Goal: Contribute content

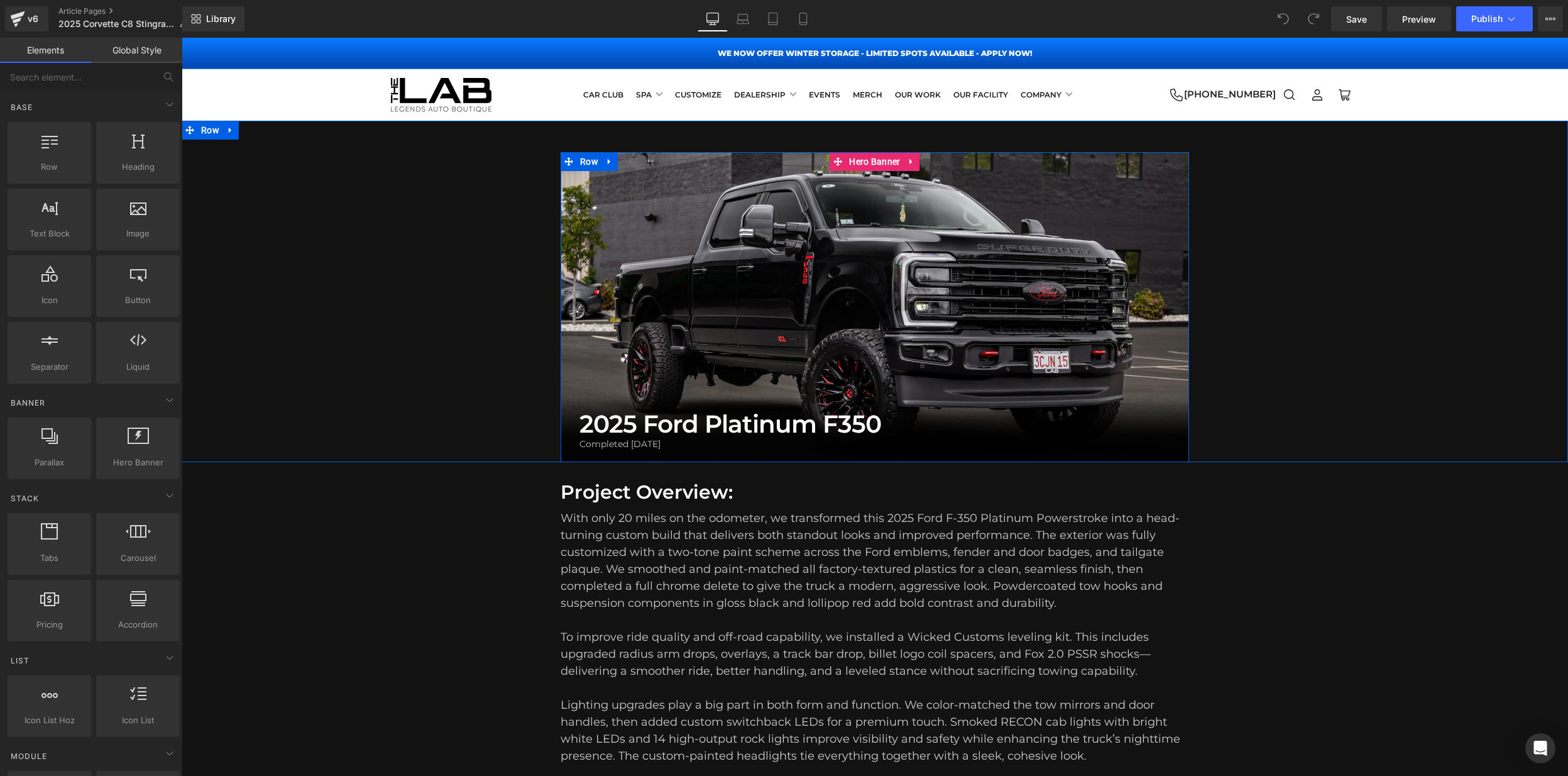
click at [865, 279] on div at bounding box center [875, 307] width 628 height 310
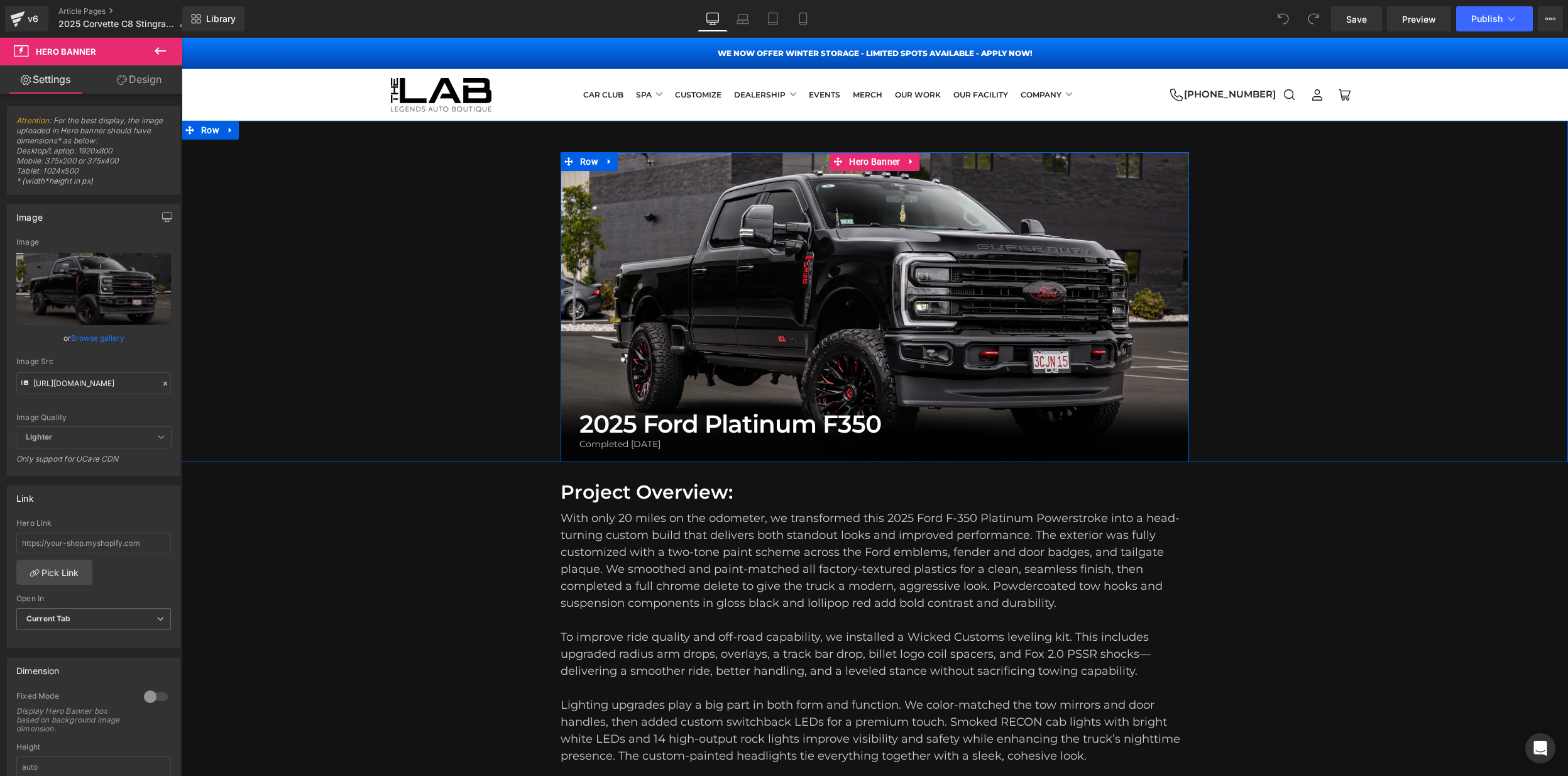
click at [848, 263] on div at bounding box center [875, 307] width 628 height 310
click at [161, 384] on icon at bounding box center [165, 383] width 9 height 9
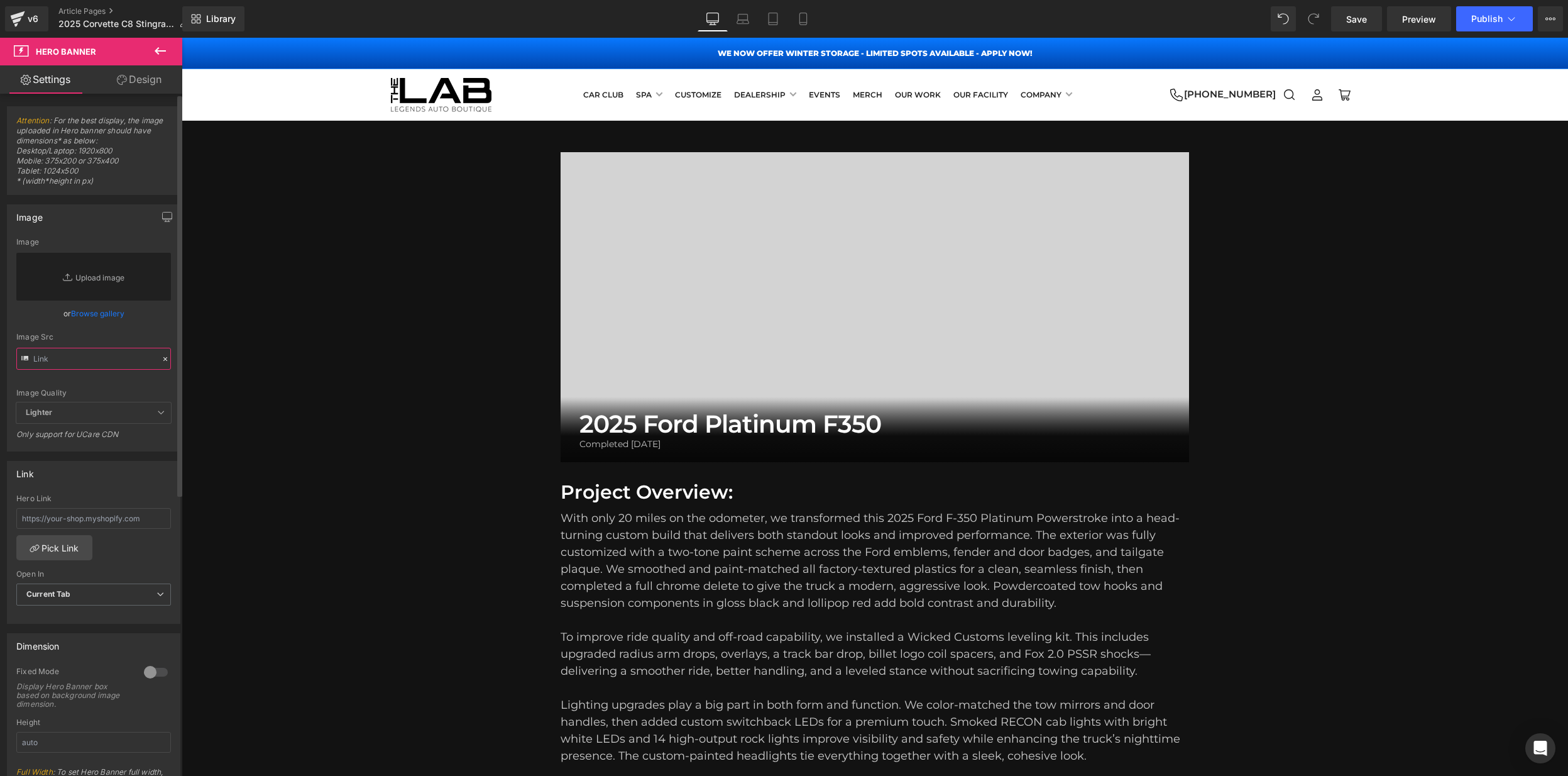
click at [105, 356] on input "text" at bounding box center [93, 358] width 155 height 22
paste input "https://cdn.shopify.com/s/files/1/0659/8485/6320/files/DSC00767-Edit.webp?v=175…"
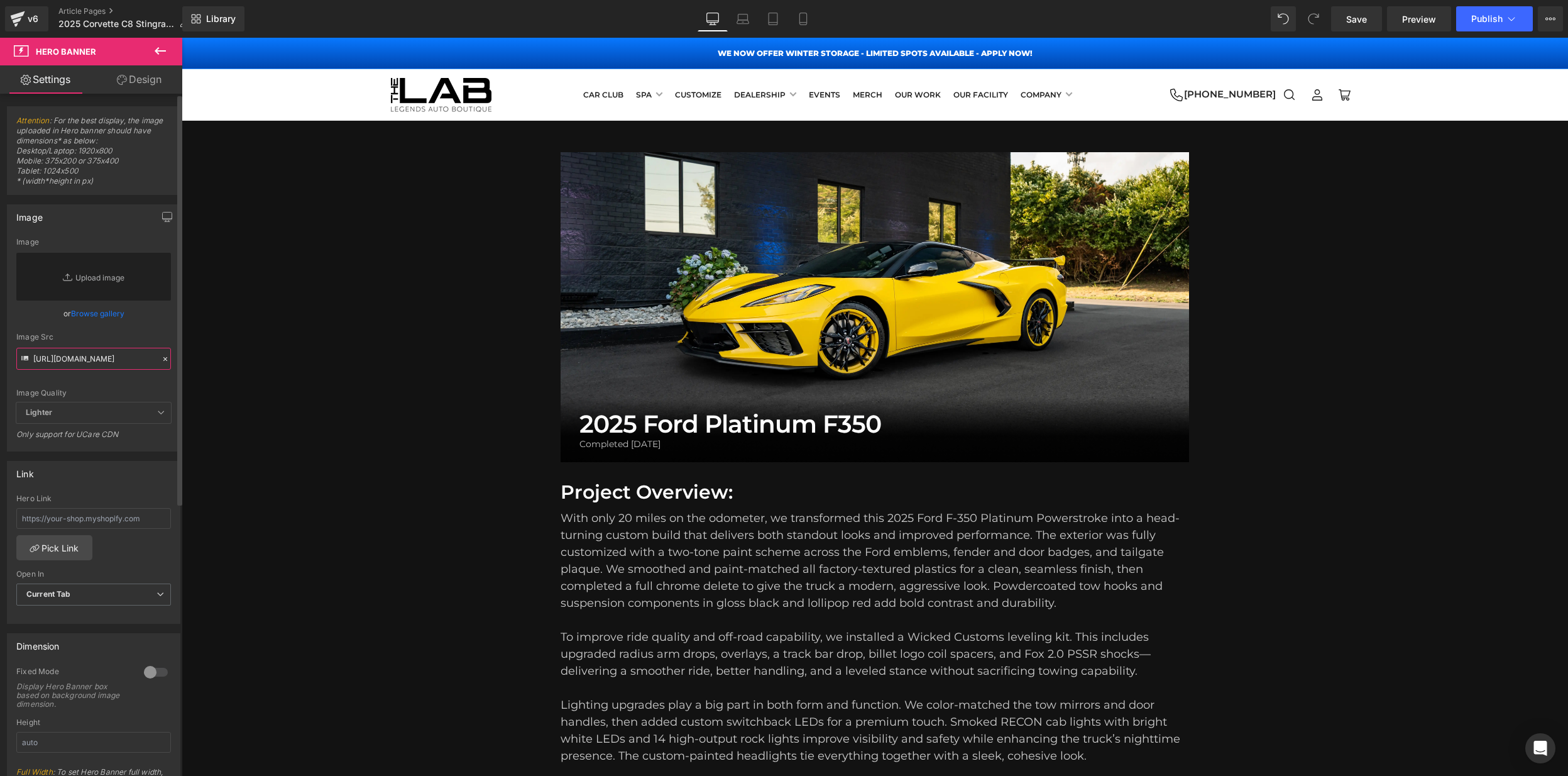
type input "https://cdn.shopify.com/s/files/1/0659/8485/6320/files/DSC00767-Edit.webp?v=175…"
click at [120, 388] on div "Image Quality" at bounding box center [93, 393] width 155 height 9
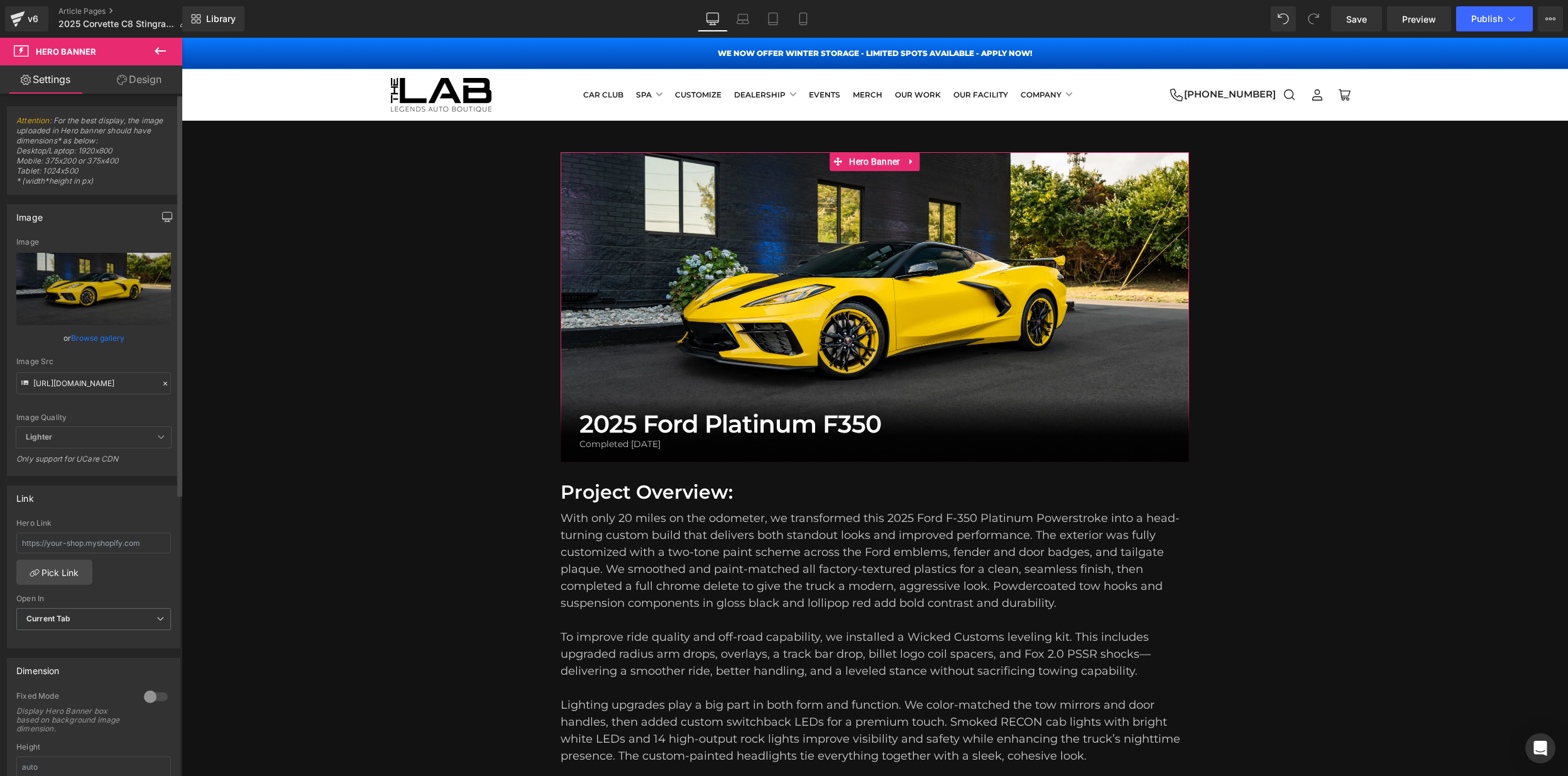
click at [164, 217] on icon "button" at bounding box center [167, 217] width 10 height 10
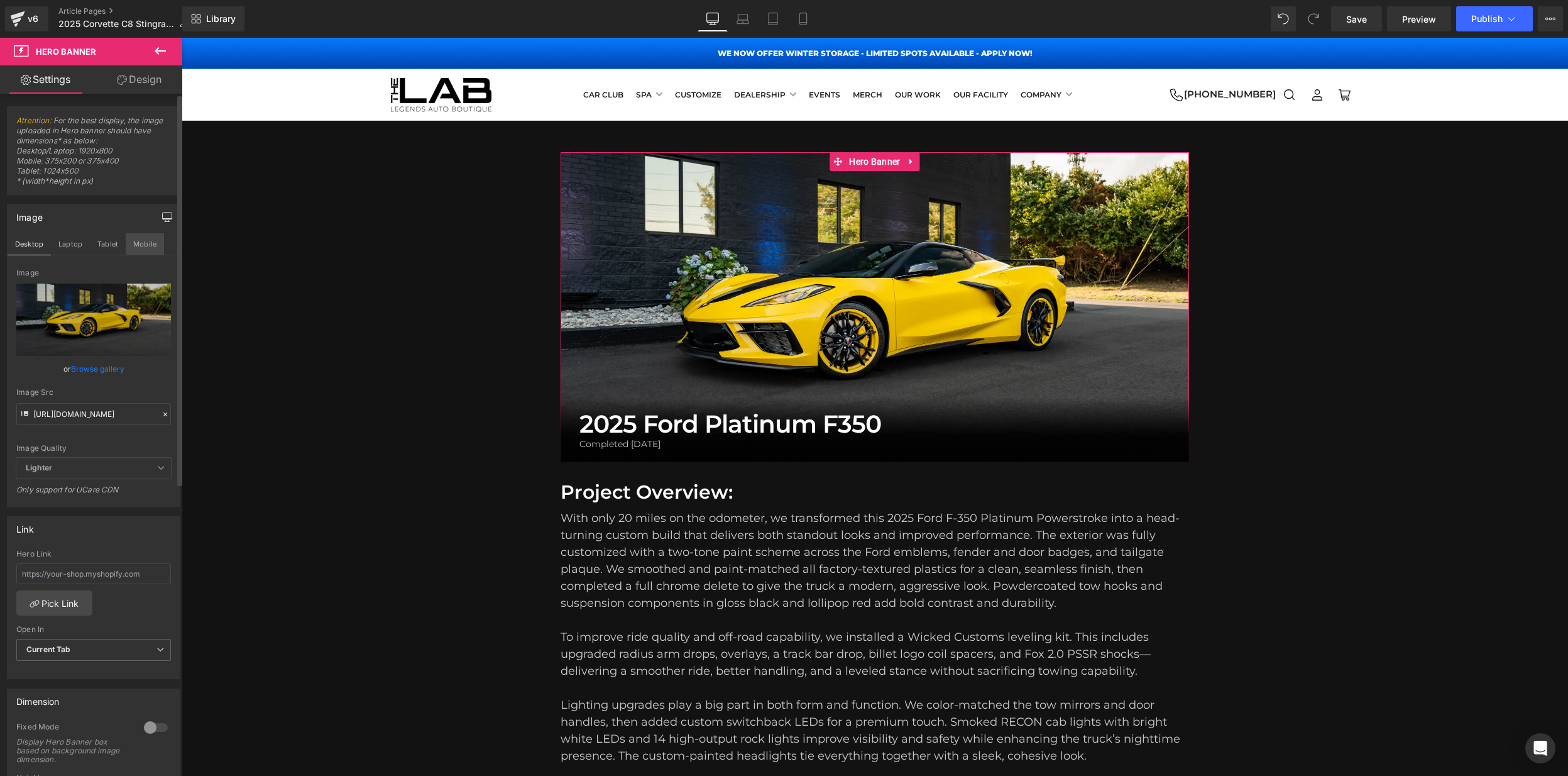
click at [151, 242] on button "Mobile" at bounding box center [145, 244] width 38 height 21
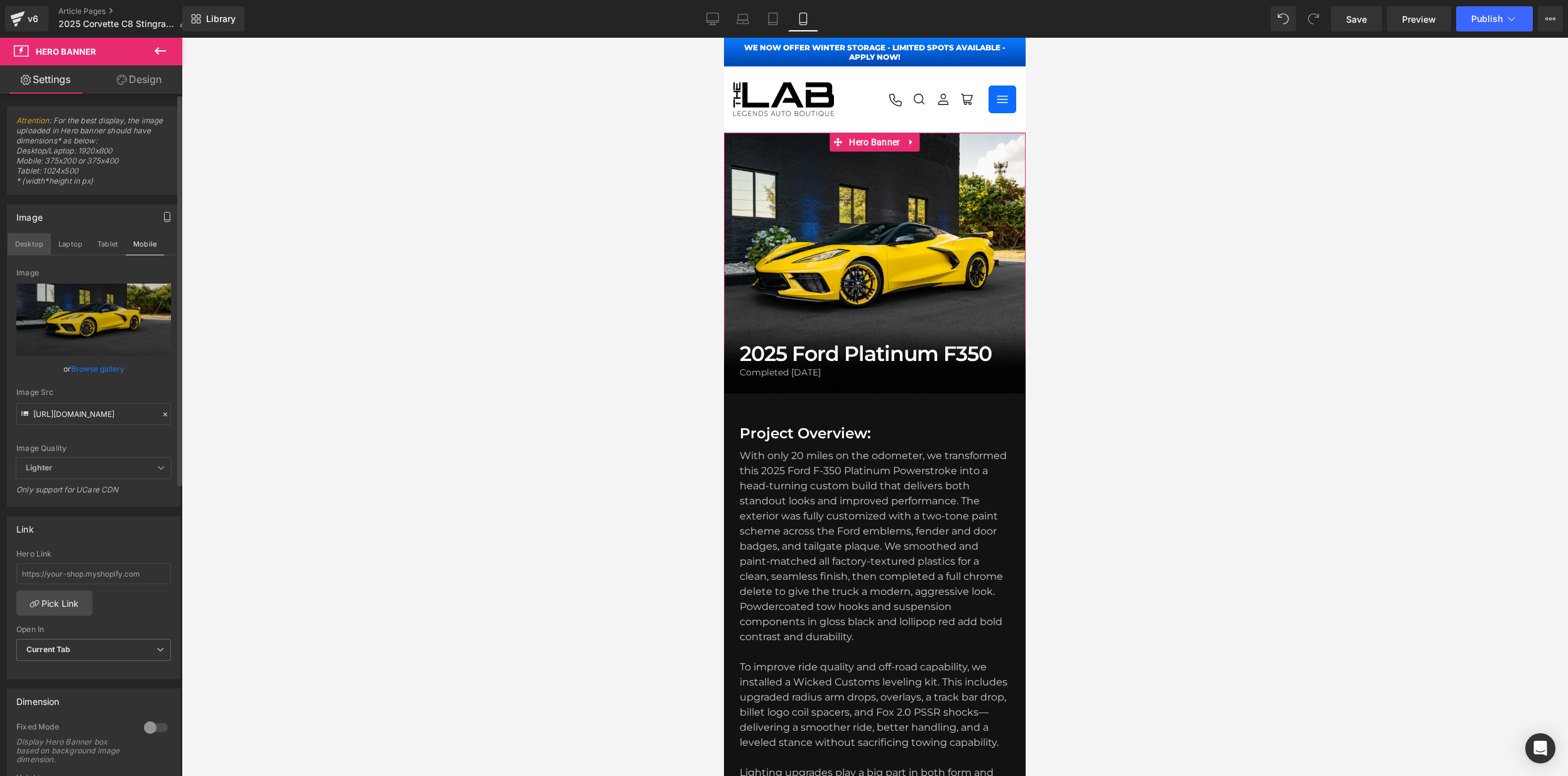
click at [33, 244] on button "Desktop" at bounding box center [29, 244] width 43 height 21
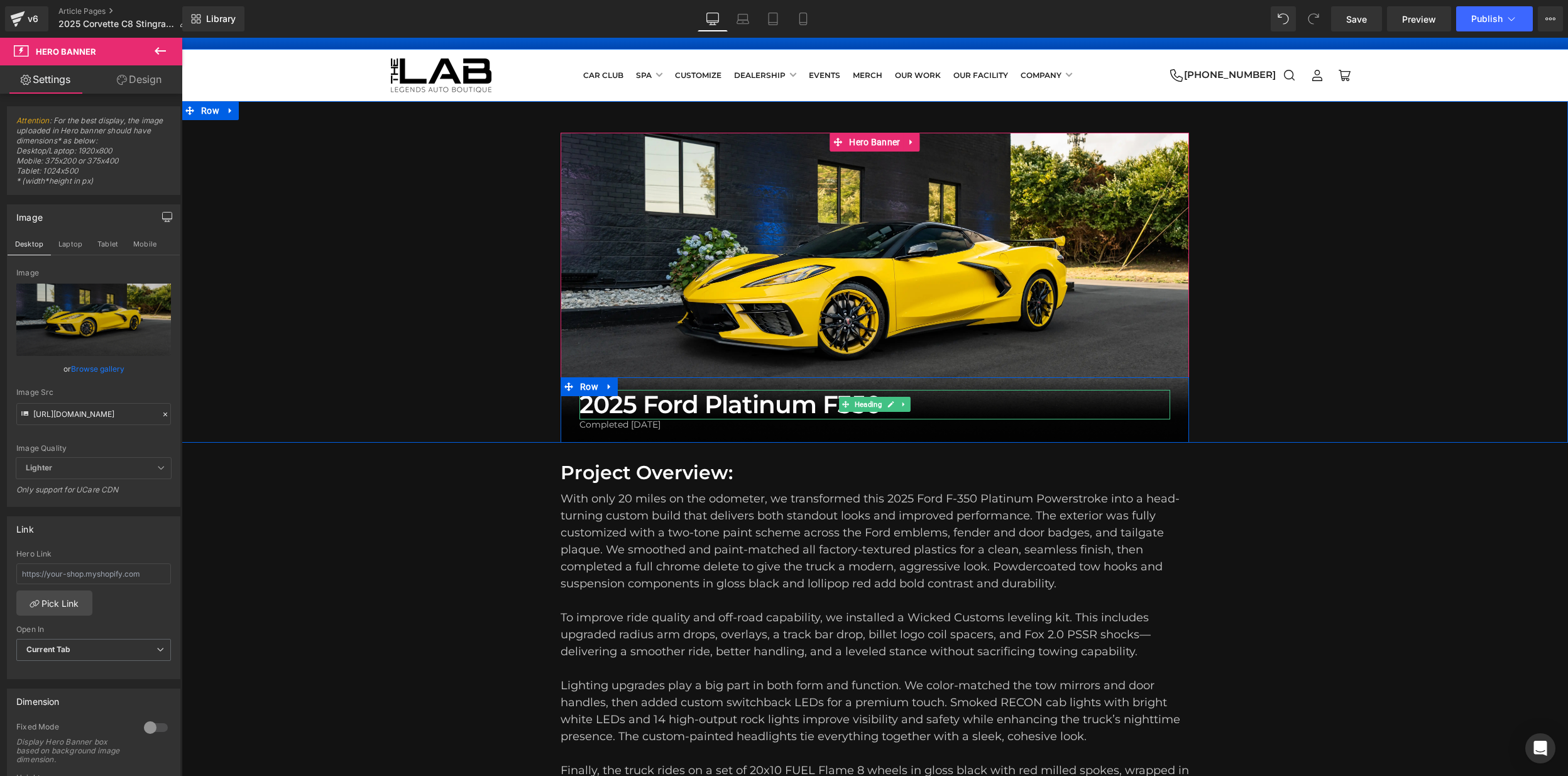
click at [762, 399] on h1 "2025 Ford Platinum F350" at bounding box center [874, 405] width 591 height 29
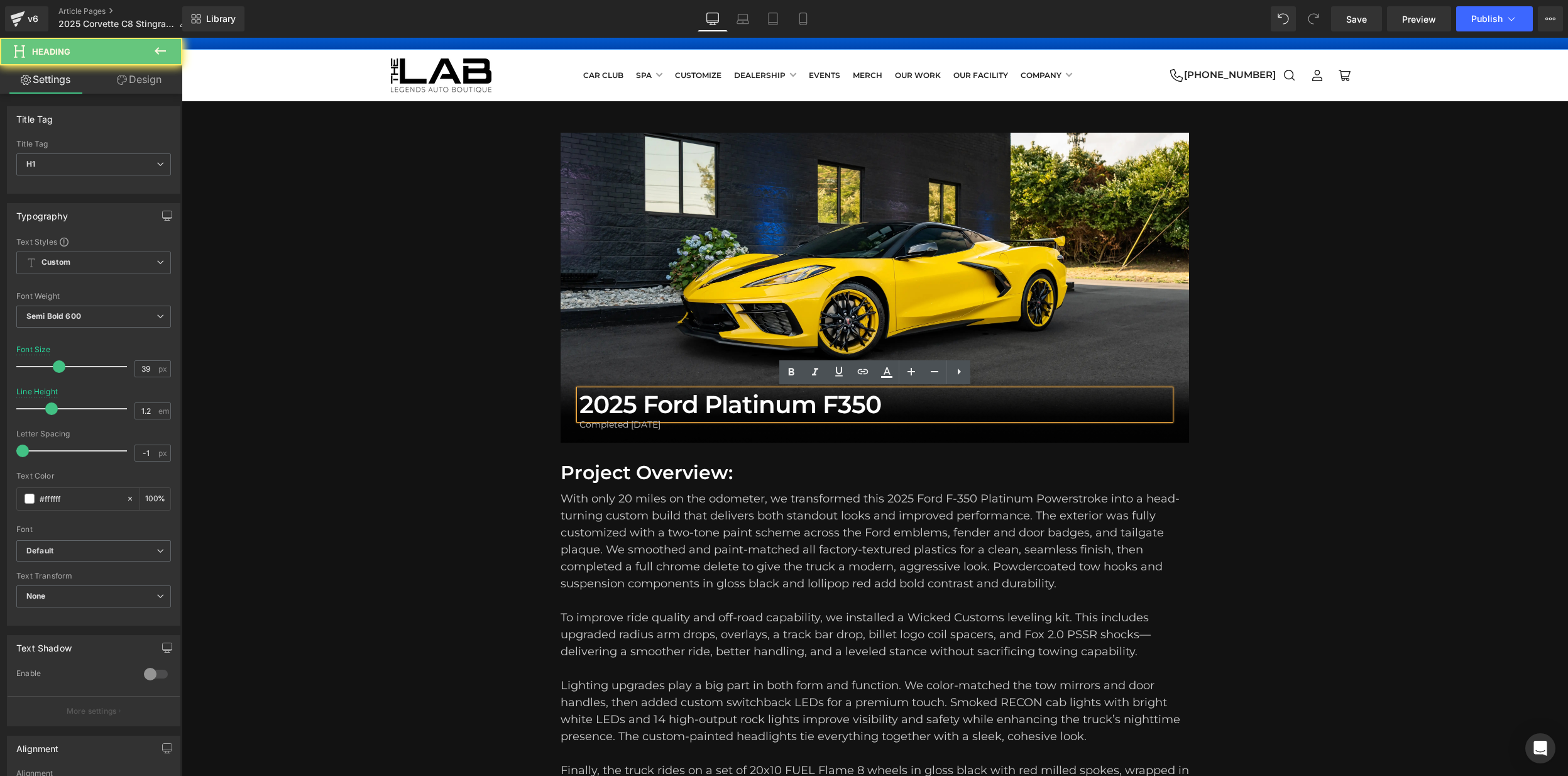
drag, startPoint x: 860, startPoint y: 405, endPoint x: 887, endPoint y: 404, distance: 27.0
click at [860, 405] on h1 "2025 Ford Platinum F350" at bounding box center [874, 405] width 591 height 29
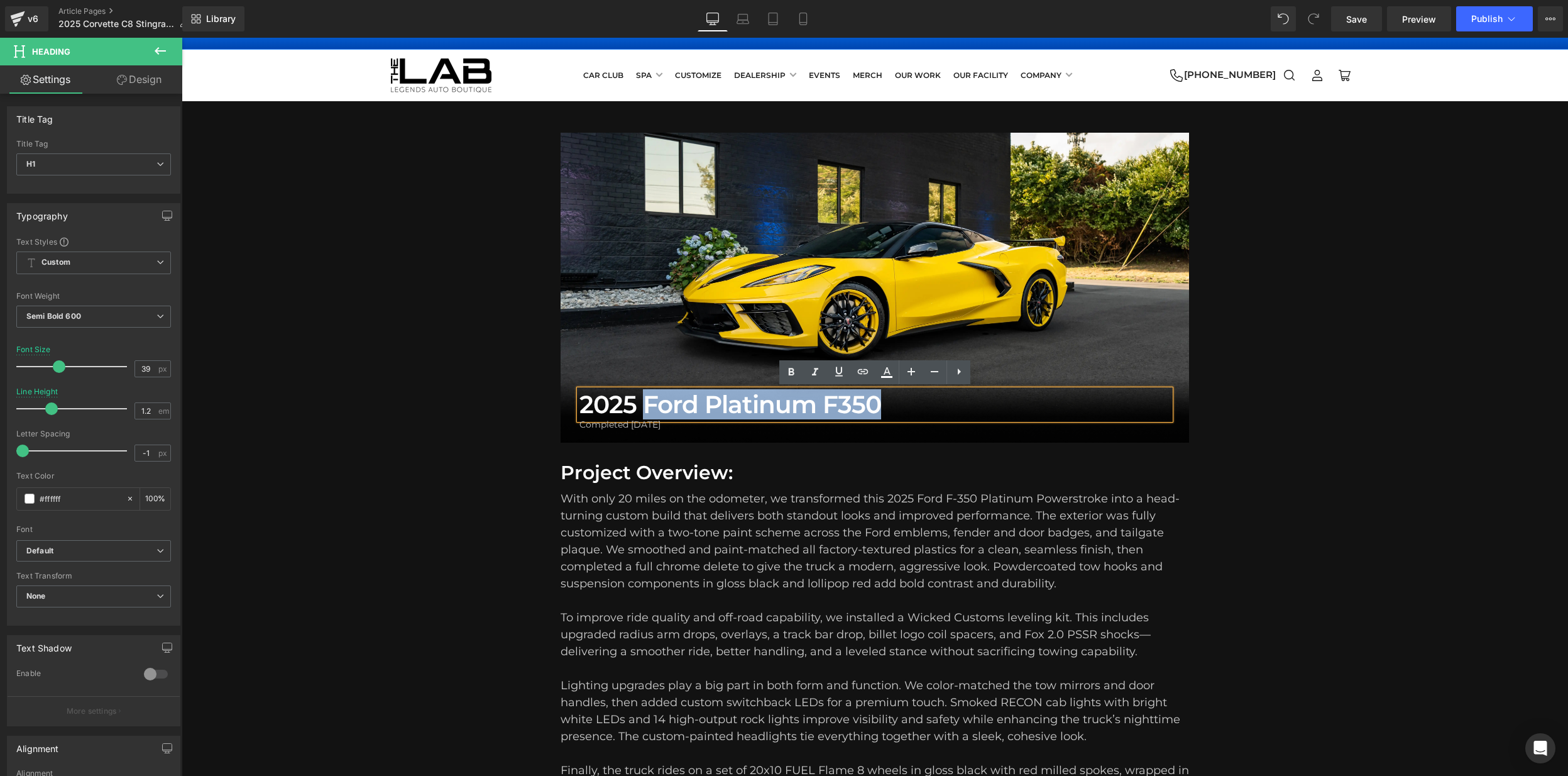
drag, startPoint x: 881, startPoint y: 405, endPoint x: 647, endPoint y: 400, distance: 234.1
click at [646, 400] on h1 "2025 Ford Platinum F350" at bounding box center [874, 405] width 591 height 29
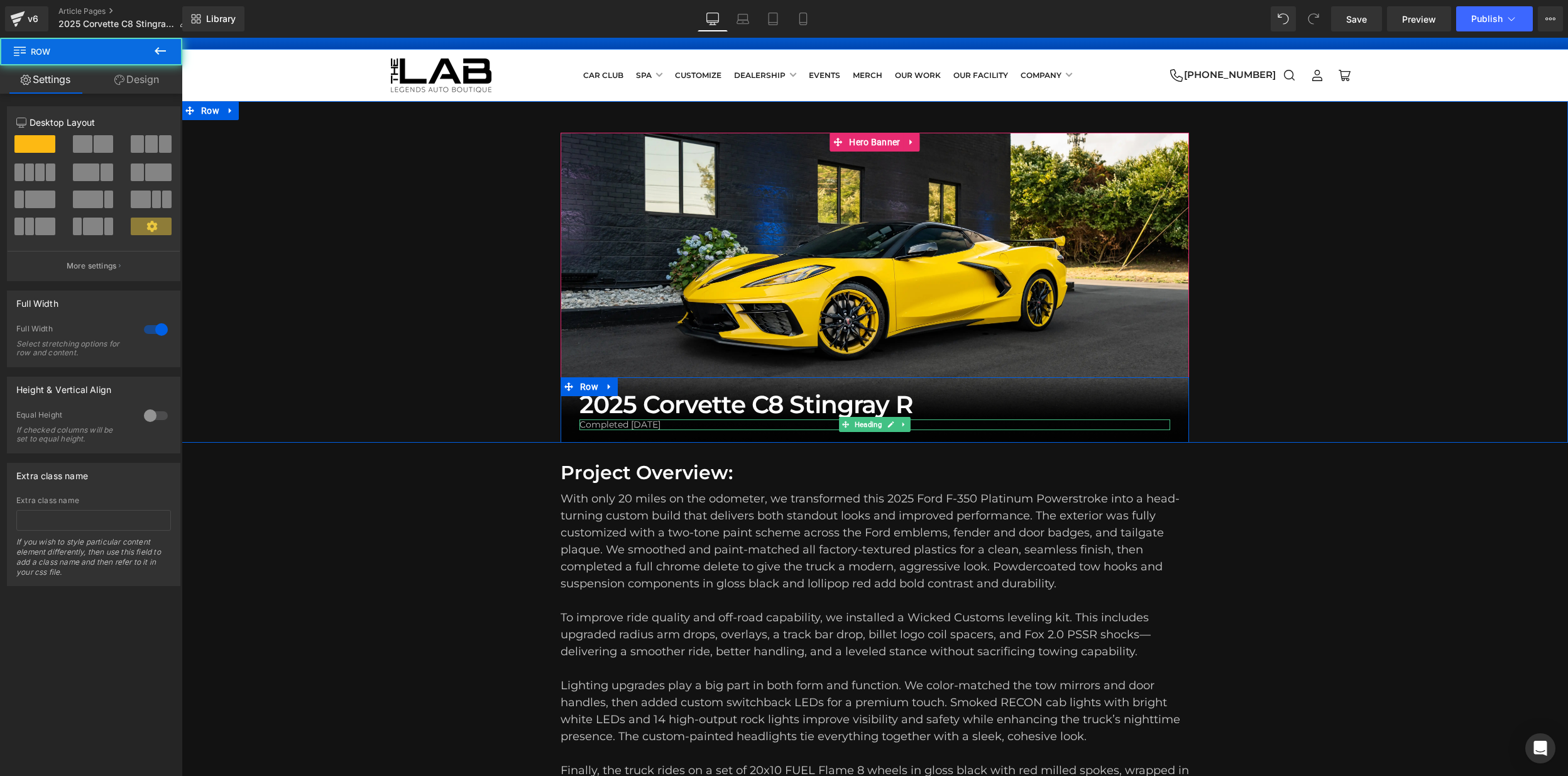
click at [715, 422] on h1 "Completed [DATE]" at bounding box center [874, 424] width 591 height 11
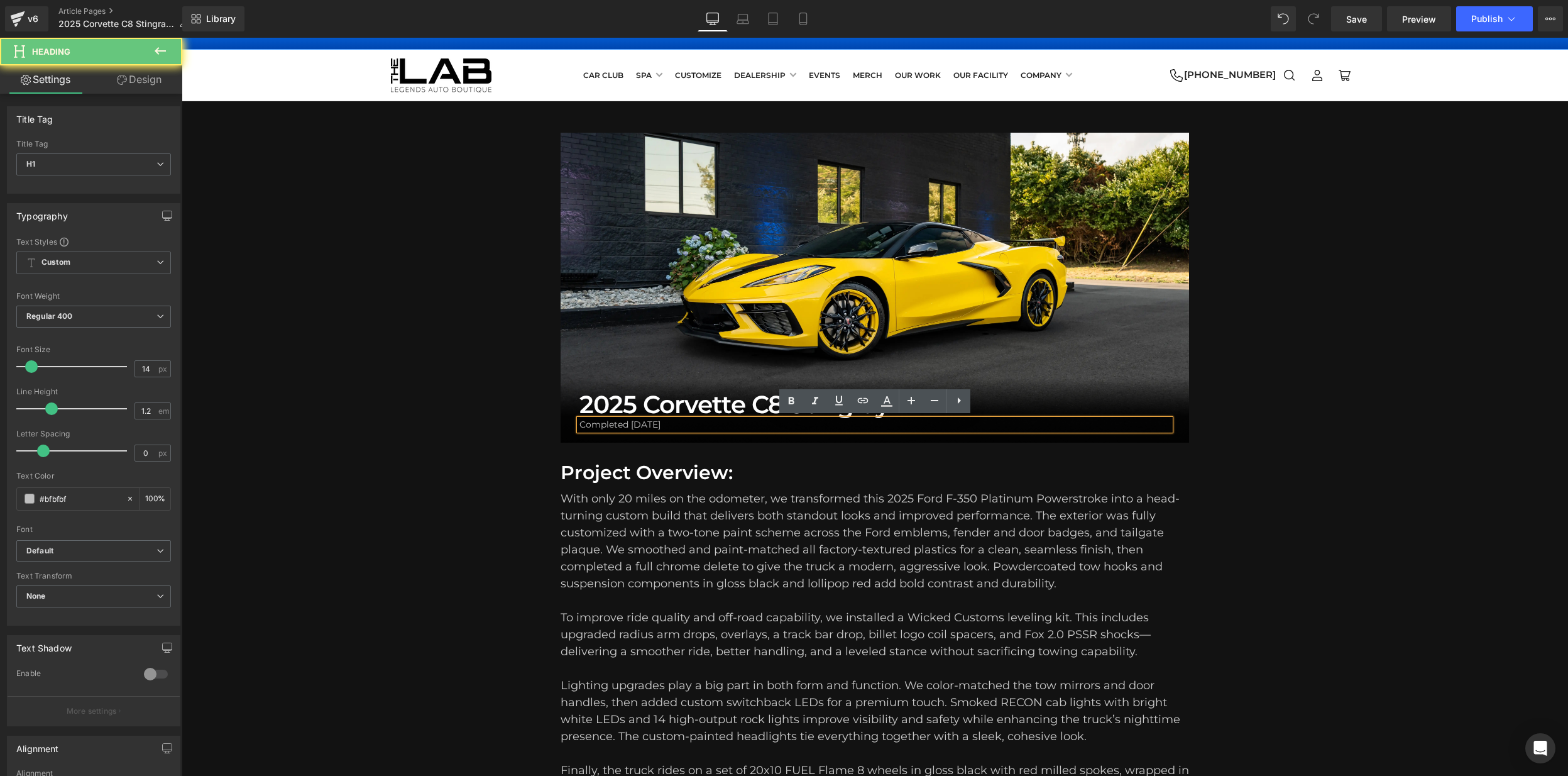
click at [715, 422] on h1 "Completed [DATE]" at bounding box center [874, 424] width 591 height 11
click at [681, 421] on h1 "Completed [DATE]" at bounding box center [874, 424] width 591 height 11
drag, startPoint x: 680, startPoint y: 422, endPoint x: 634, endPoint y: 422, distance: 46.0
click at [634, 422] on h1 "Completed [DATE]" at bounding box center [874, 424] width 591 height 11
drag, startPoint x: 1299, startPoint y: 385, endPoint x: 1117, endPoint y: 432, distance: 188.0
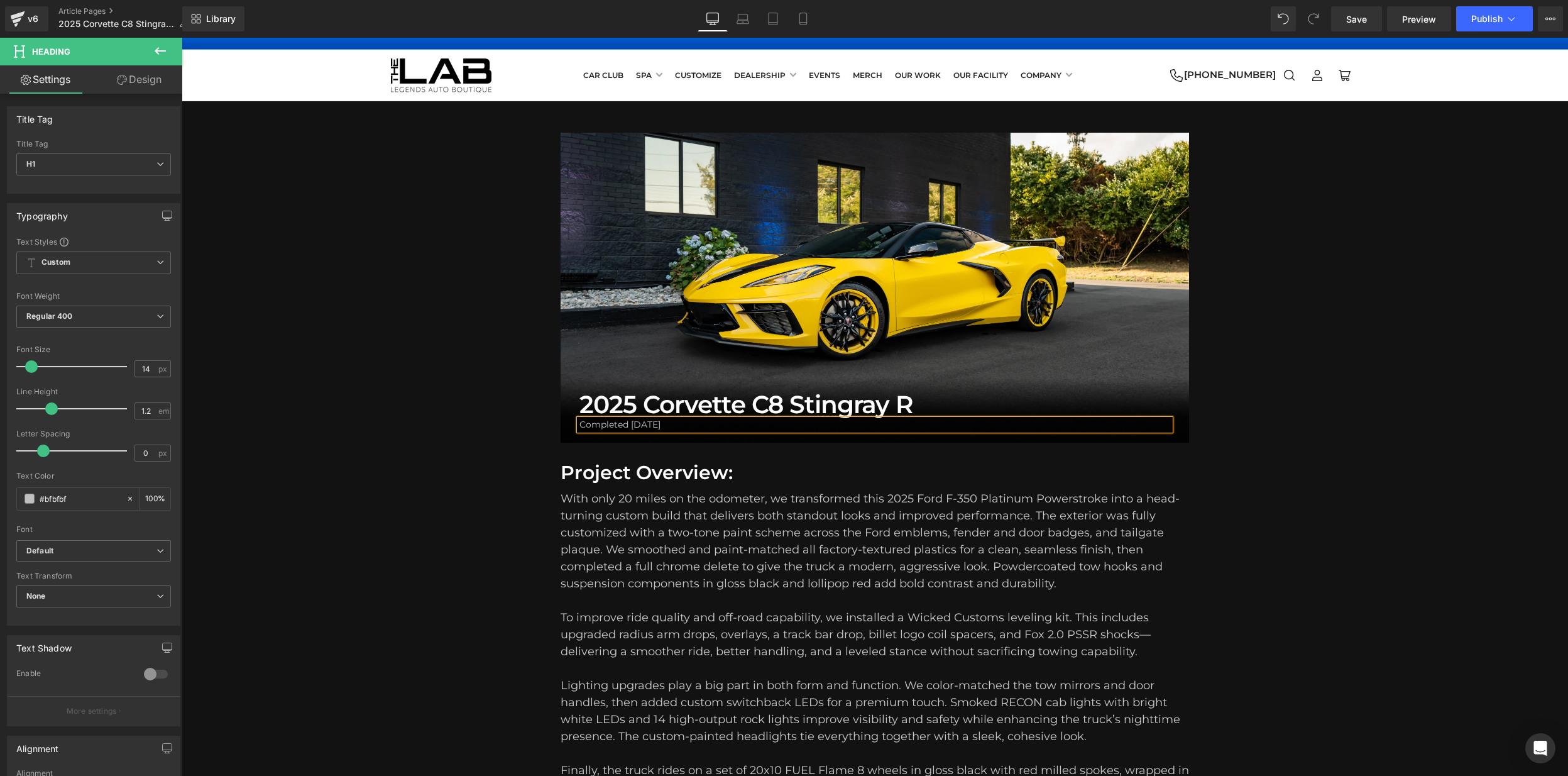
click at [1299, 385] on div "2025 Corvette C8 Stingray R Heading Completed July 2025 Heading Row Hero Banner…" at bounding box center [874, 288] width 1387 height 310
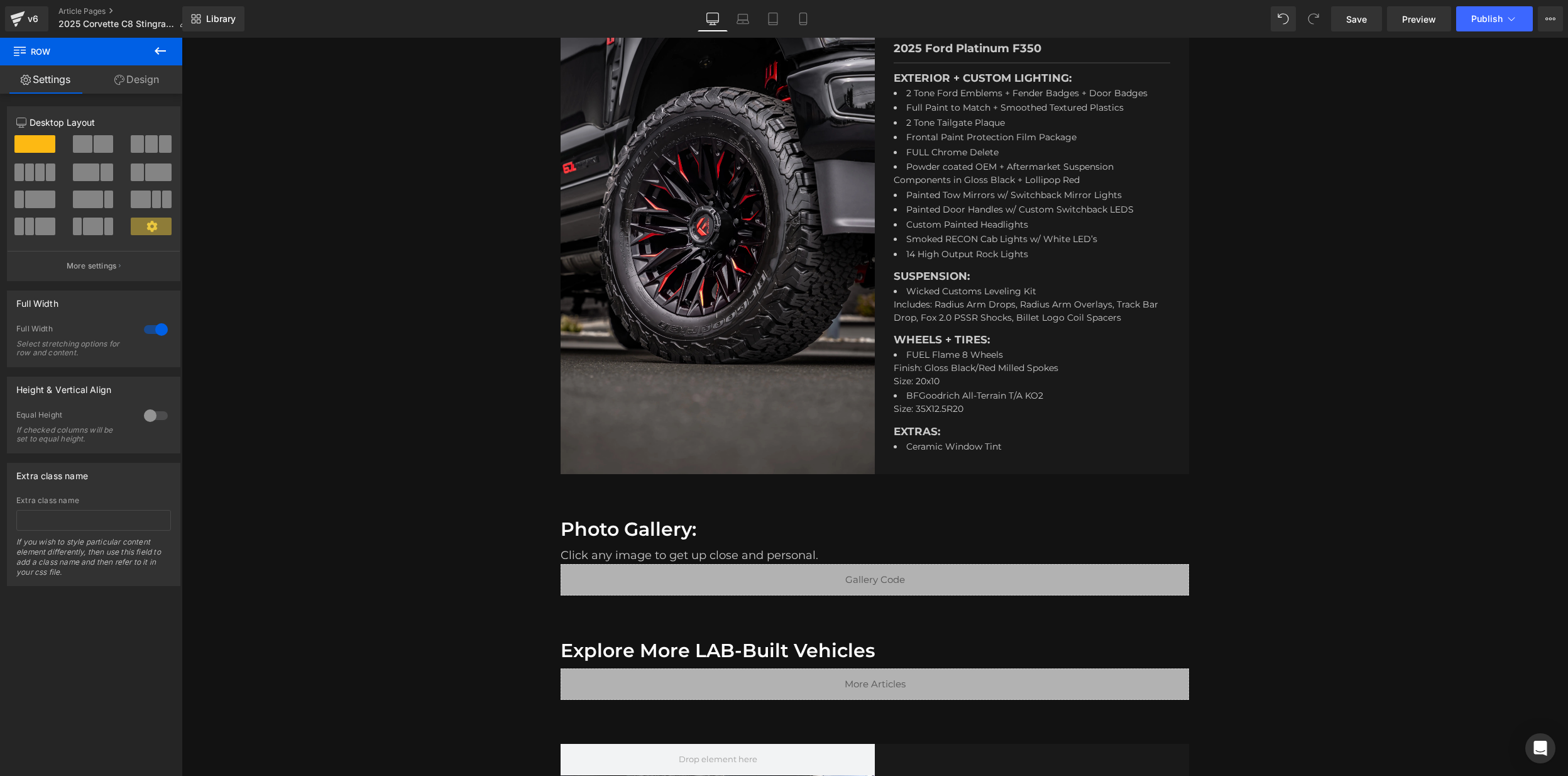
scroll to position [630, 0]
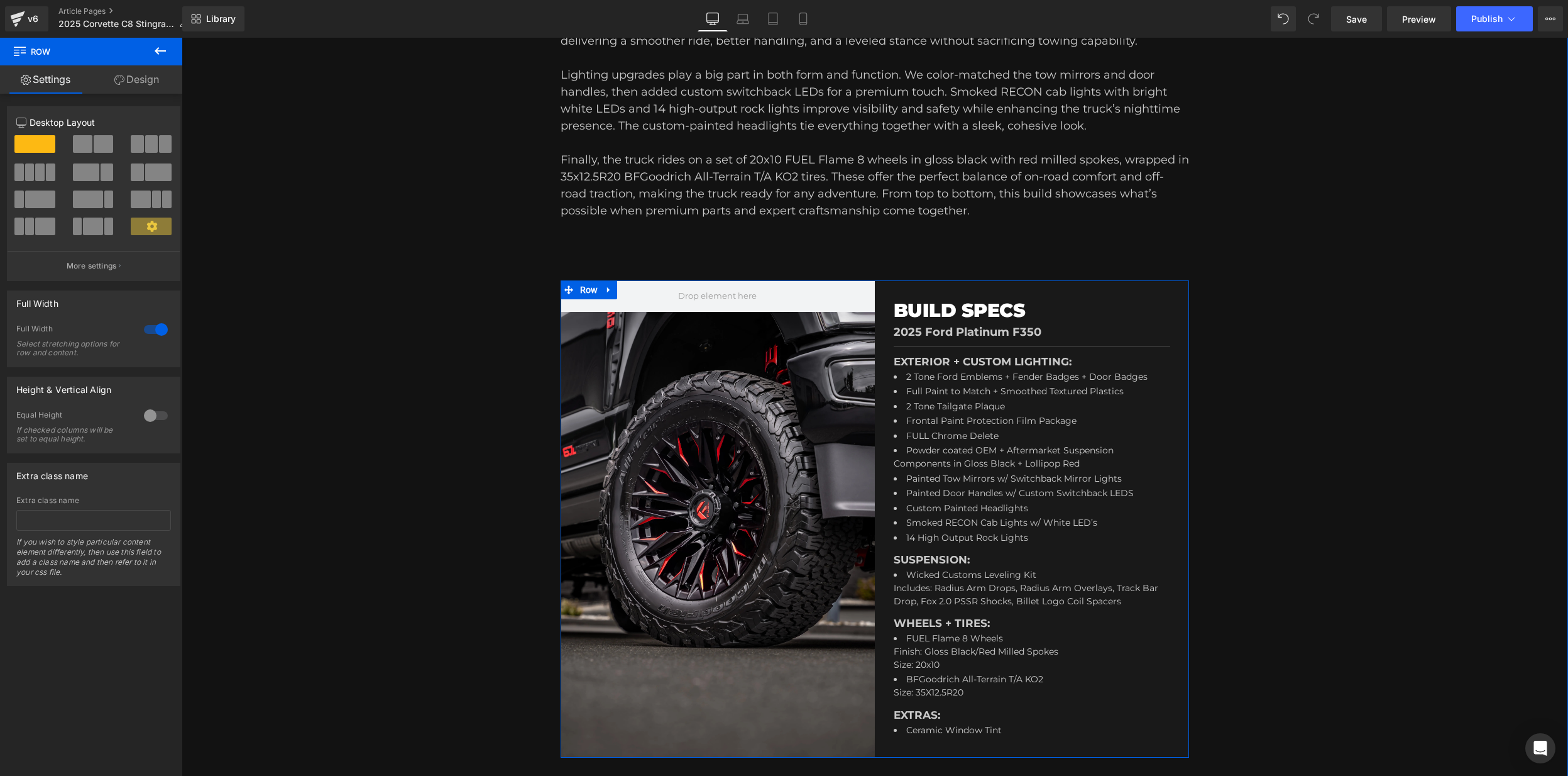
click at [1003, 380] on li "2 Tone Ford Emblems + Fender Badges + Door Badges" at bounding box center [1030, 377] width 272 height 15
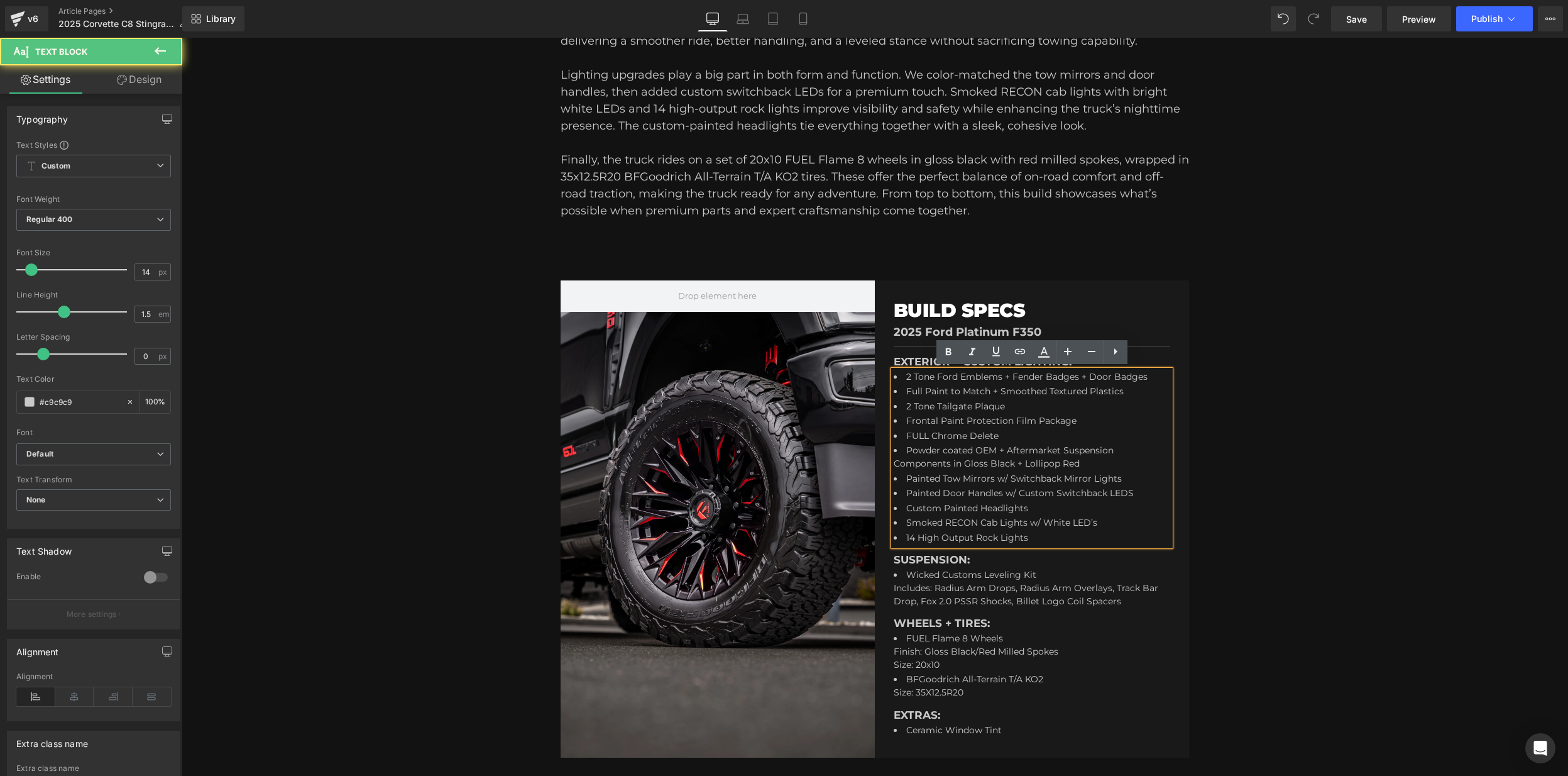
click at [977, 382] on li "2 Tone Ford Emblems + Fender Badges + Door Badges" at bounding box center [1030, 377] width 272 height 15
click at [981, 449] on li "Powder coated OEM + Aftermarket Suspension Components in Gloss Black + Lollipop…" at bounding box center [1030, 458] width 272 height 29
click at [962, 598] on li "Wicked Customs Leveling Kit Includes: Radius Arm Drops, Radius Arm Overlays, Tr…" at bounding box center [1030, 588] width 272 height 42
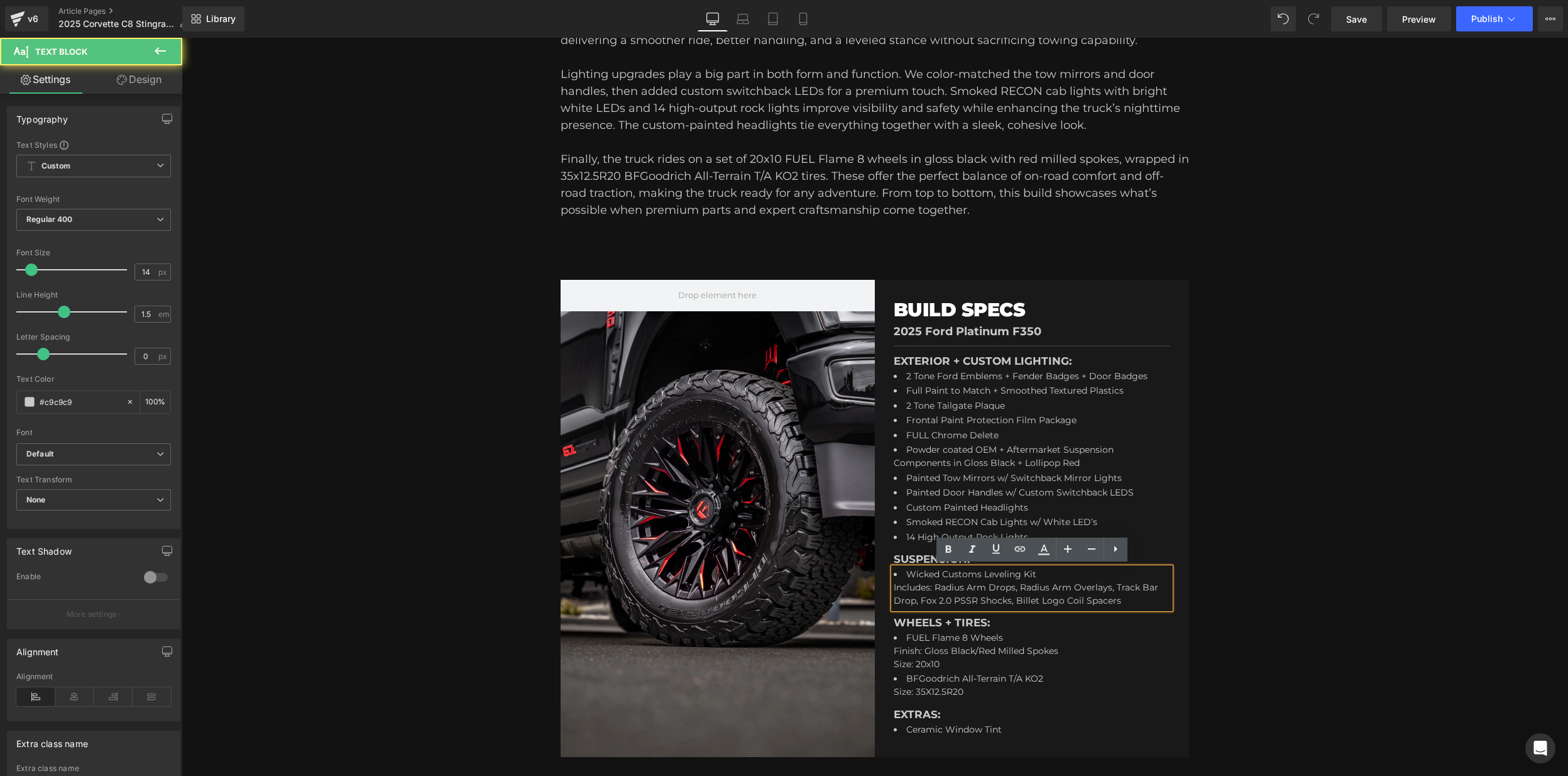
drag, startPoint x: 934, startPoint y: 595, endPoint x: 921, endPoint y: 556, distance: 41.1
click at [934, 595] on li "Wicked Customs Leveling Kit Includes: Radius Arm Drops, Radius Arm Overlays, Tr…" at bounding box center [1030, 588] width 272 height 42
click at [922, 556] on p "SUSPENSION:" at bounding box center [1032, 559] width 277 height 16
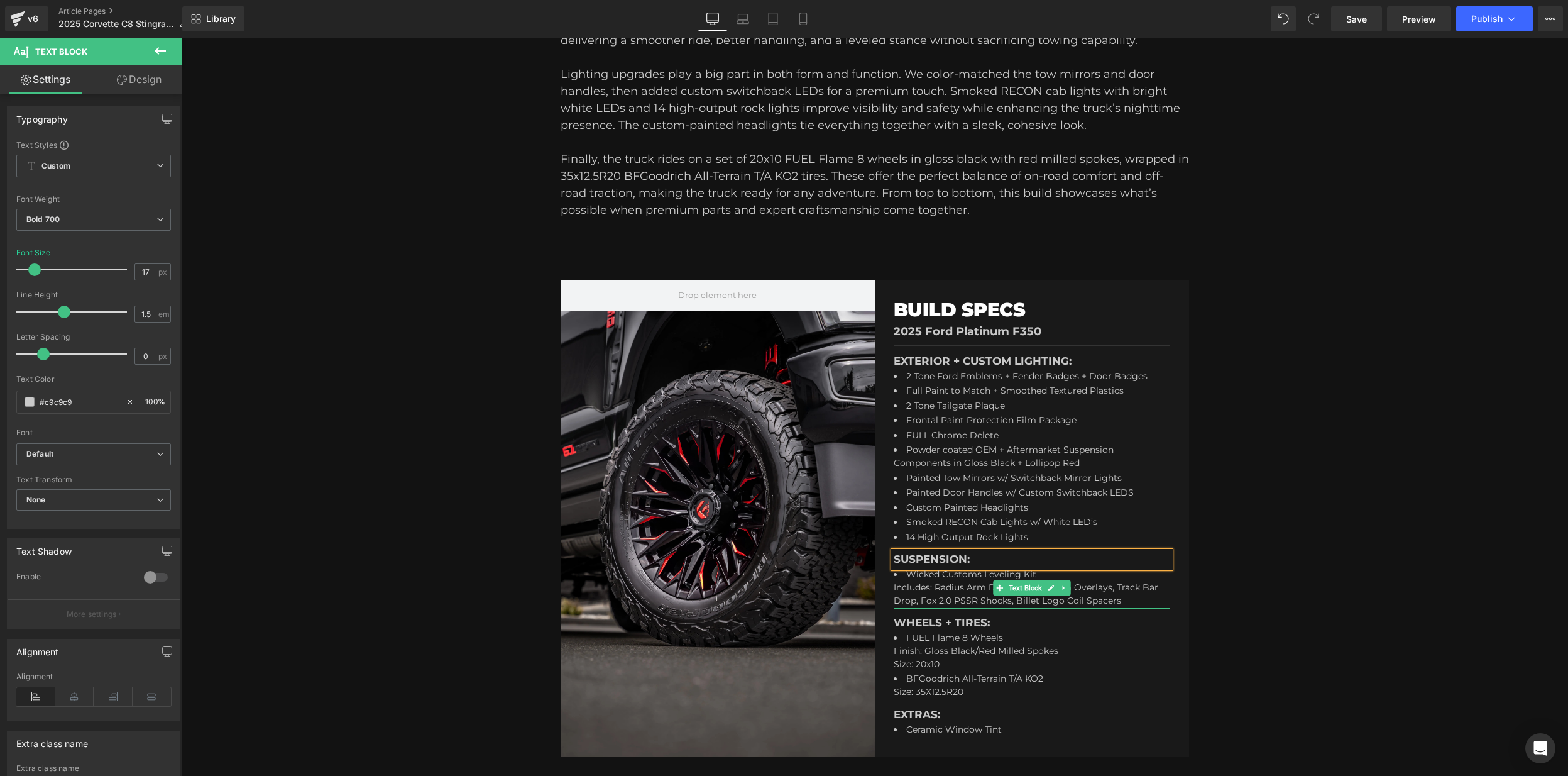
click at [1064, 601] on li "Wicked Customs Leveling Kit Includes: Radius Arm Drops, Radius Arm Overlays, Tr…" at bounding box center [1030, 588] width 272 height 42
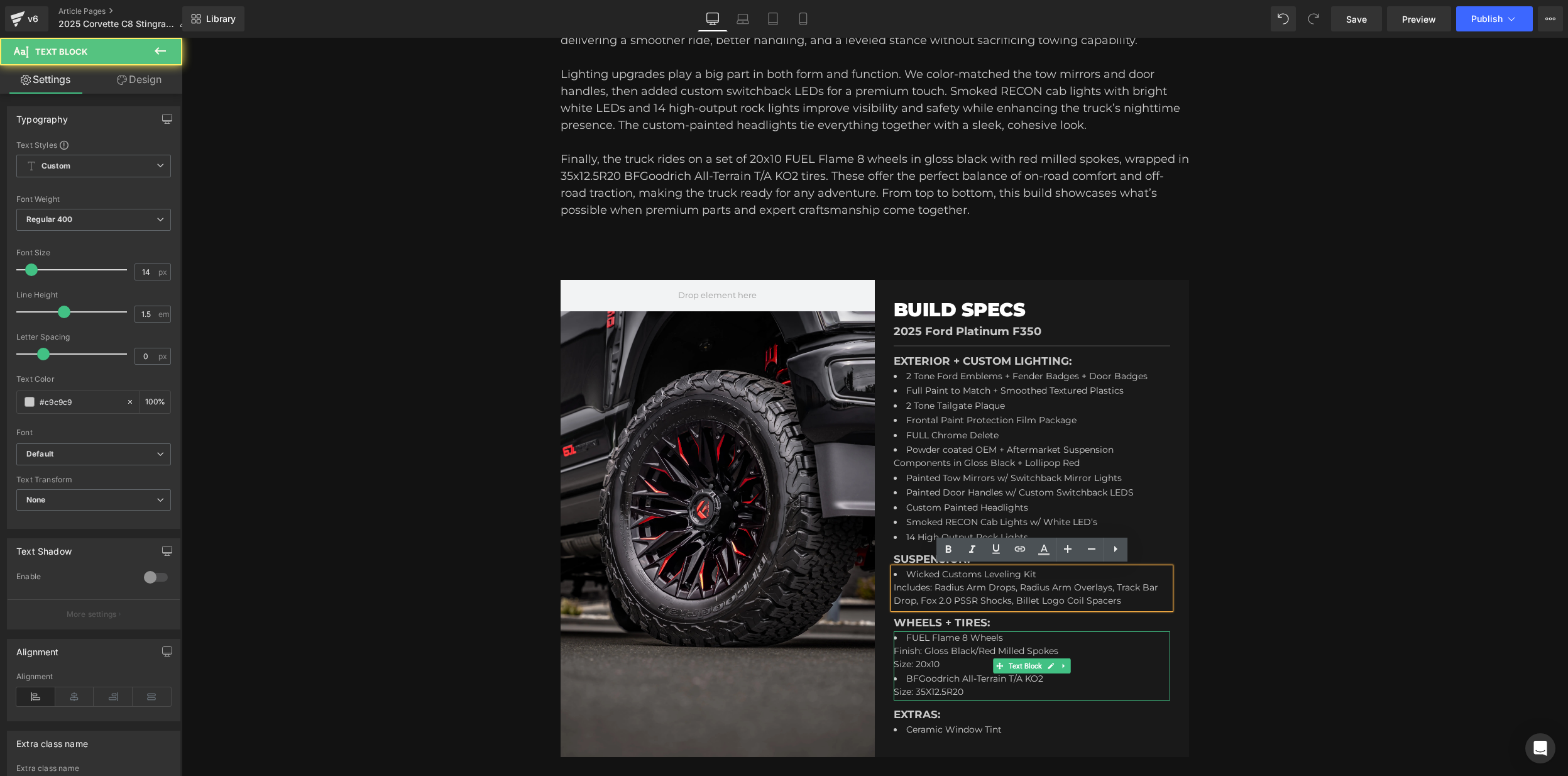
drag, startPoint x: 1025, startPoint y: 655, endPoint x: 914, endPoint y: 584, distance: 131.8
click at [1024, 654] on li "FUEL Flame 8 Wheels Finish: Gloss Black/Red Milled Spokes Size: 20x10" at bounding box center [1030, 652] width 272 height 42
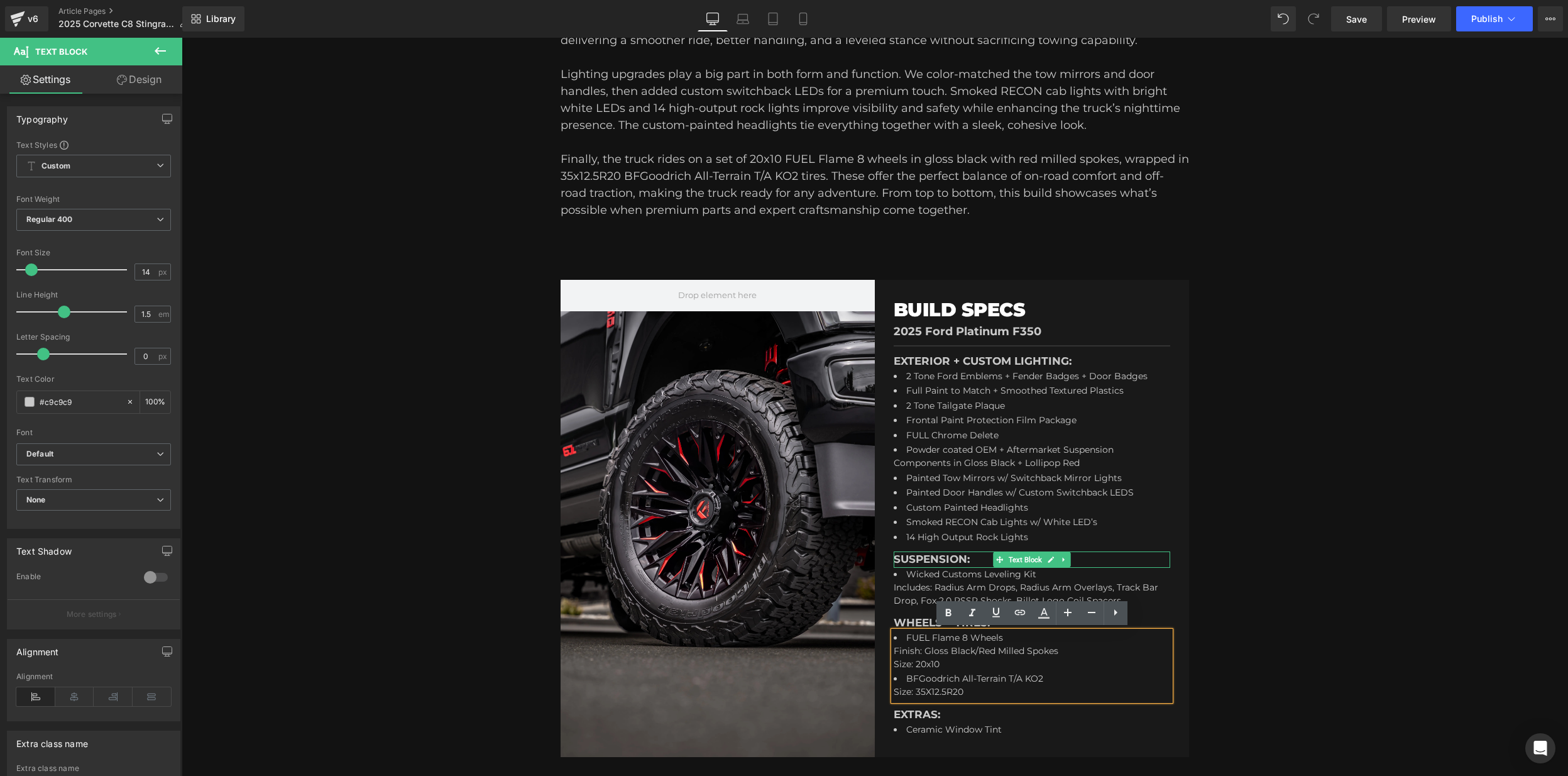
click at [926, 558] on p "SUSPENSION:" at bounding box center [1032, 559] width 277 height 16
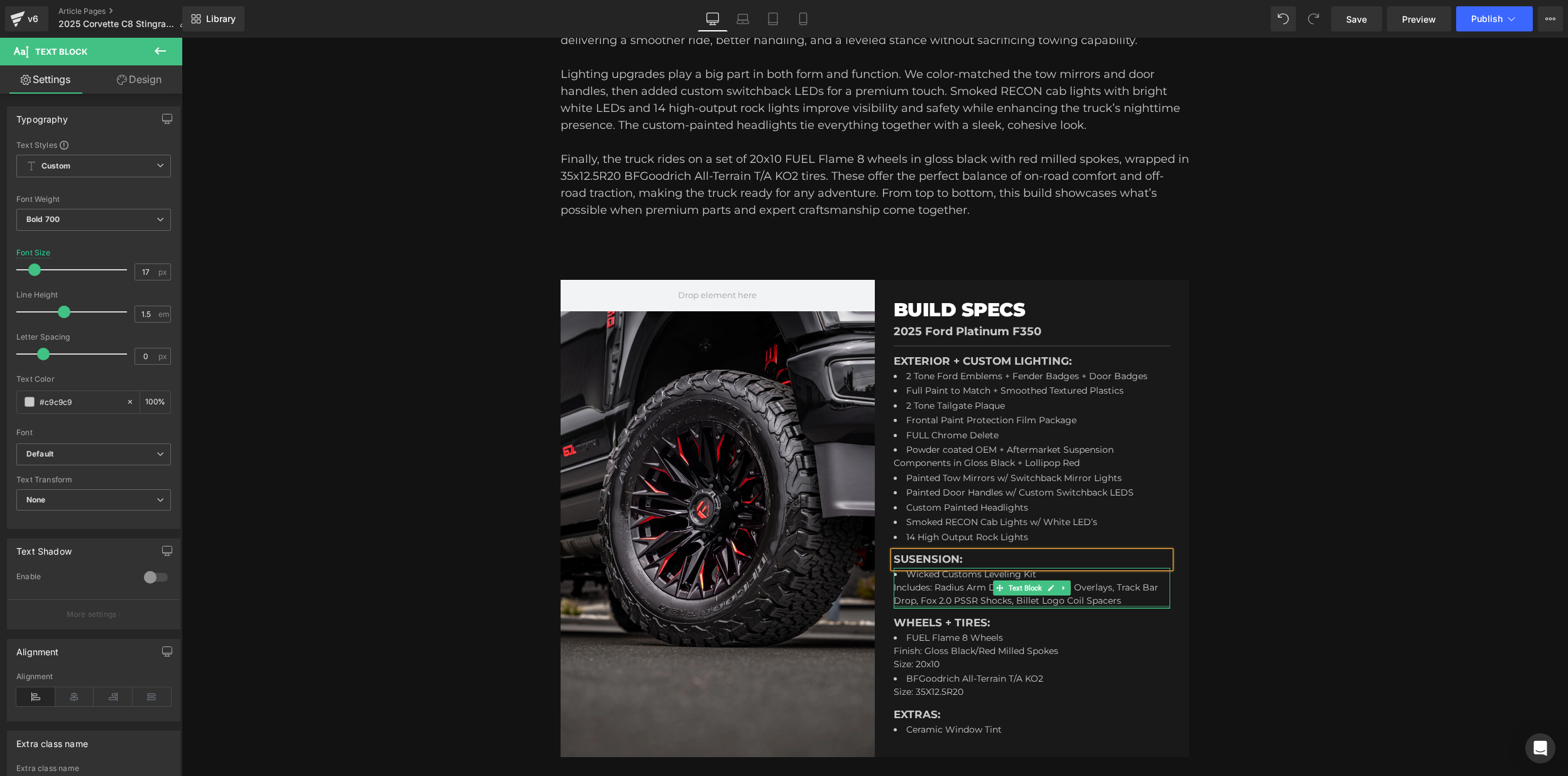
click at [1012, 606] on div "Wicked Customs Leveling Kit Includes: Radius Arm Drops, Radius Arm Overlays, Tr…" at bounding box center [1032, 588] width 277 height 42
drag, startPoint x: 1130, startPoint y: 601, endPoint x: 890, endPoint y: 562, distance: 243.1
click at [890, 562] on div "BUILD SPECS Heading 2025 Ford Platinum F350 Text Block Separator EXTERIOR + CUS…" at bounding box center [1032, 518] width 314 height 477
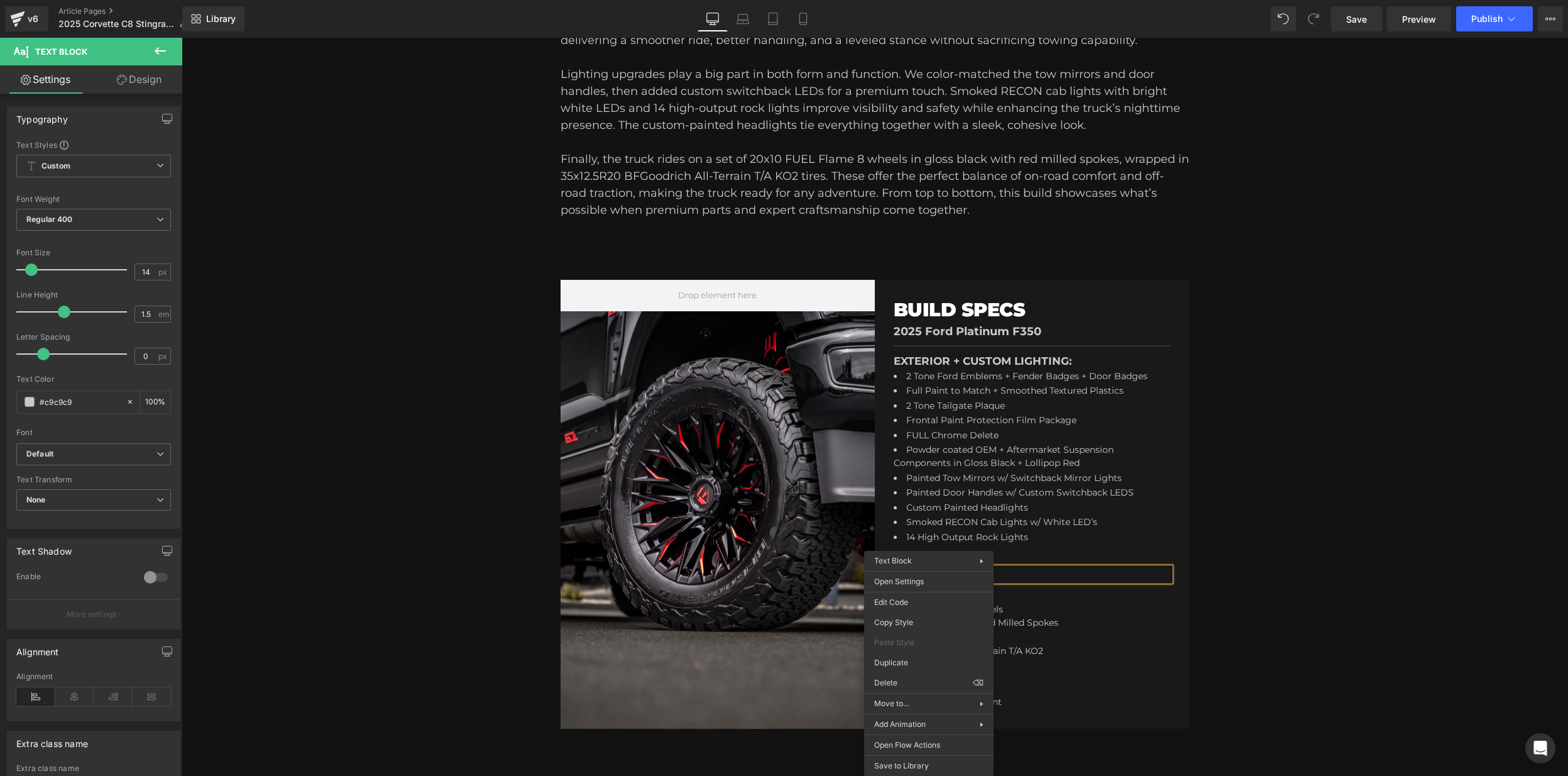
drag, startPoint x: 1098, startPoint y: 721, endPoint x: 916, endPoint y: 683, distance: 185.9
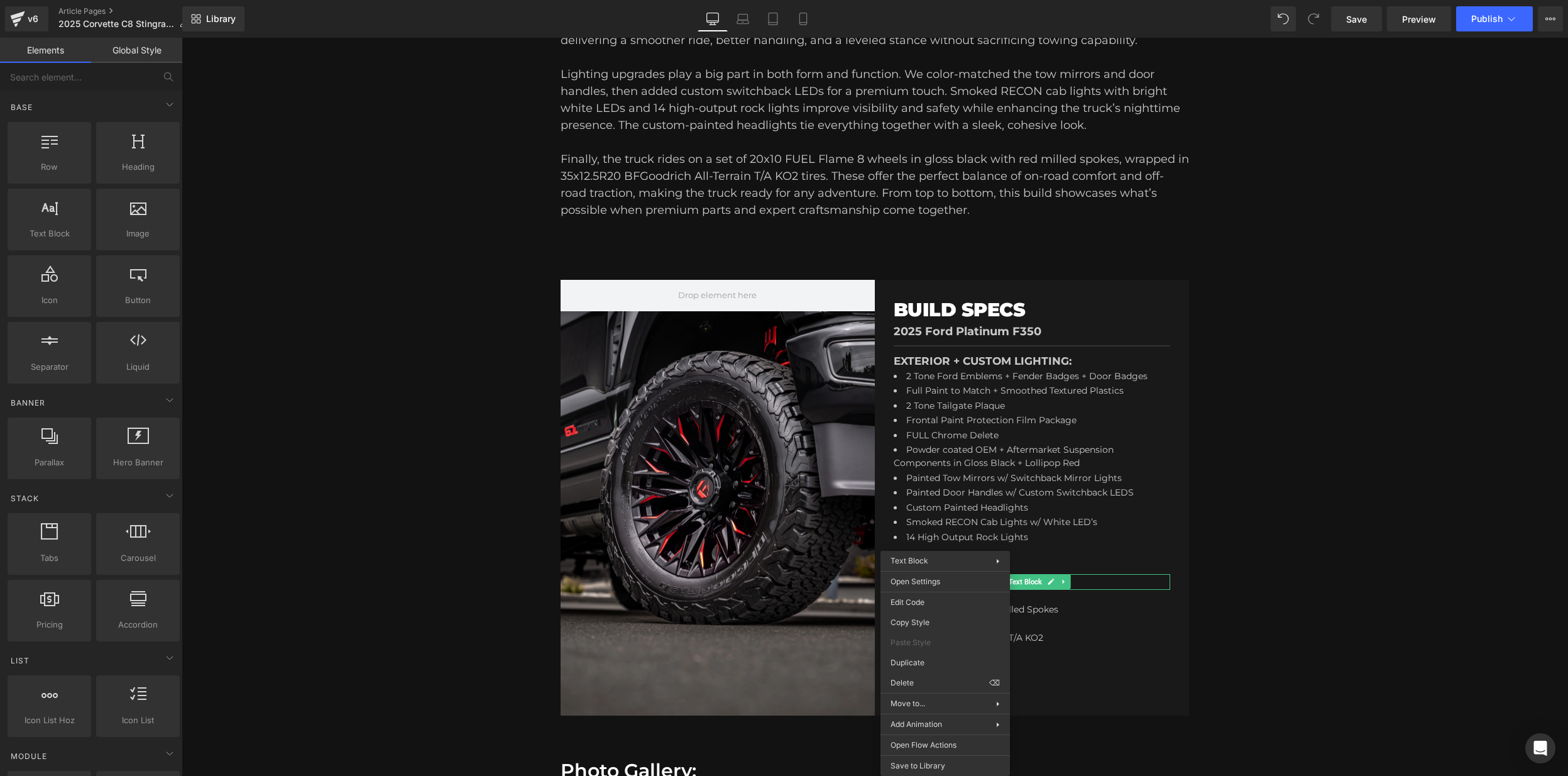
drag, startPoint x: 1123, startPoint y: 721, endPoint x: 951, endPoint y: 671, distance: 179.1
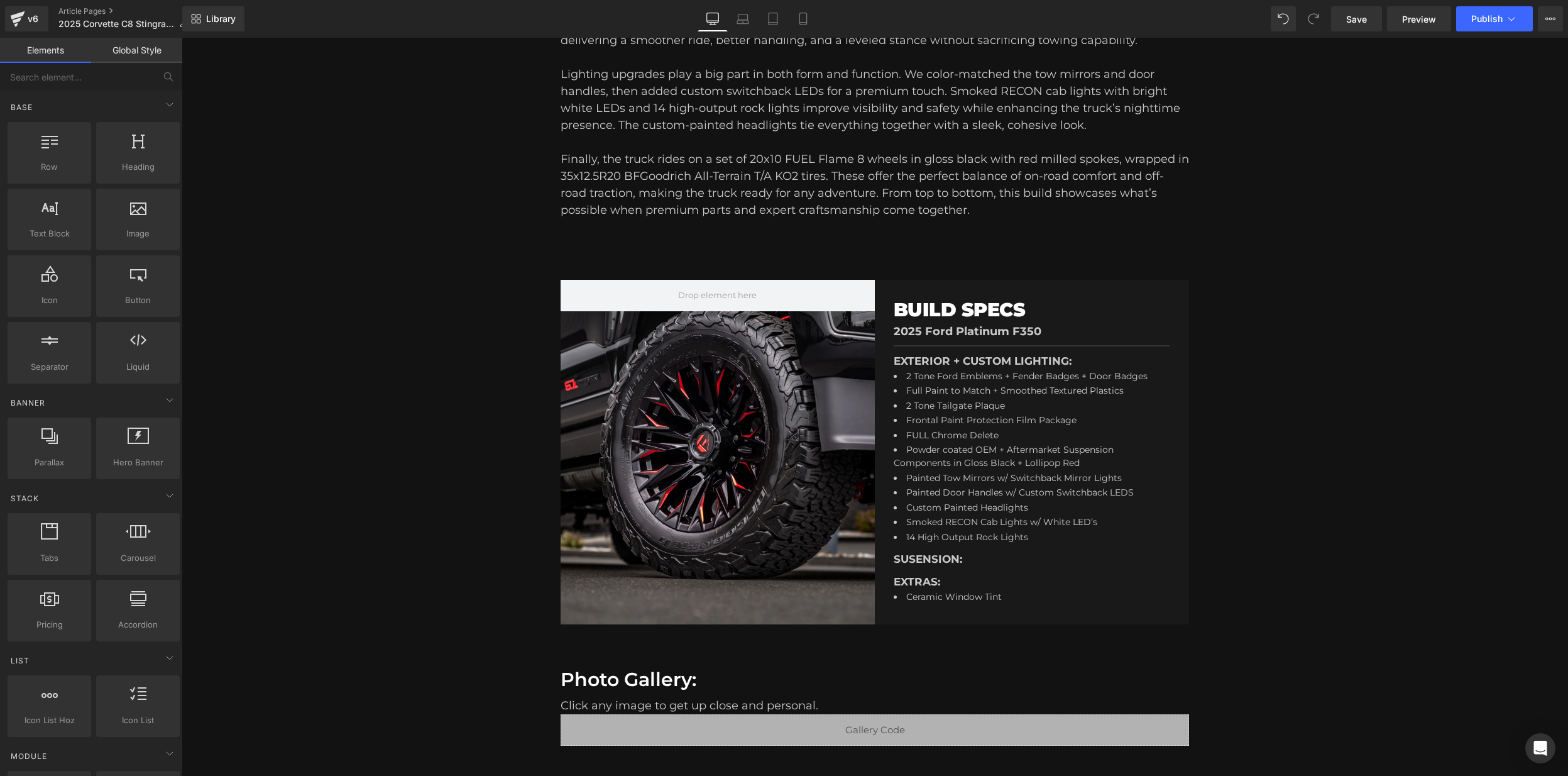
drag, startPoint x: 1119, startPoint y: 717, endPoint x: 937, endPoint y: 679, distance: 185.9
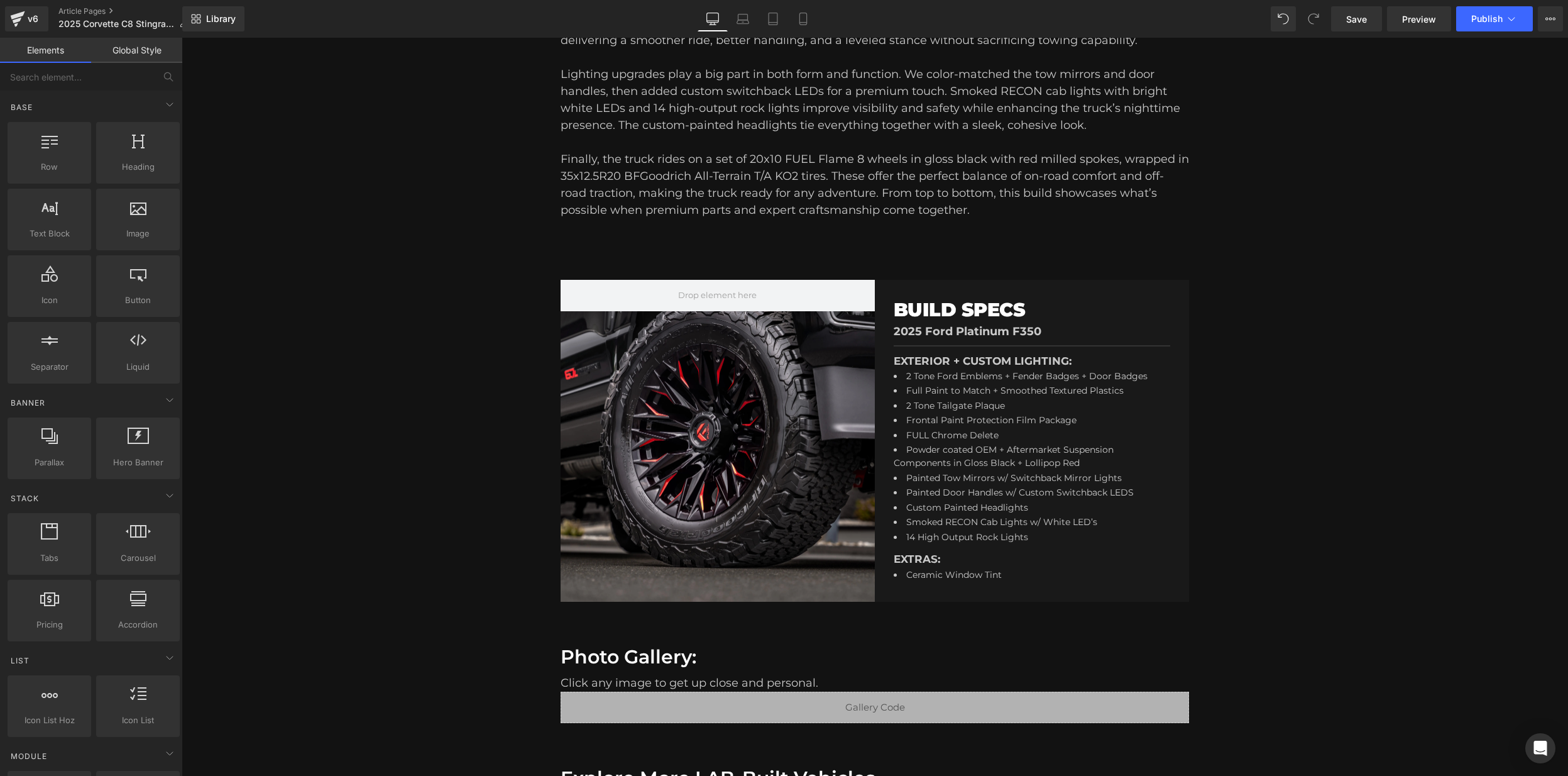
drag, startPoint x: 1108, startPoint y: 719, endPoint x: 934, endPoint y: 680, distance: 178.3
click at [1006, 402] on li "2 Tone Tailgate Plaque" at bounding box center [1030, 407] width 272 height 15
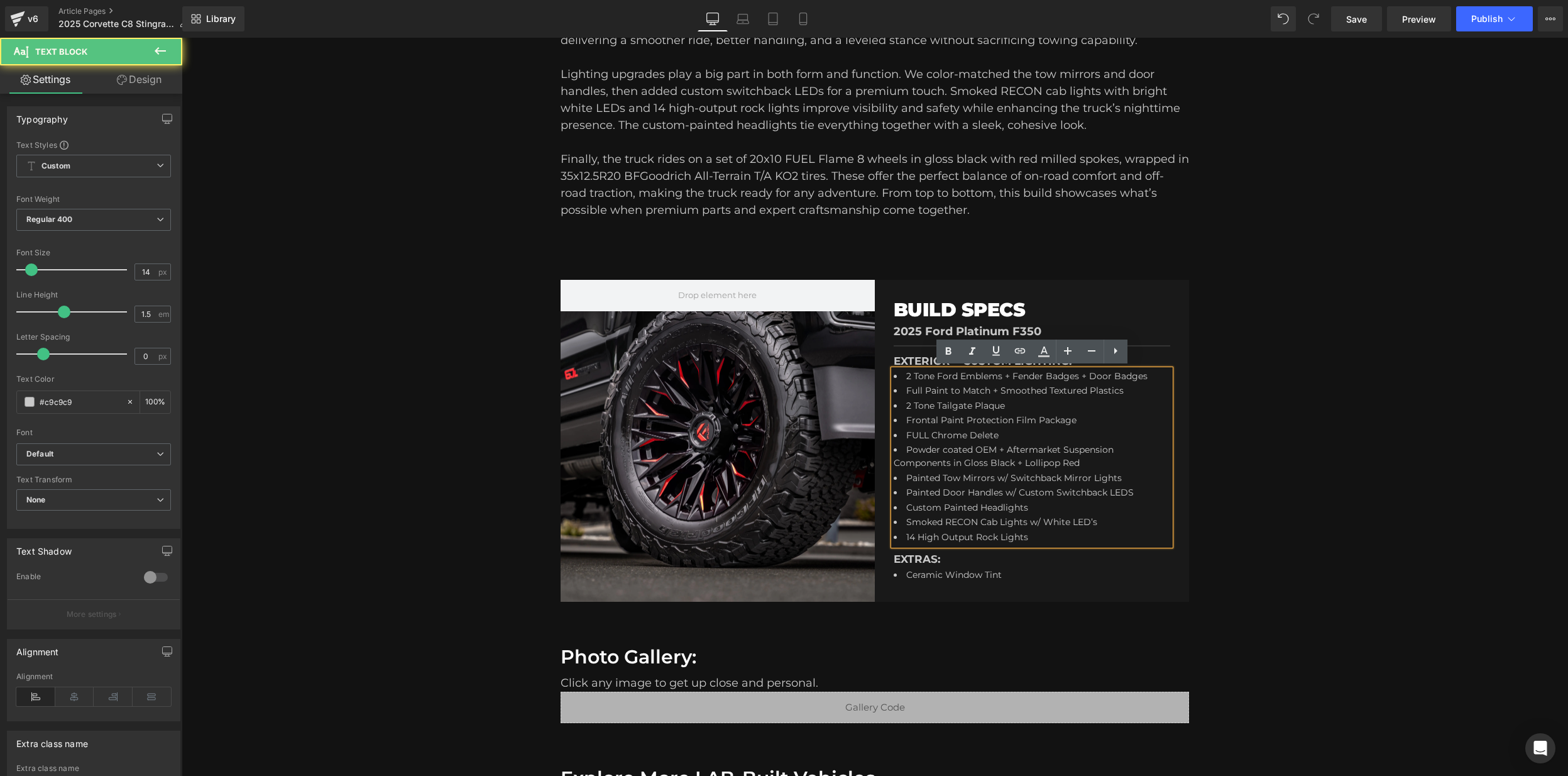
click at [939, 374] on li "2 Tone Ford Emblems + Fender Badges + Door Badges" at bounding box center [1030, 377] width 272 height 15
drag, startPoint x: 1152, startPoint y: 373, endPoint x: 1103, endPoint y: 376, distance: 49.1
click at [1112, 374] on li "2 Tone Ford Emblems + Fender Badges + Door Badges" at bounding box center [1030, 377] width 272 height 15
click at [766, 462] on div at bounding box center [718, 440] width 314 height 322
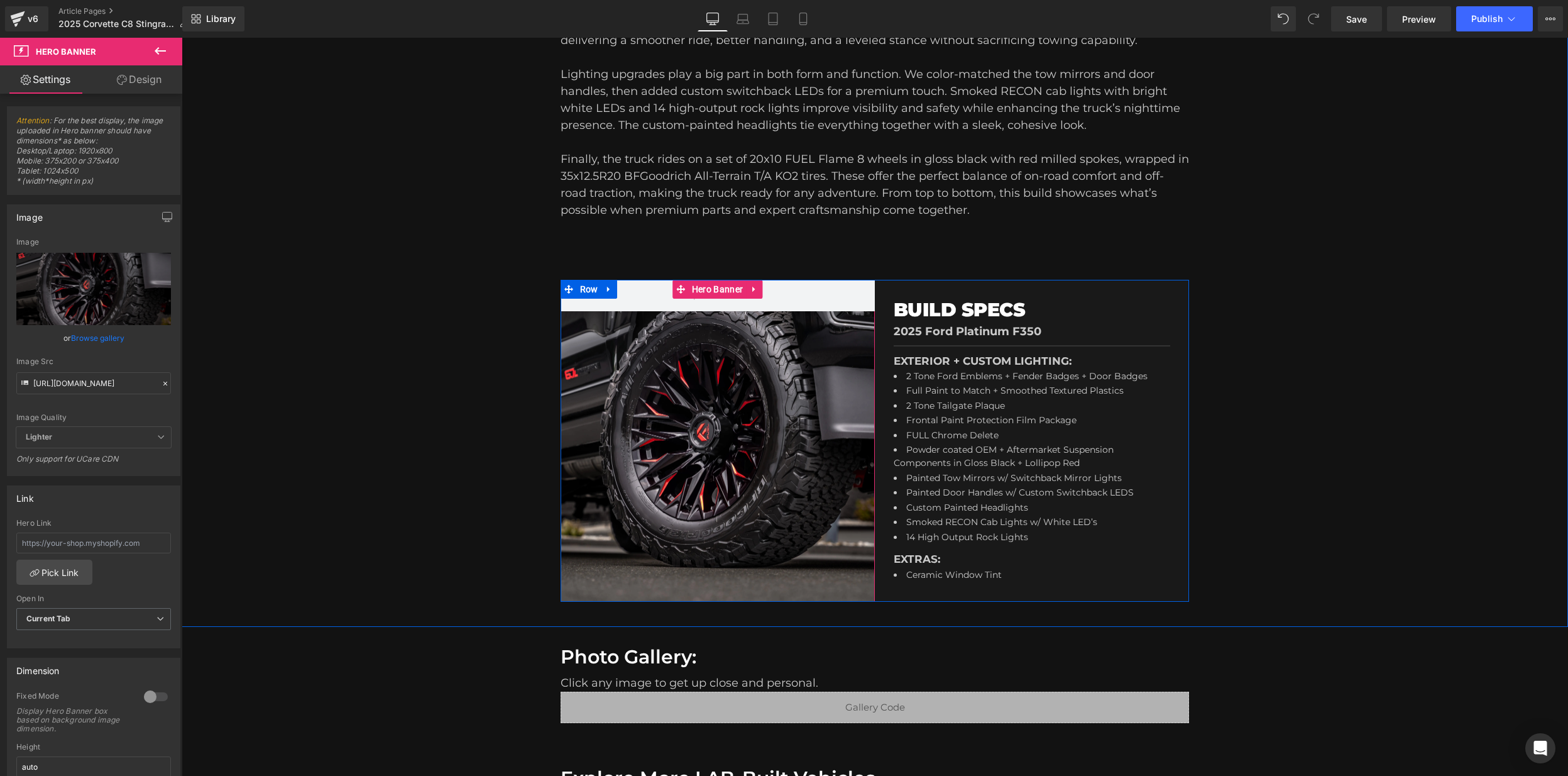
click at [750, 465] on div at bounding box center [718, 440] width 314 height 322
click at [161, 383] on icon at bounding box center [165, 383] width 9 height 9
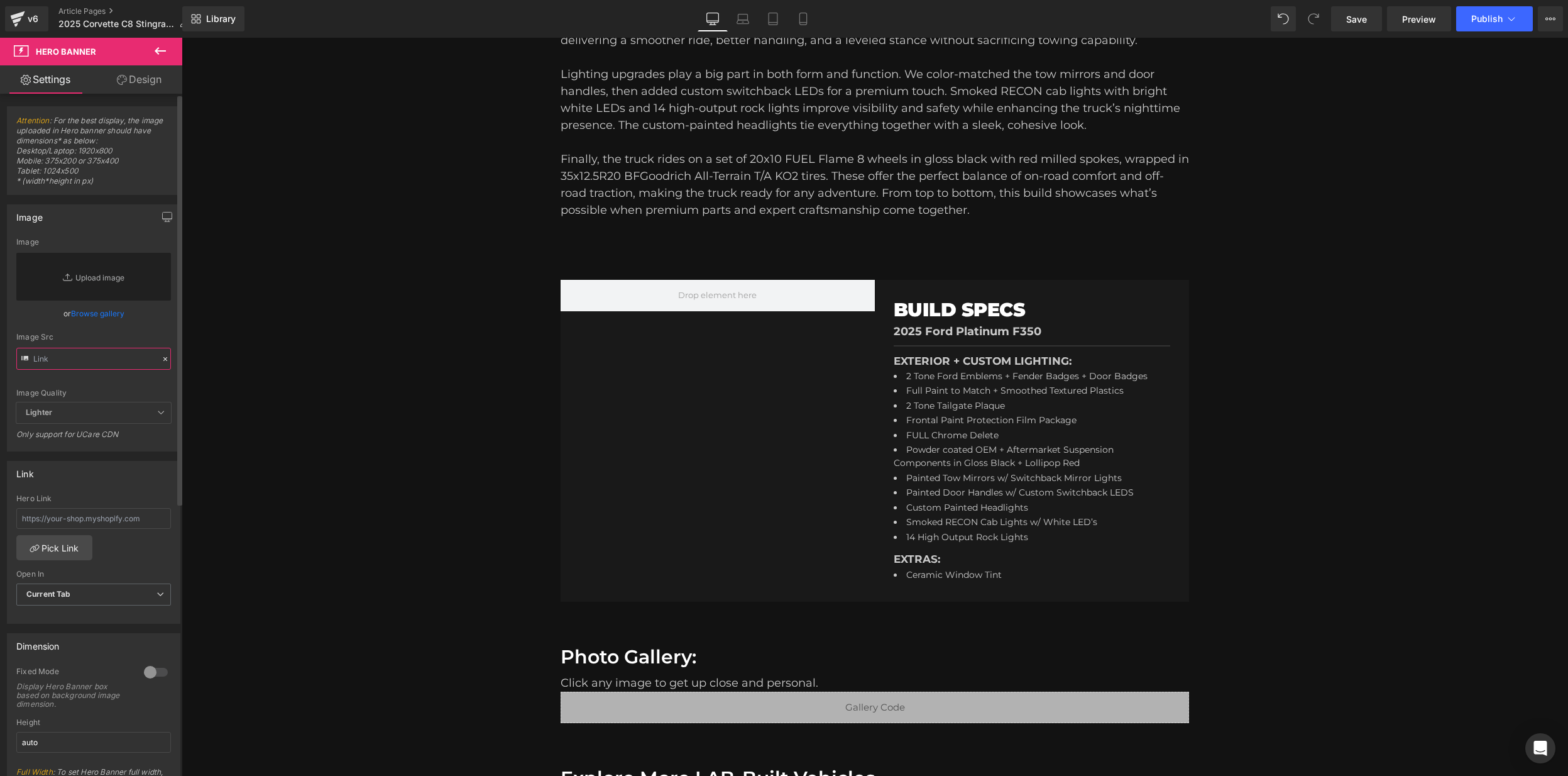
drag, startPoint x: 109, startPoint y: 351, endPoint x: 104, endPoint y: 357, distance: 7.8
click at [109, 351] on input "text" at bounding box center [93, 358] width 155 height 22
paste input "https://cdn.shopify.com/s/files/1/0659/8485/6320/files/DSC00796.webp?v=17581395…"
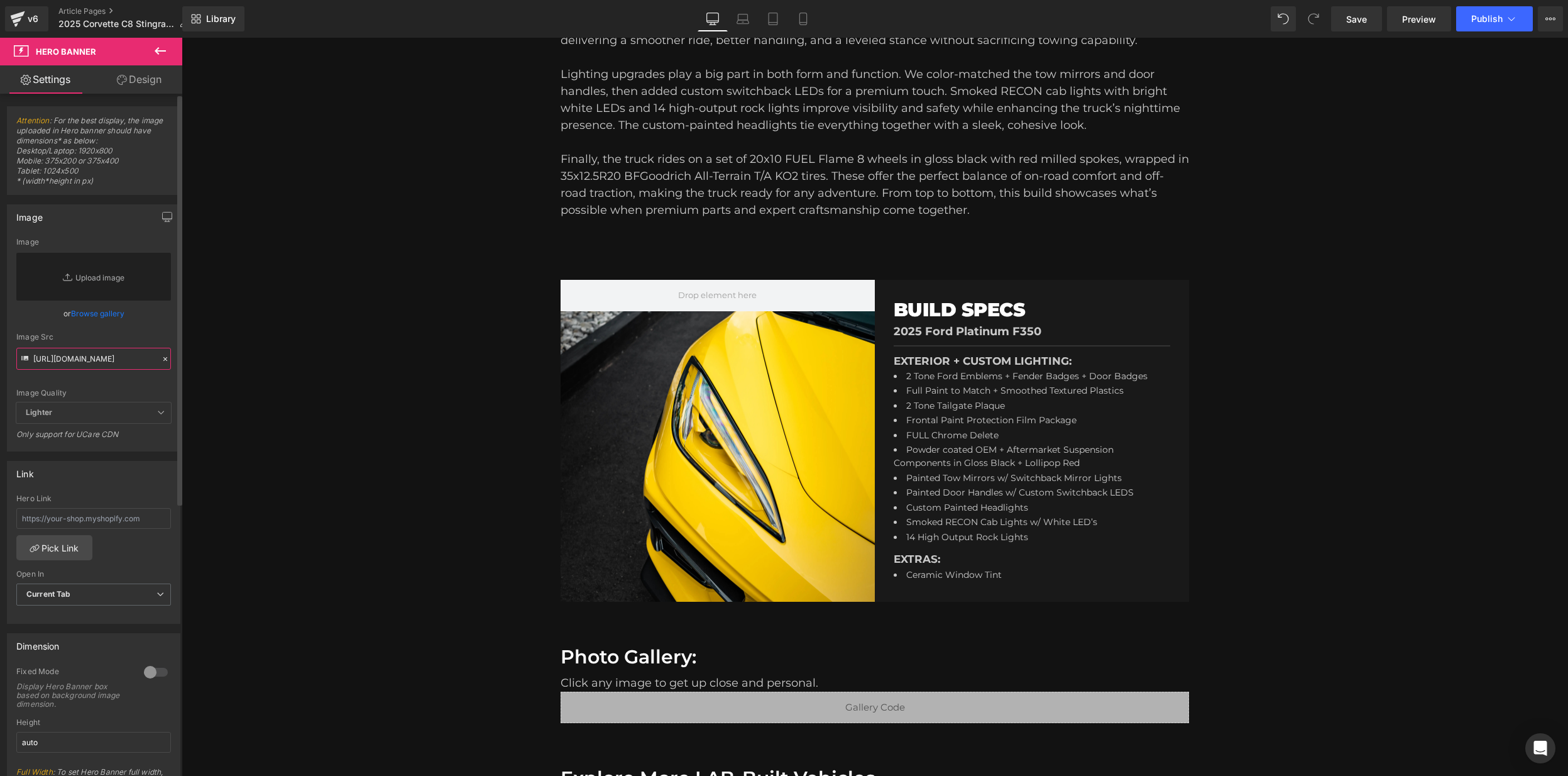
type input "https://cdn.shopify.com/s/files/1/0659/8485/6320/files/DSC00796.webp?v=17581395…"
click at [139, 391] on div "Image Quality" at bounding box center [93, 393] width 155 height 9
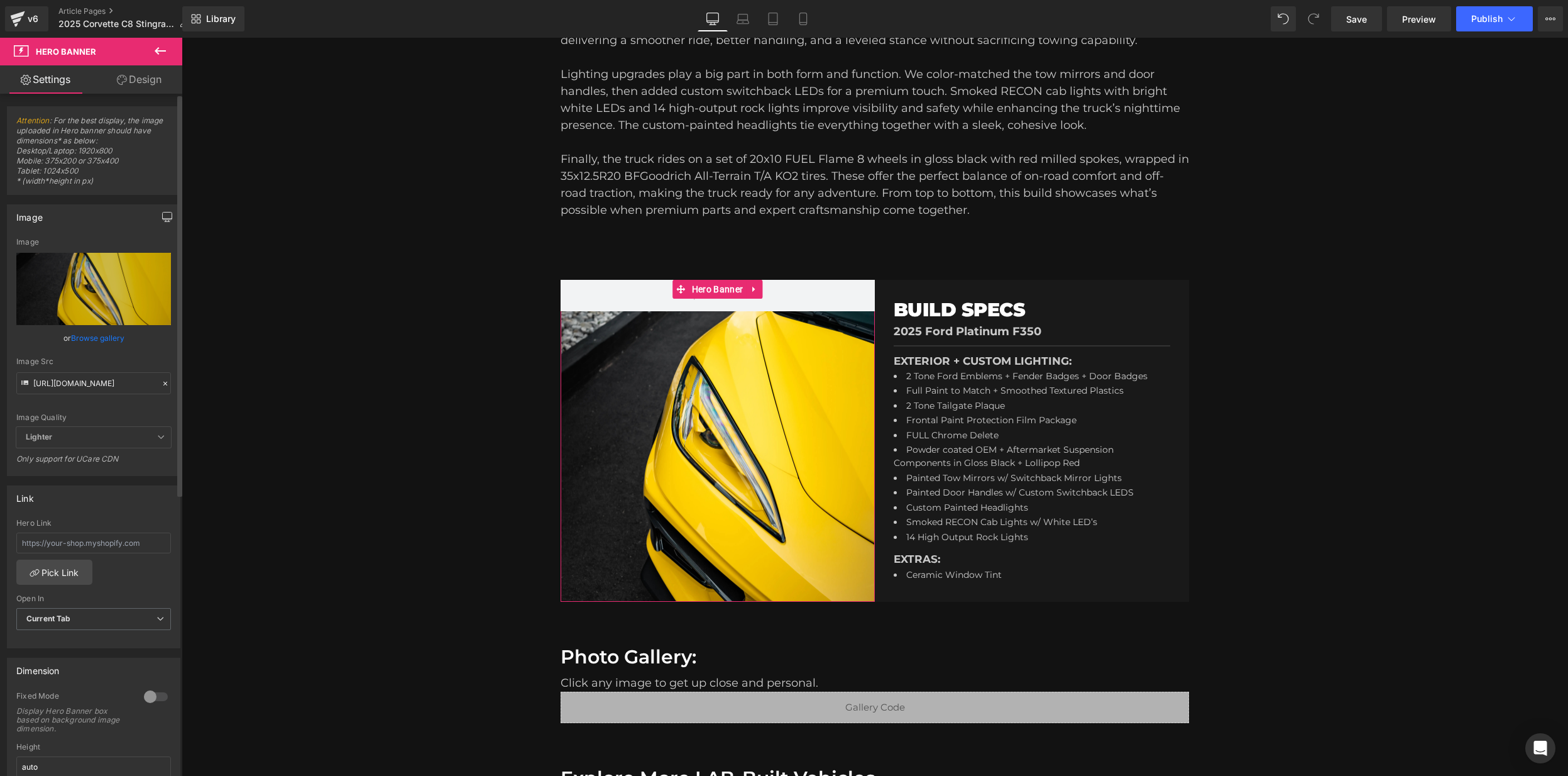
click at [164, 216] on icon "button" at bounding box center [167, 217] width 10 height 10
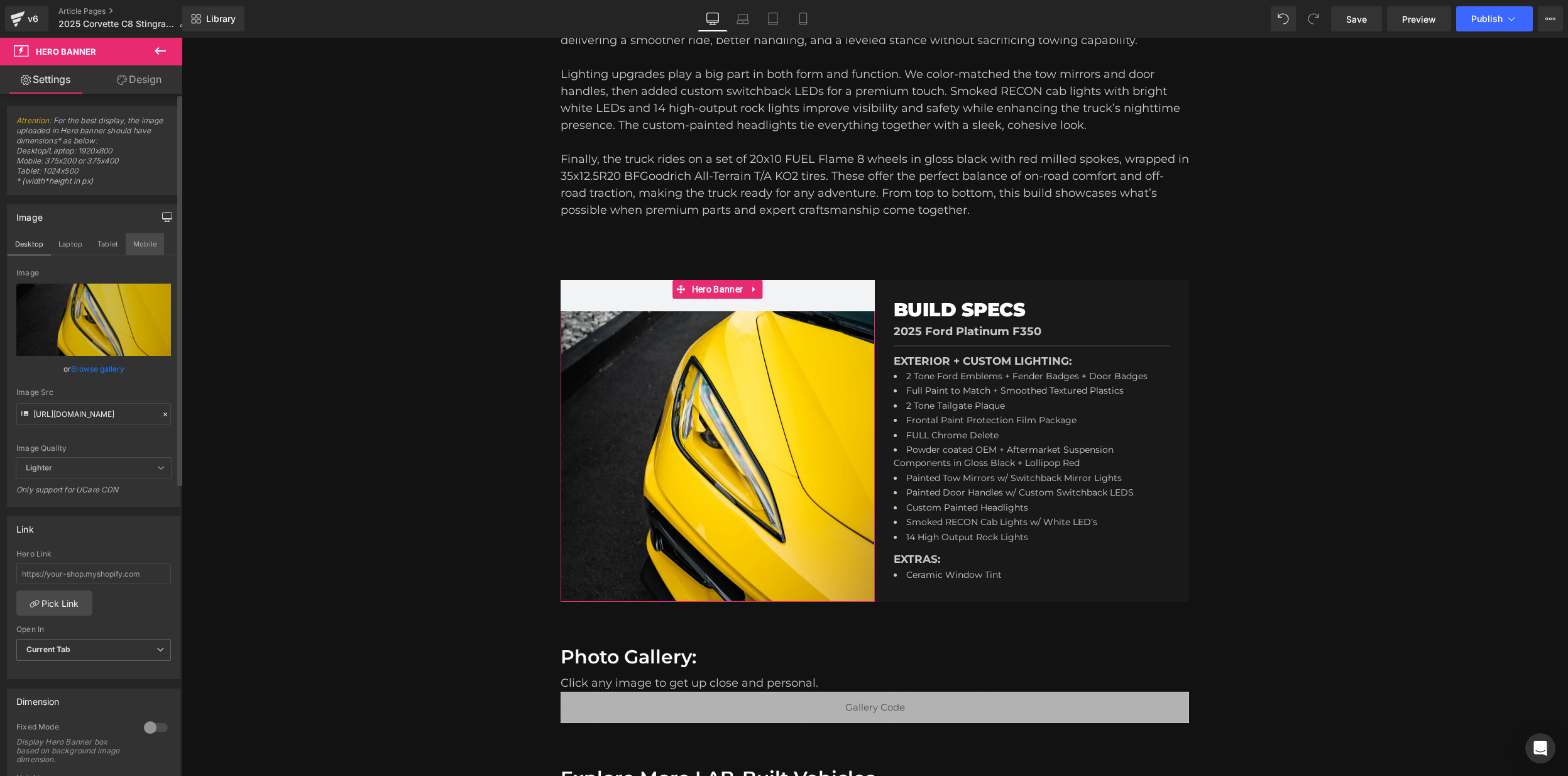
click at [146, 246] on button "Mobile" at bounding box center [145, 244] width 38 height 21
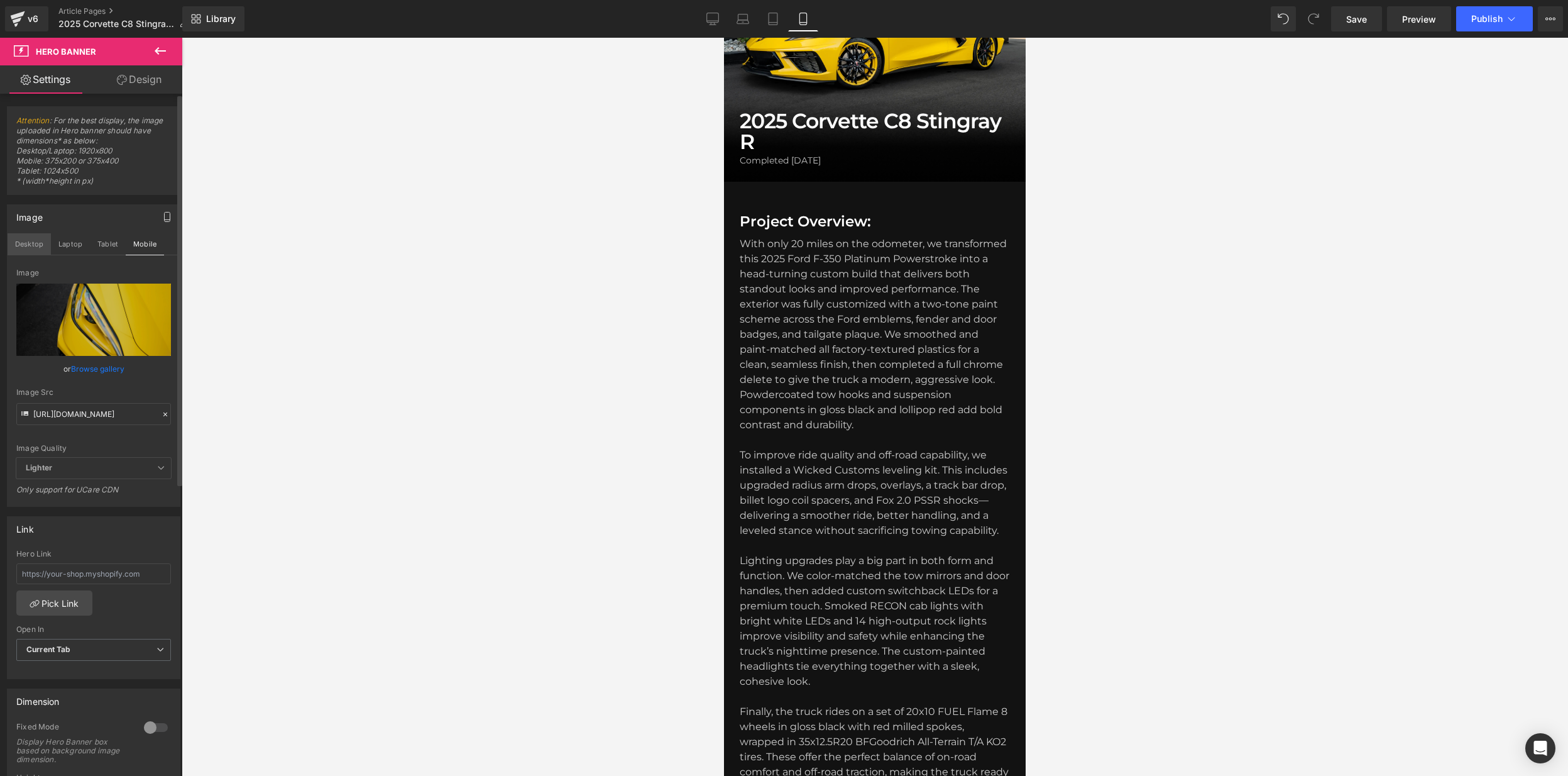
click at [28, 243] on button "Desktop" at bounding box center [29, 244] width 43 height 21
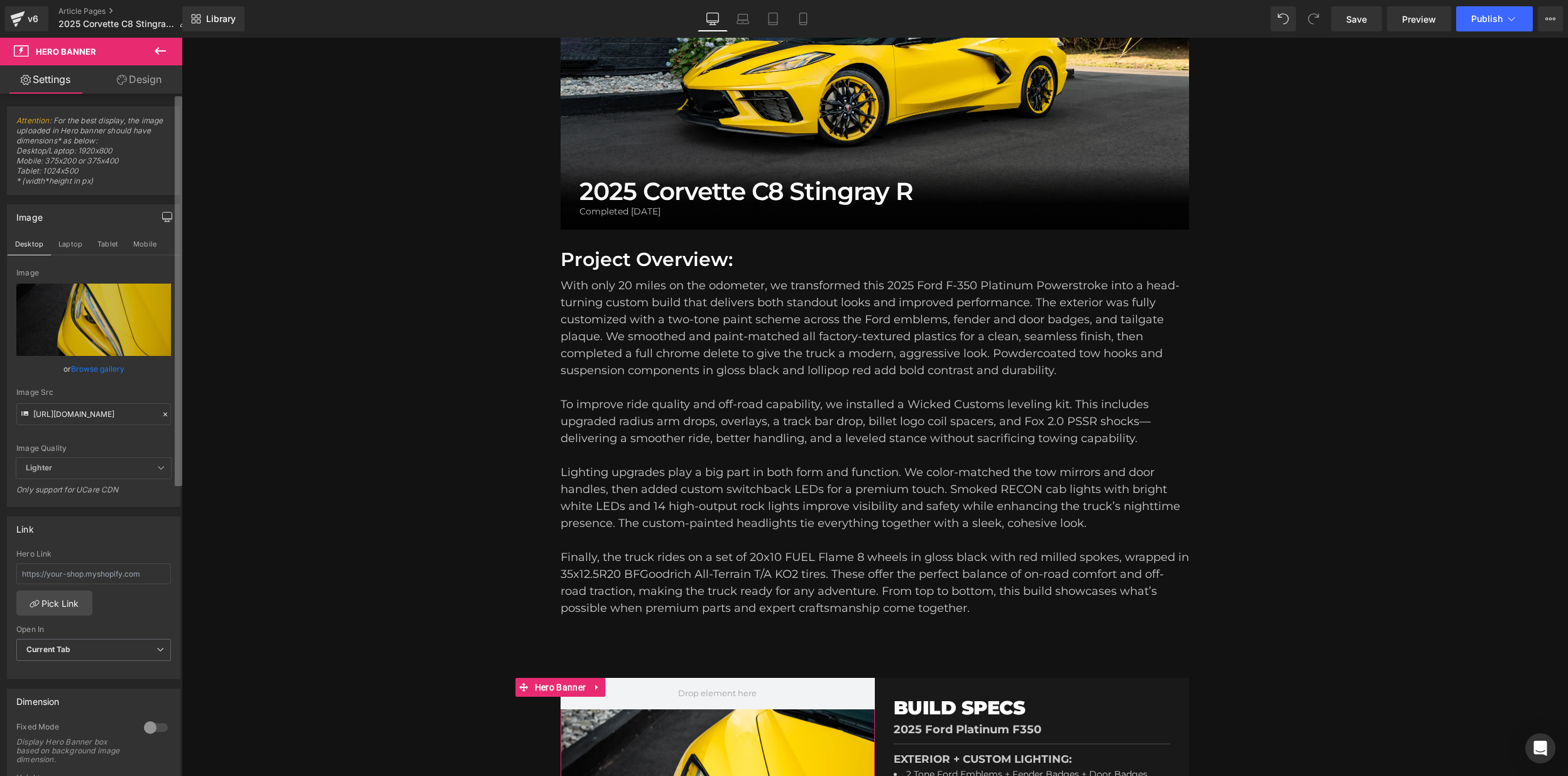
scroll to position [623, 0]
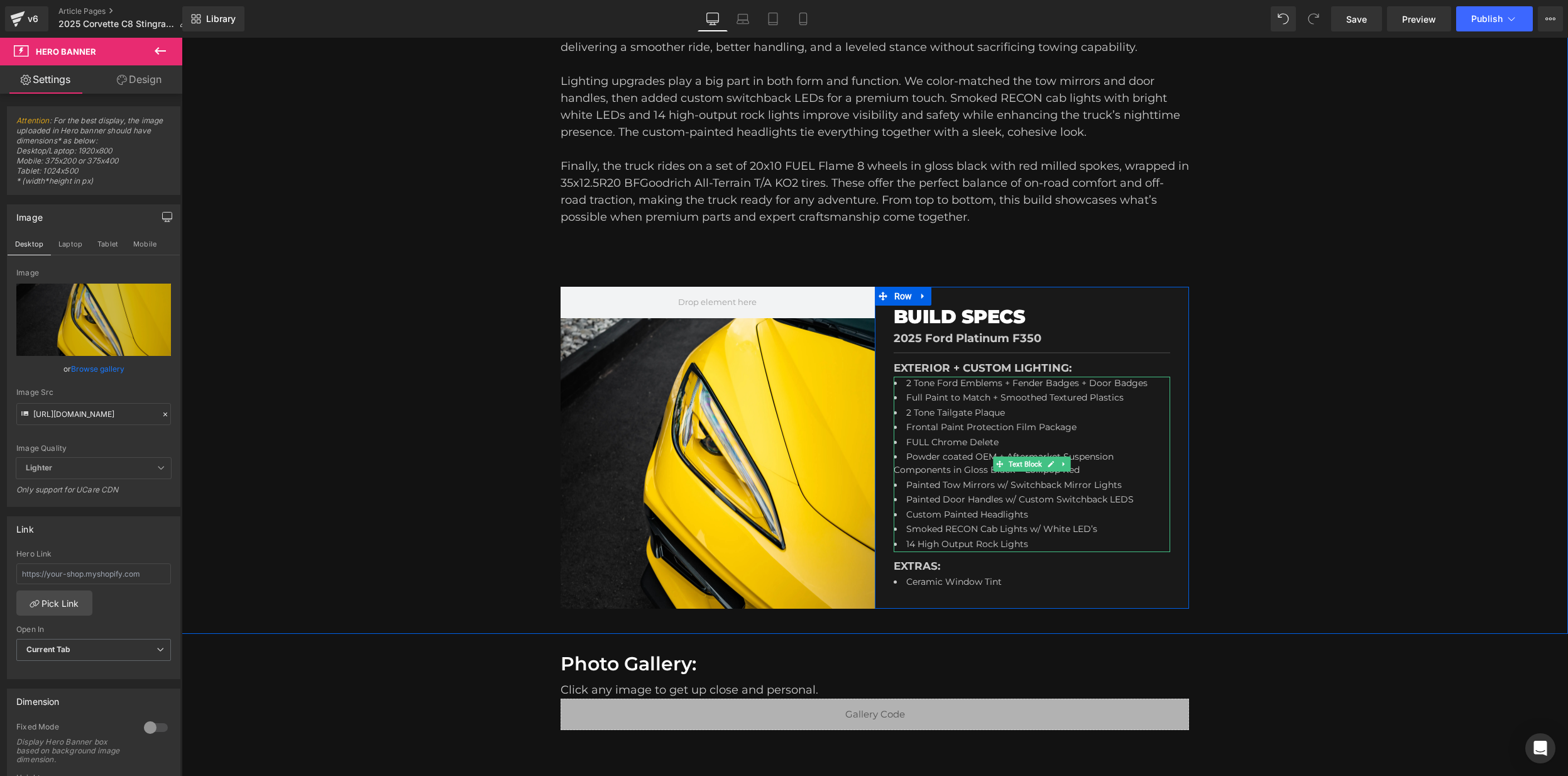
click at [1018, 382] on li "2 Tone Ford Emblems + Fender Badges + Door Badges" at bounding box center [1030, 384] width 272 height 15
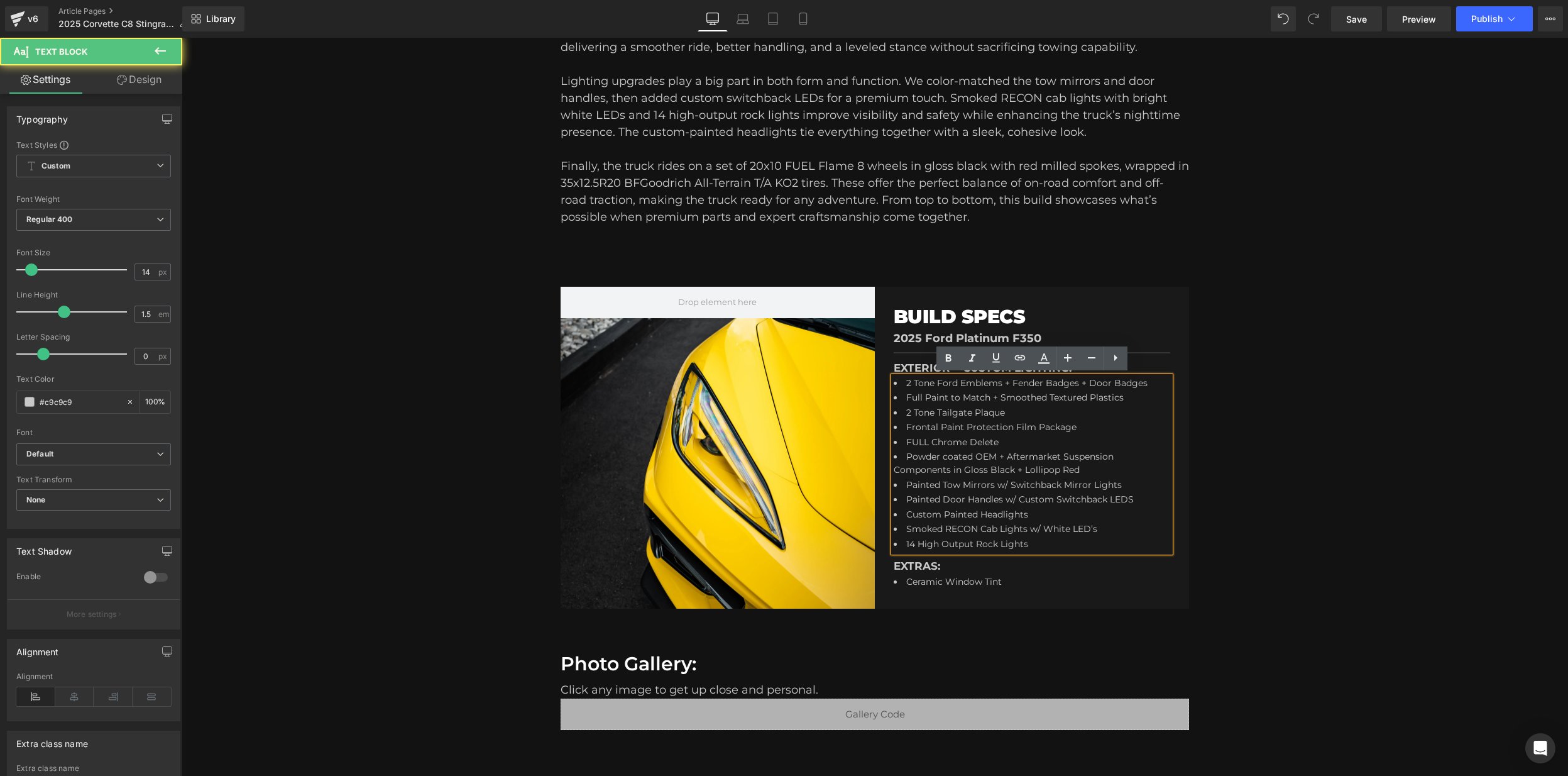
click at [1006, 383] on li "2 Tone Ford Emblems + Fender Badges + Door Badges" at bounding box center [1030, 384] width 272 height 15
drag, startPoint x: 1145, startPoint y: 382, endPoint x: 940, endPoint y: 385, distance: 205.0
click at [940, 385] on li "2 Tone Ford Emblems + Fender Badges + Door Badges" at bounding box center [1030, 384] width 272 height 15
click at [1047, 397] on li "Full Paint to Match + Smoothed Textured Plastics" at bounding box center [1030, 399] width 272 height 15
drag, startPoint x: 1147, startPoint y: 382, endPoint x: 907, endPoint y: 391, distance: 240.2
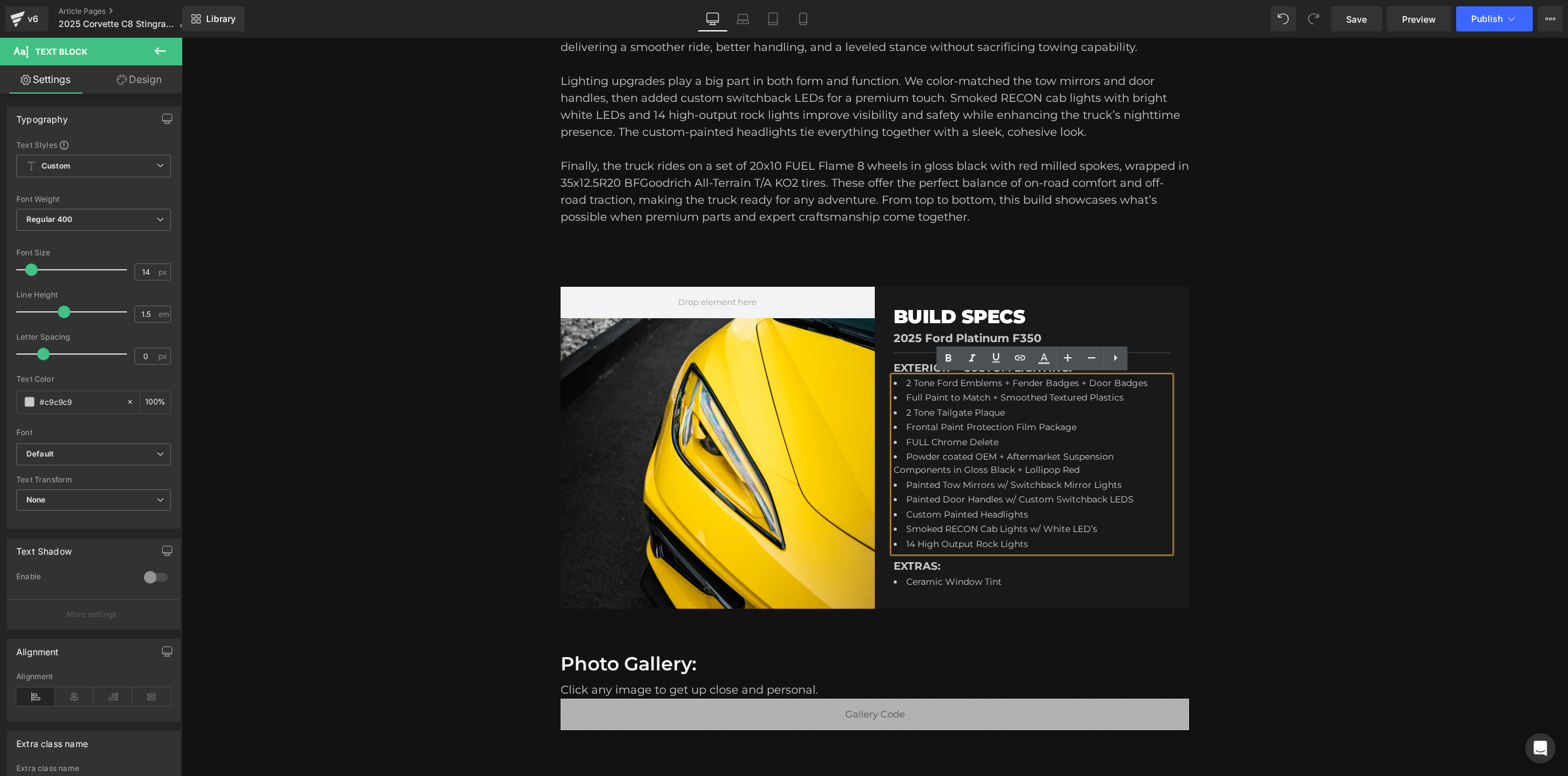
click at [907, 382] on li "2 Tone Ford Emblems + Fender Badges + Door Badges" at bounding box center [1030, 384] width 272 height 15
click at [966, 380] on li "Custom Colormatched Headlights w/ RGB Demon Eyes" at bounding box center [1030, 384] width 272 height 15
click at [1017, 425] on li "Frontal Paint Protection Film Package" at bounding box center [1030, 428] width 272 height 15
click at [948, 382] on li "Custom Color matched Headlights w/ RGB Demon Eyes" at bounding box center [1030, 384] width 272 height 15
click at [1069, 455] on li "Powder coated OEM + Aftermarket Suspension Components in Gloss Black + Lollipop…" at bounding box center [1030, 464] width 272 height 29
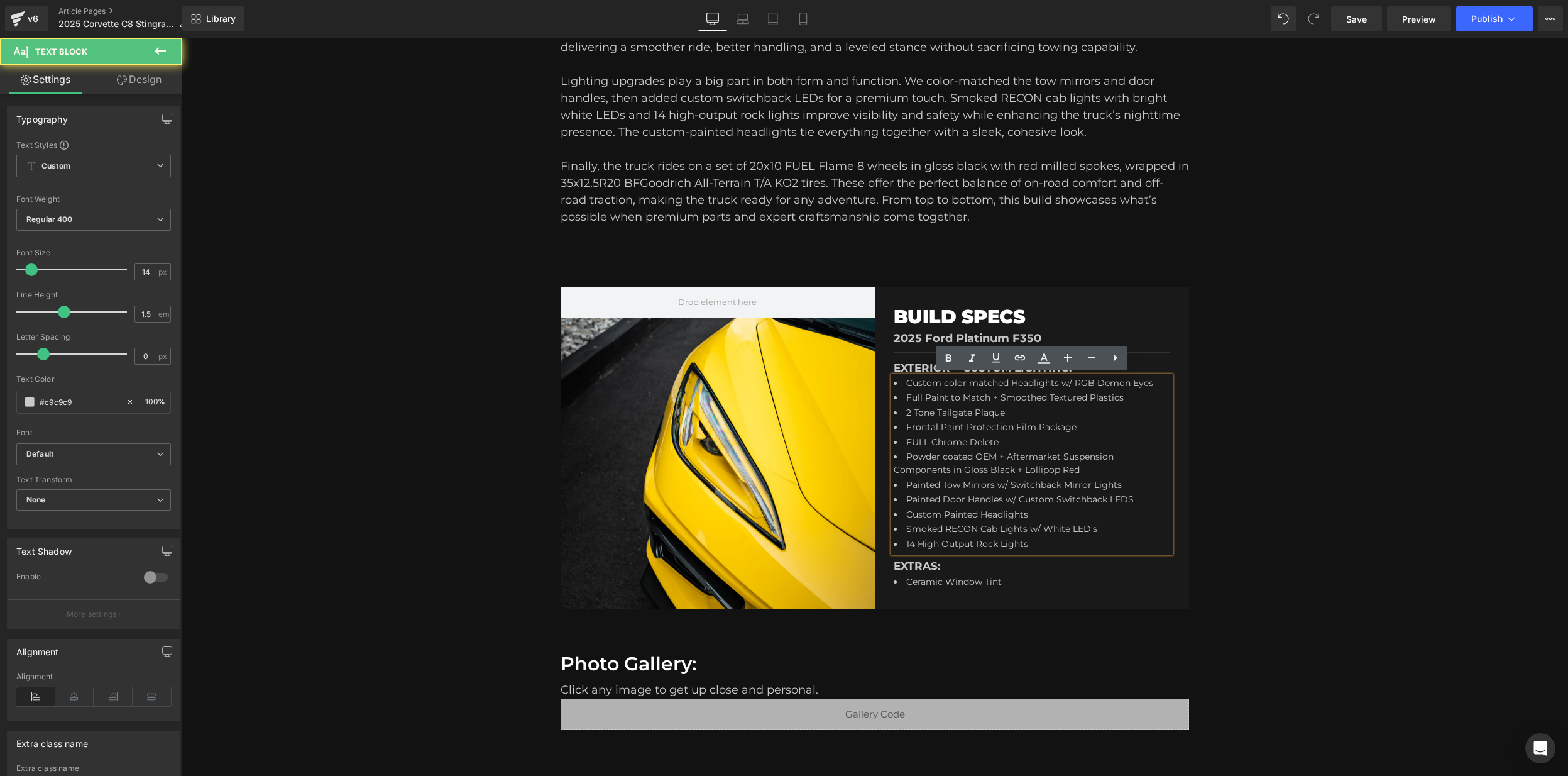
click at [990, 422] on li "Frontal Paint Protection Film Package" at bounding box center [1030, 428] width 272 height 15
click at [977, 398] on li "Full Paint to Match + Smoothed Textured Plastics" at bounding box center [1030, 399] width 272 height 15
drag, startPoint x: 1118, startPoint y: 396, endPoint x: 907, endPoint y: 396, distance: 211.0
click at [907, 396] on li "Full Paint to Match + Smoothed Textured Plastics" at bounding box center [1030, 399] width 272 height 15
click at [1013, 396] on li "Custom 2 Tone Painted Wing" at bounding box center [1030, 399] width 272 height 15
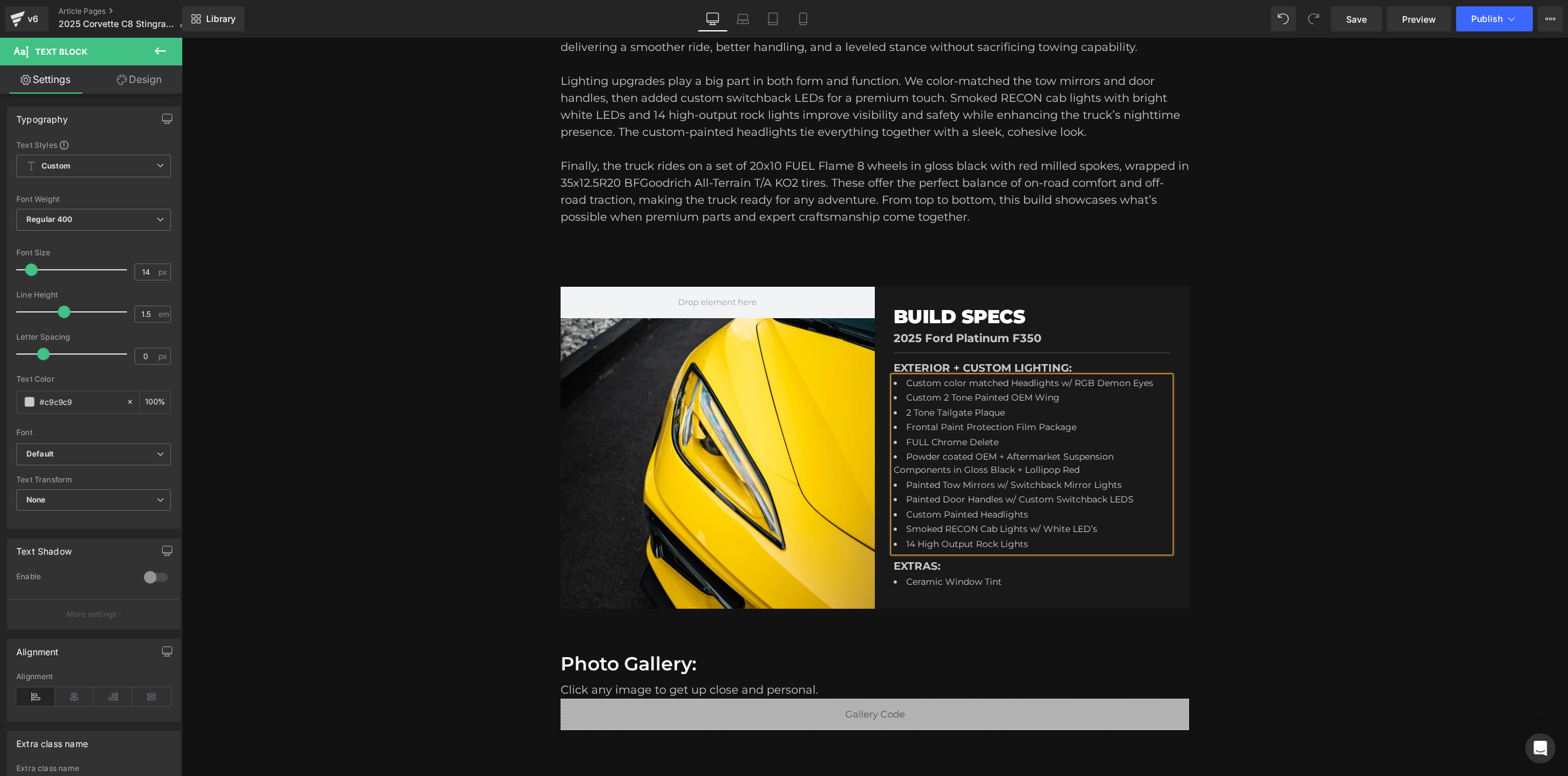
click at [1005, 414] on li "2 Tone Tailgate Plaque" at bounding box center [1030, 413] width 272 height 15
drag, startPoint x: 1010, startPoint y: 412, endPoint x: 906, endPoint y: 412, distance: 104.0
click at [906, 412] on li "2 Tone Tailgate Plaque" at bounding box center [1030, 413] width 272 height 15
click at [1082, 424] on li "Frontal Paint Protection Film Package" at bounding box center [1030, 428] width 272 height 15
click at [1060, 432] on li "Frontal Paint Protection Film Package" at bounding box center [1030, 428] width 272 height 15
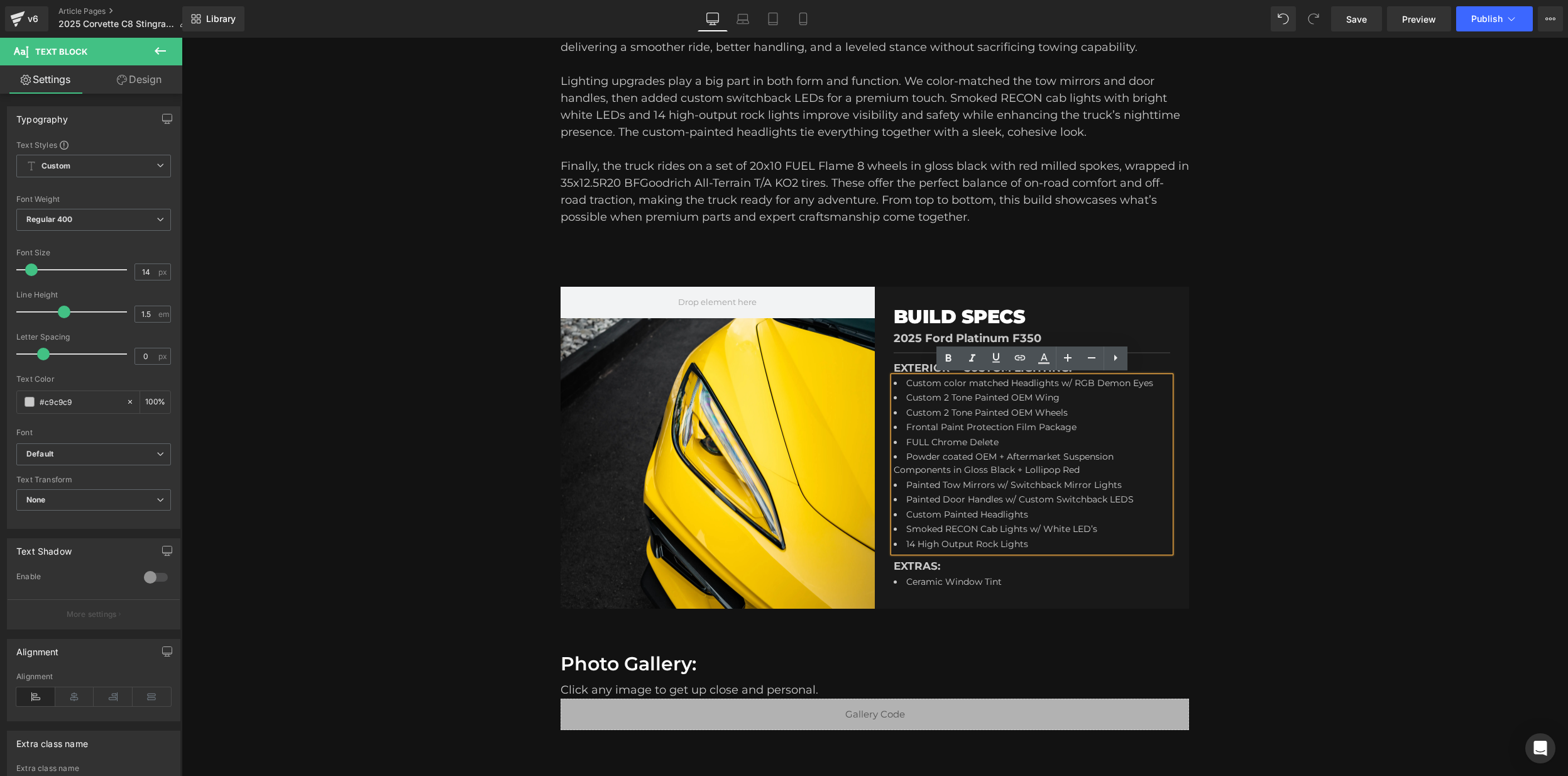
drag, startPoint x: 1042, startPoint y: 537, endPoint x: 894, endPoint y: 440, distance: 177.0
click at [894, 440] on ul "Custom color matched Headlights w/ RGB Demon Eyes Custom 2 Tone Painted OEM Win…" at bounding box center [1030, 465] width 272 height 176
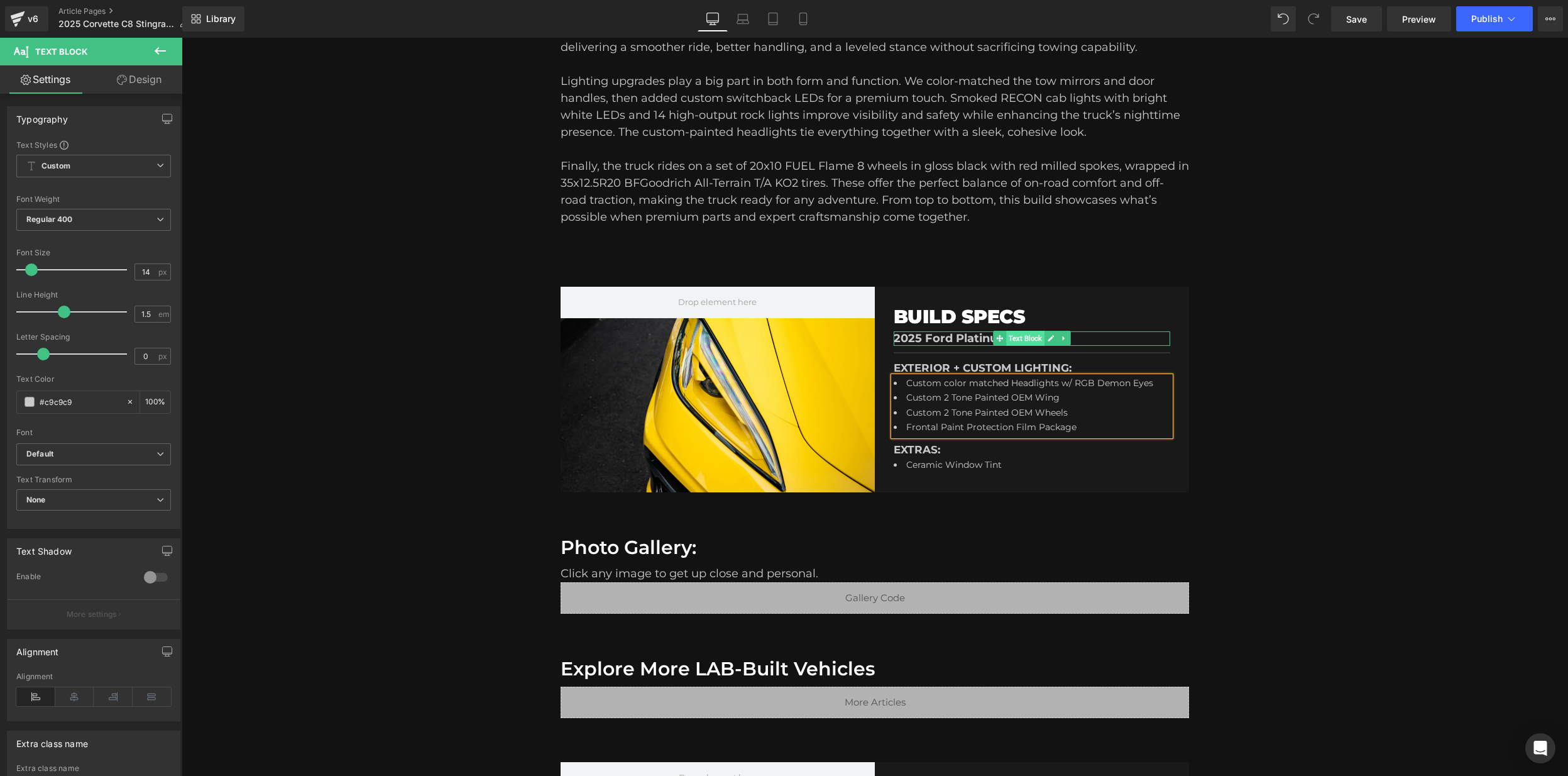
click at [1034, 340] on span "Text Block" at bounding box center [1026, 338] width 38 height 15
drag, startPoint x: 1103, startPoint y: 338, endPoint x: 1089, endPoint y: 338, distance: 14.0
click at [1102, 337] on p "2025 Ford Platinum F350" at bounding box center [1032, 338] width 277 height 15
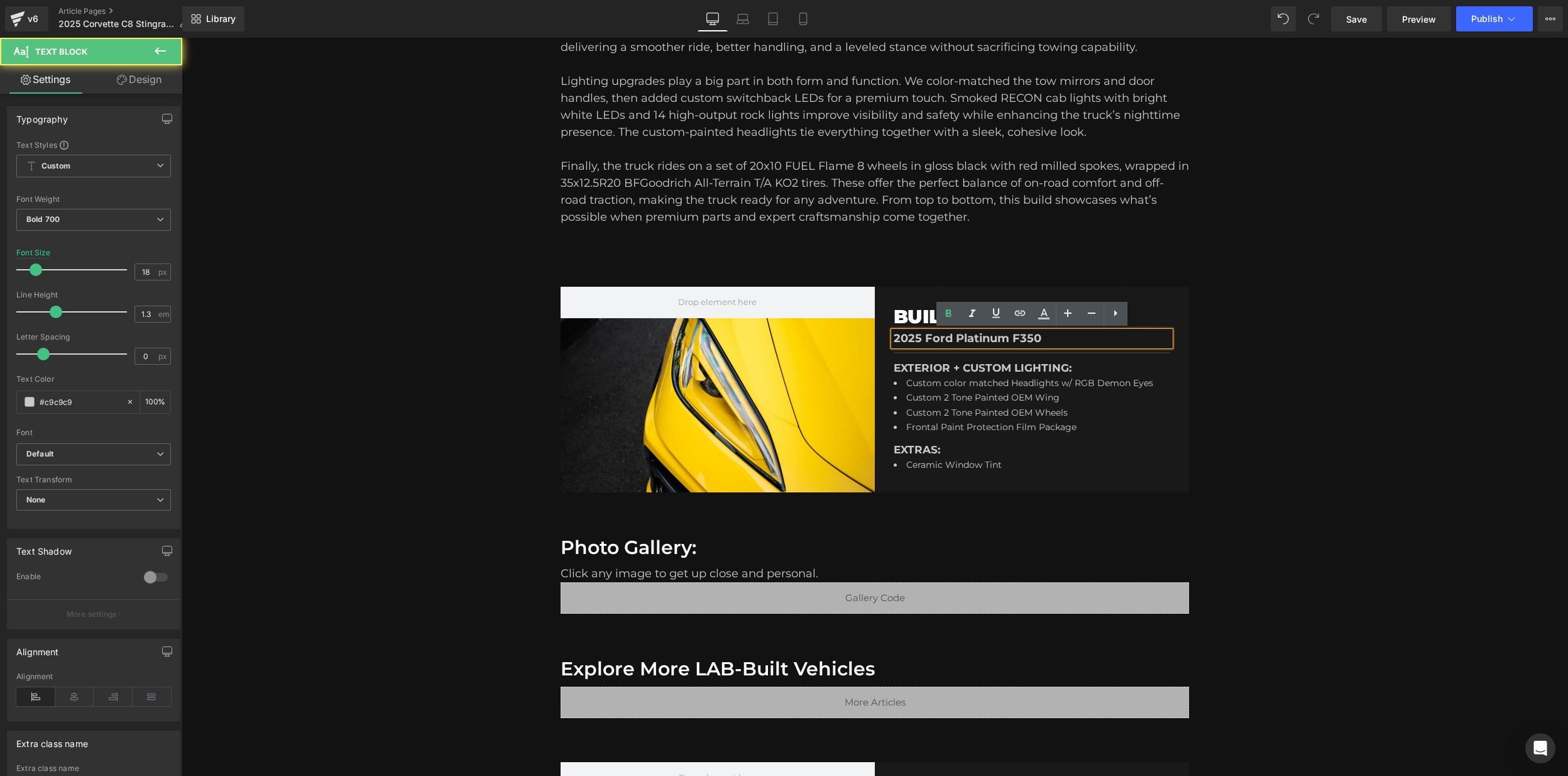
click at [1039, 340] on p "2025 Ford Platinum F350" at bounding box center [1032, 338] width 277 height 15
drag, startPoint x: 1042, startPoint y: 337, endPoint x: 929, endPoint y: 339, distance: 113.0
click at [929, 339] on p "2025 Ford Platinum F350" at bounding box center [1032, 338] width 277 height 15
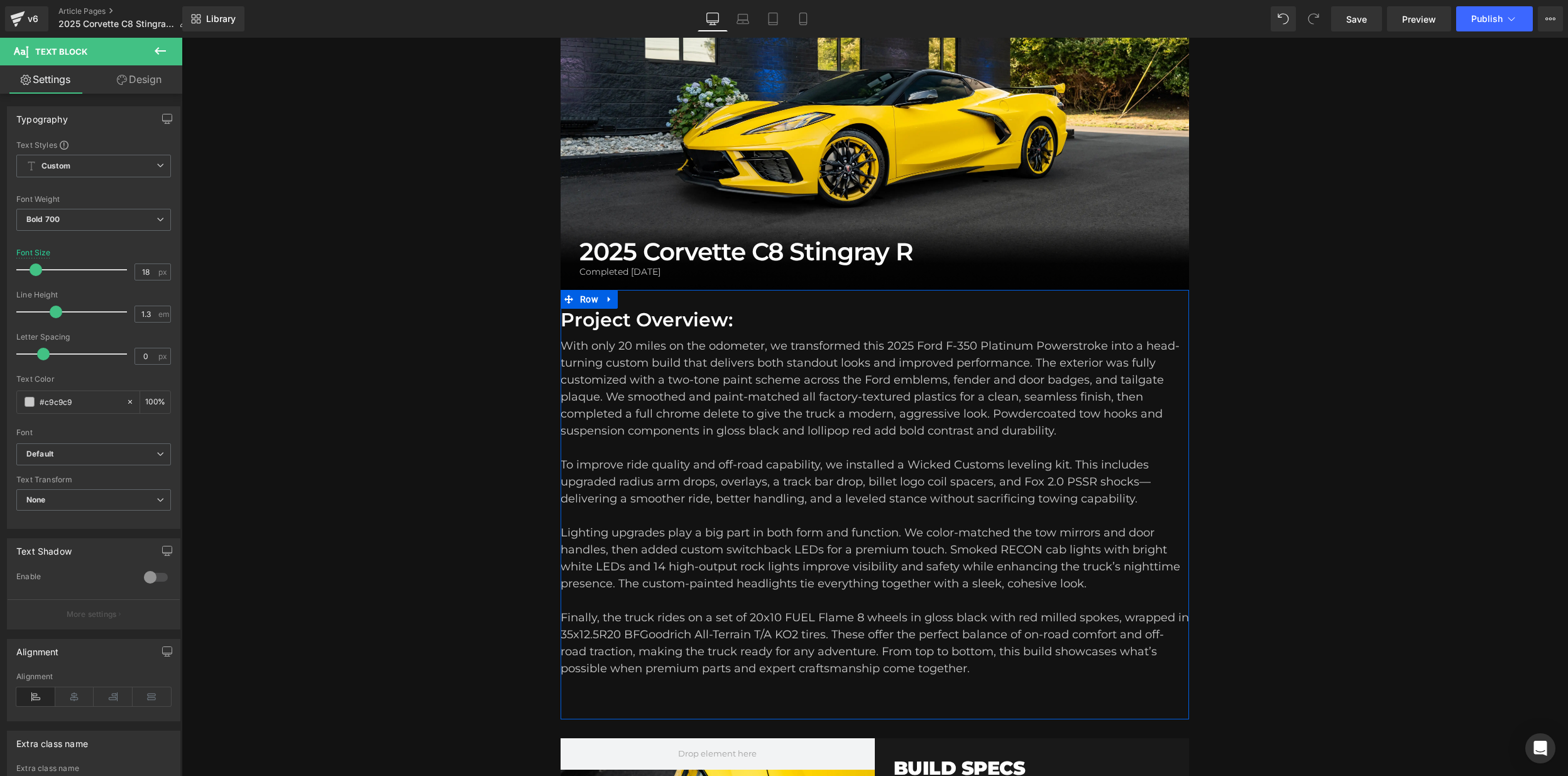
scroll to position [111, 0]
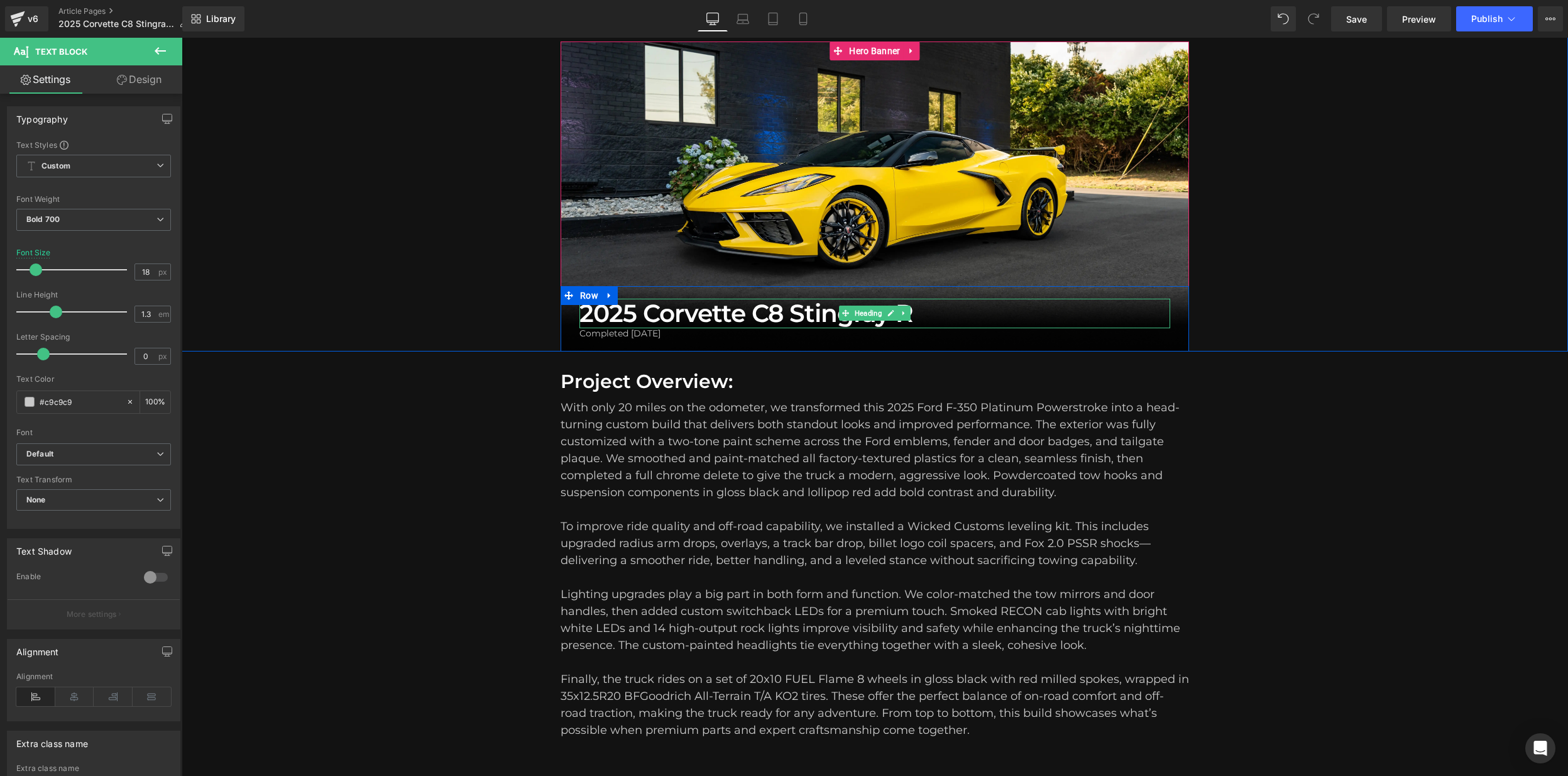
drag, startPoint x: 741, startPoint y: 313, endPoint x: 747, endPoint y: 311, distance: 6.3
click at [741, 313] on h1 "2025 Corvette C8 Stingray R" at bounding box center [874, 313] width 591 height 29
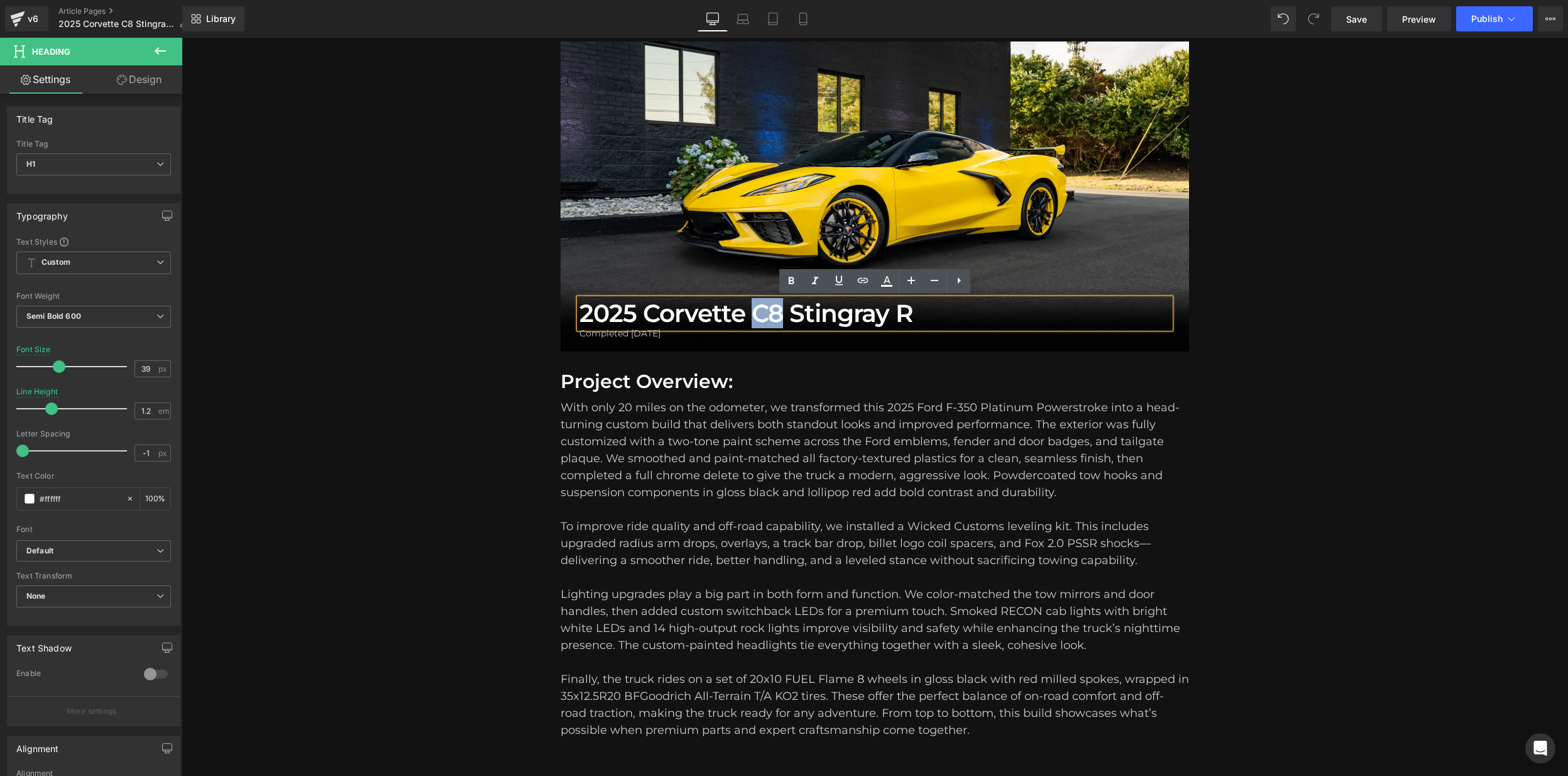
drag, startPoint x: 782, startPoint y: 312, endPoint x: 758, endPoint y: 311, distance: 24.0
click at [758, 311] on h1 "2025 Corvette C8 Stingray R" at bounding box center [874, 313] width 591 height 29
click at [813, 454] on div "With only 20 miles on the odometer, we transformed this 2025 Ford F-350 Platinu…" at bounding box center [875, 450] width 628 height 102
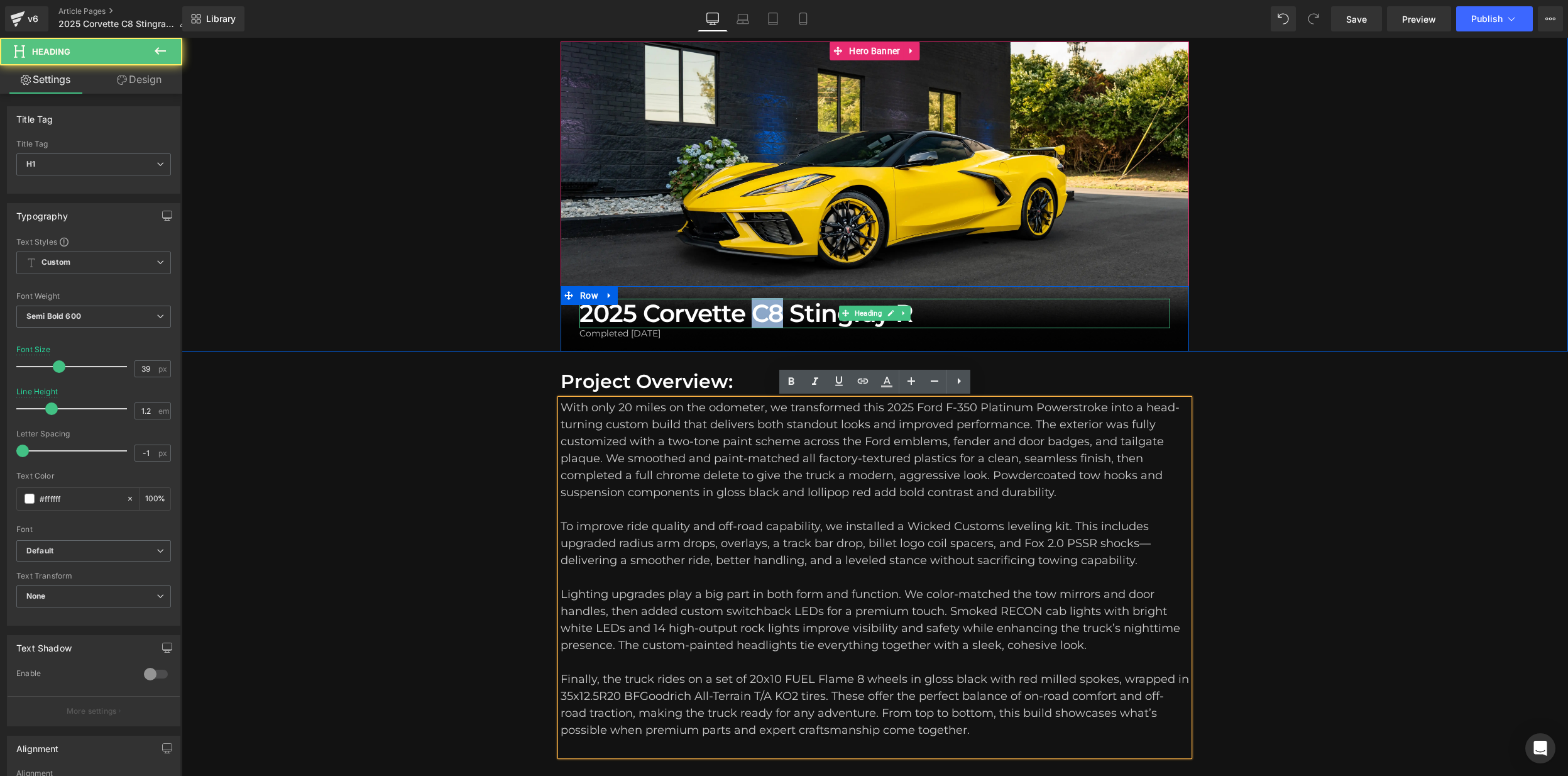
click at [752, 309] on h1 "2025 Corvette C8 Stingray R" at bounding box center [874, 313] width 591 height 29
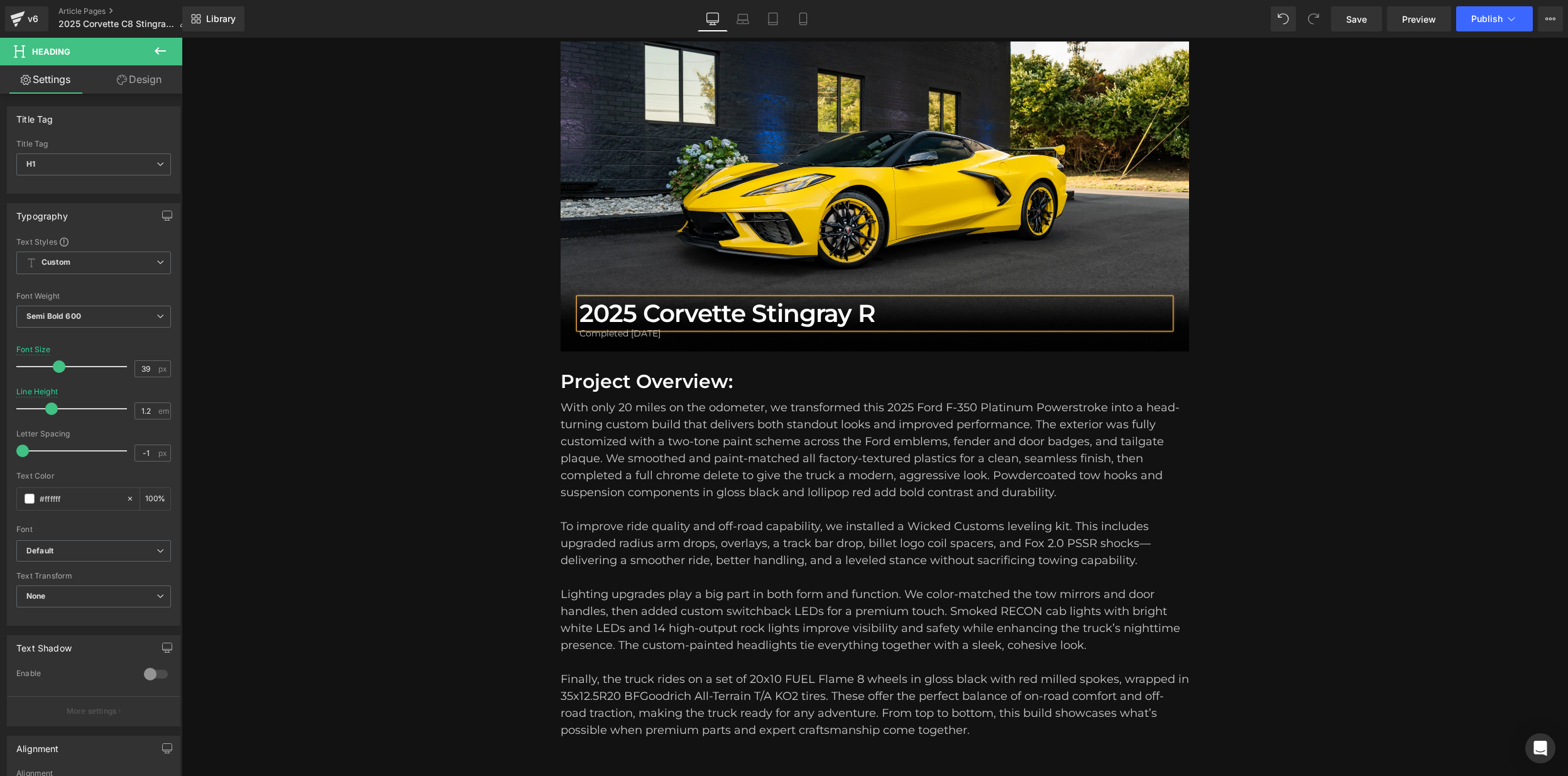
click at [647, 313] on h1 "2025 Corvette Stingray R" at bounding box center [874, 313] width 591 height 29
click at [719, 479] on div "With only 20 miles on the odometer, we transformed this 2025 Ford F-350 Platinu…" at bounding box center [875, 449] width 628 height 102
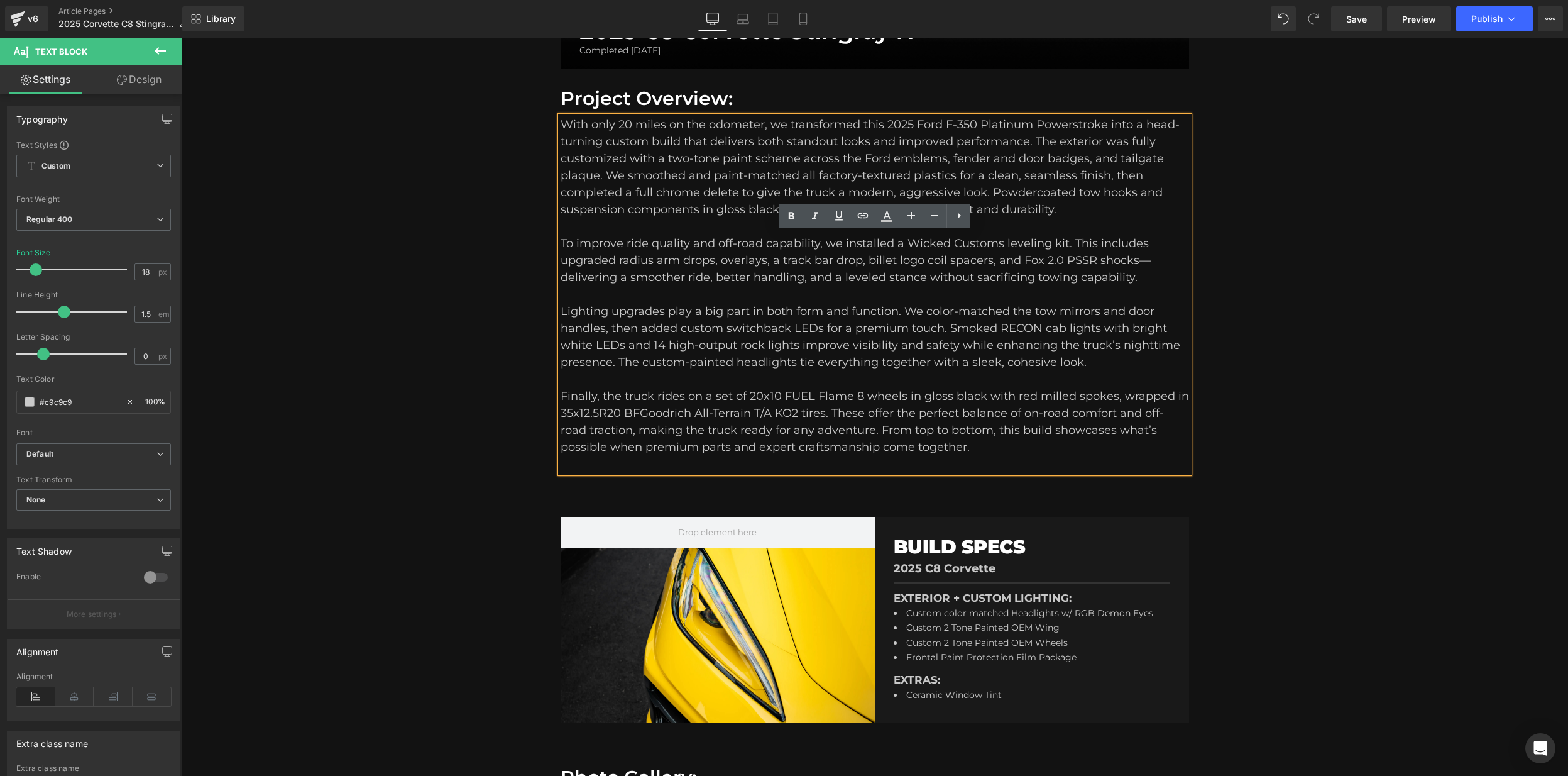
scroll to position [576, 0]
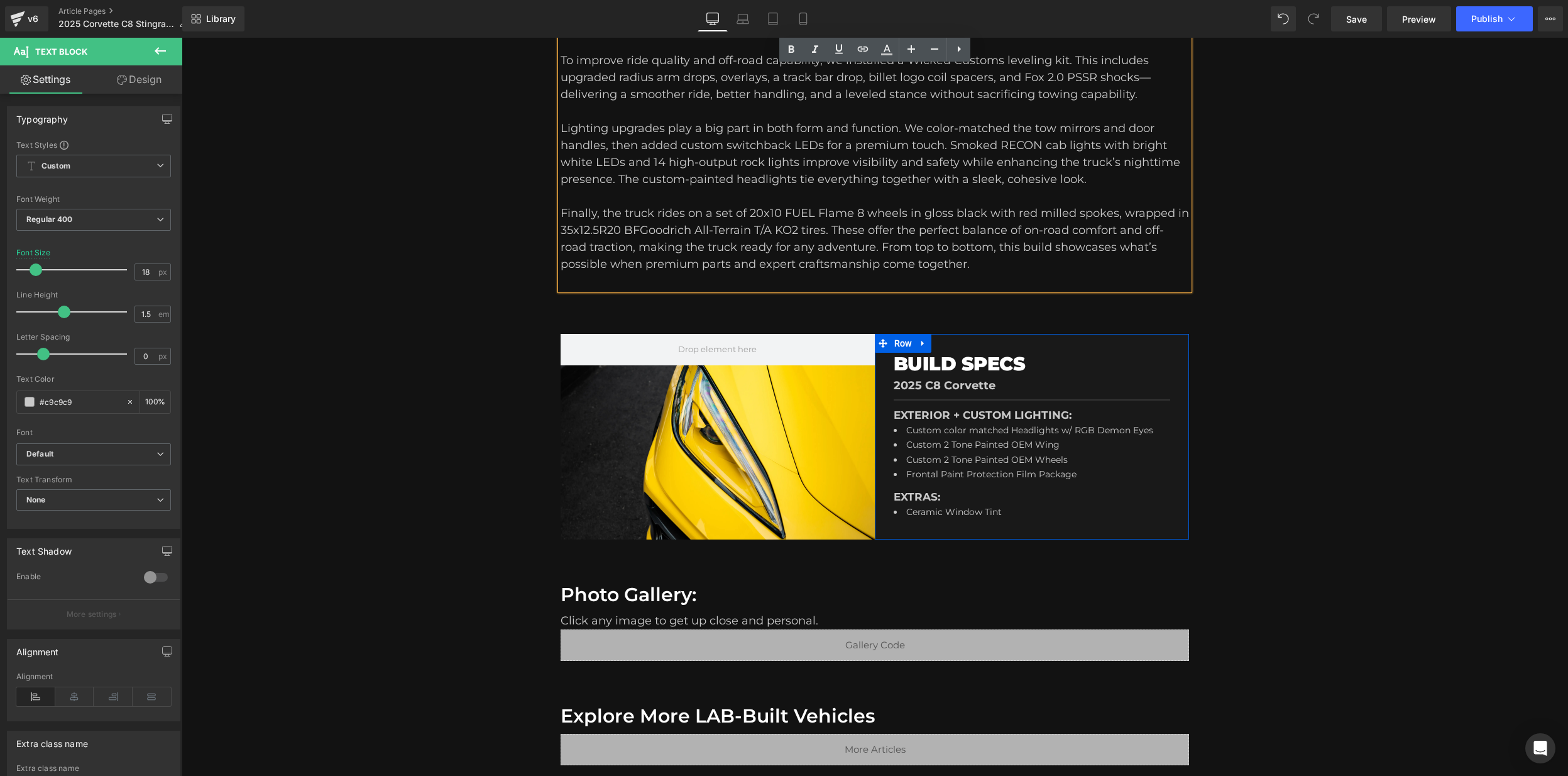
click at [922, 439] on li "Custom 2 Tone Painted OEM Wing" at bounding box center [1030, 446] width 272 height 15
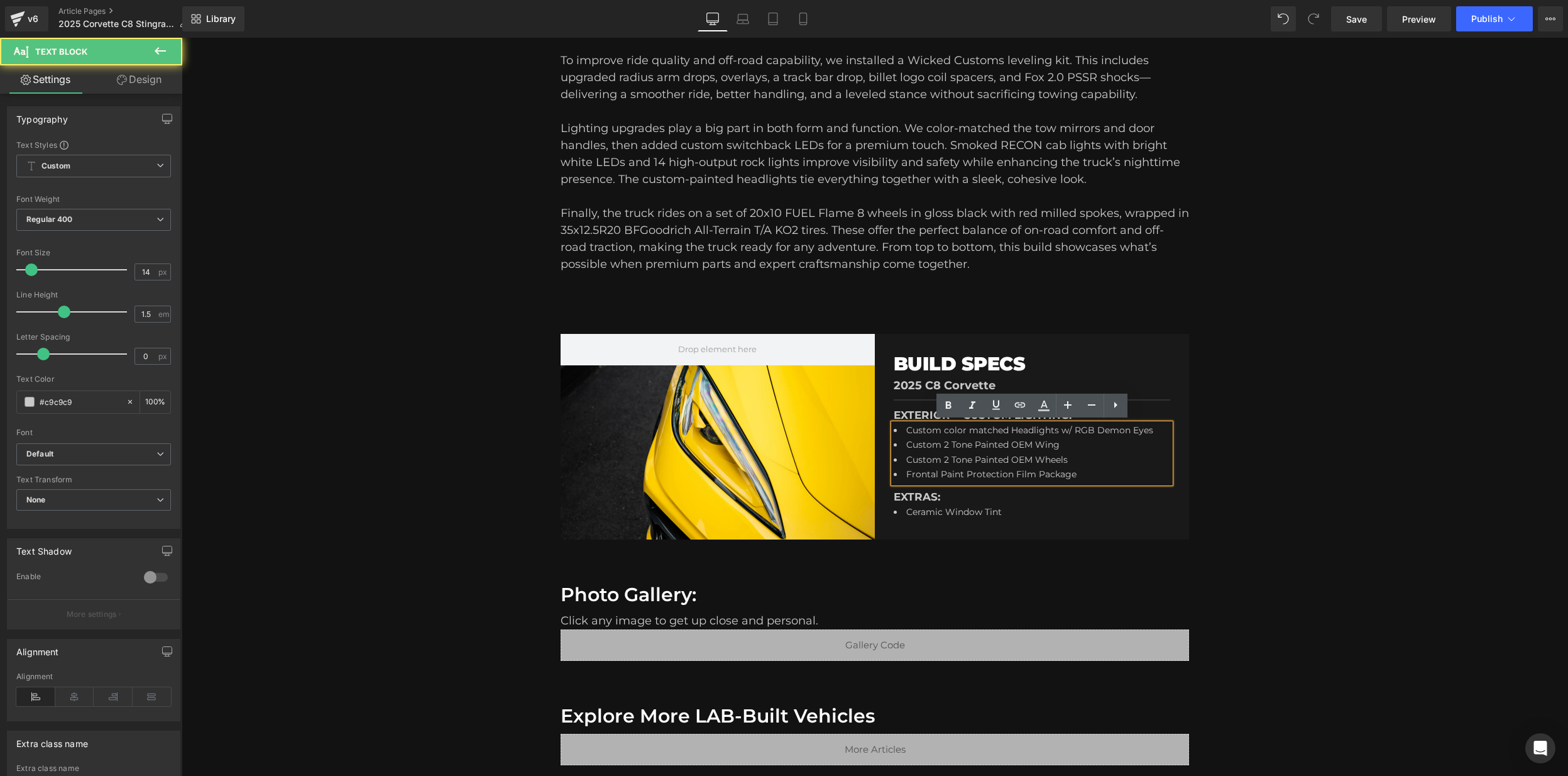
drag, startPoint x: 905, startPoint y: 429, endPoint x: 1092, endPoint y: 479, distance: 193.6
click at [1092, 479] on ul "Custom color matched Headlights w/ RGB Demon Eyes Custom 2 Tone Painted OEM Win…" at bounding box center [1030, 453] width 272 height 59
copy ul "Custom color matched Headlights w/ RGB Demon Eyes Custom 2 Tone Painted OEM Win…"
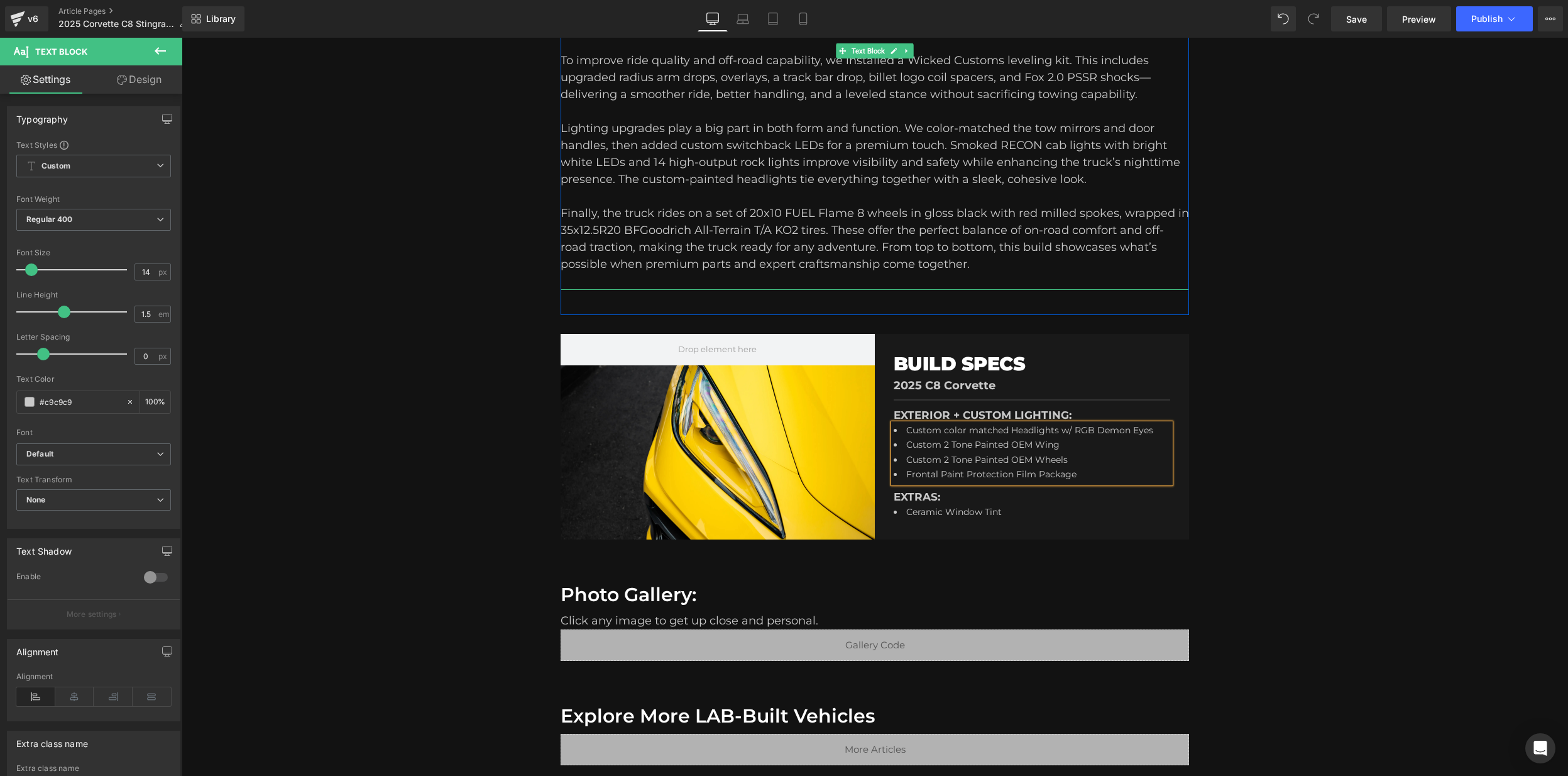
click at [842, 224] on div "Finally, the truck rides on a set of 20x10 FUEL Flame 8 wheels in gloss black w…" at bounding box center [875, 239] width 628 height 68
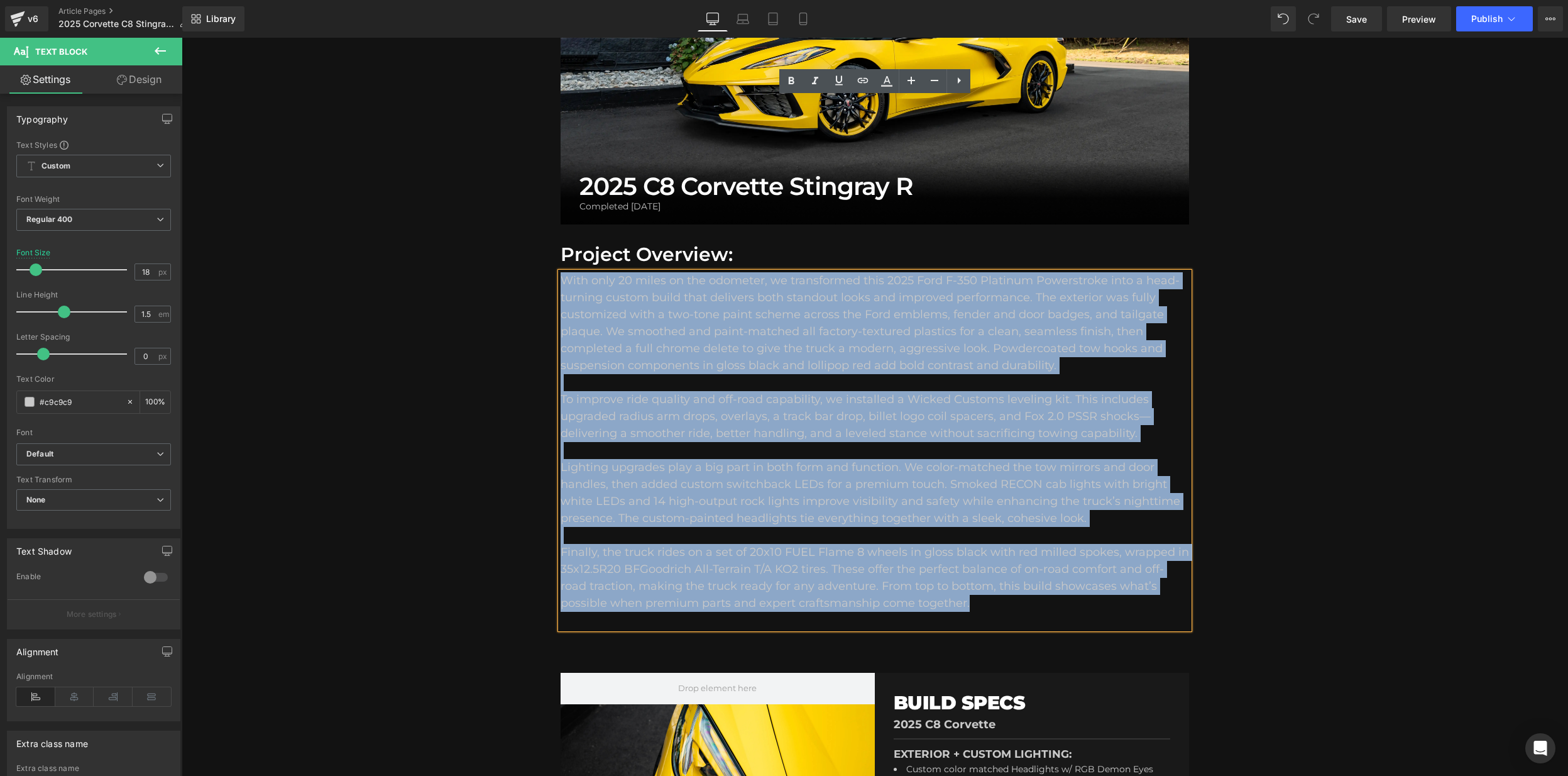
scroll to position [0, 0]
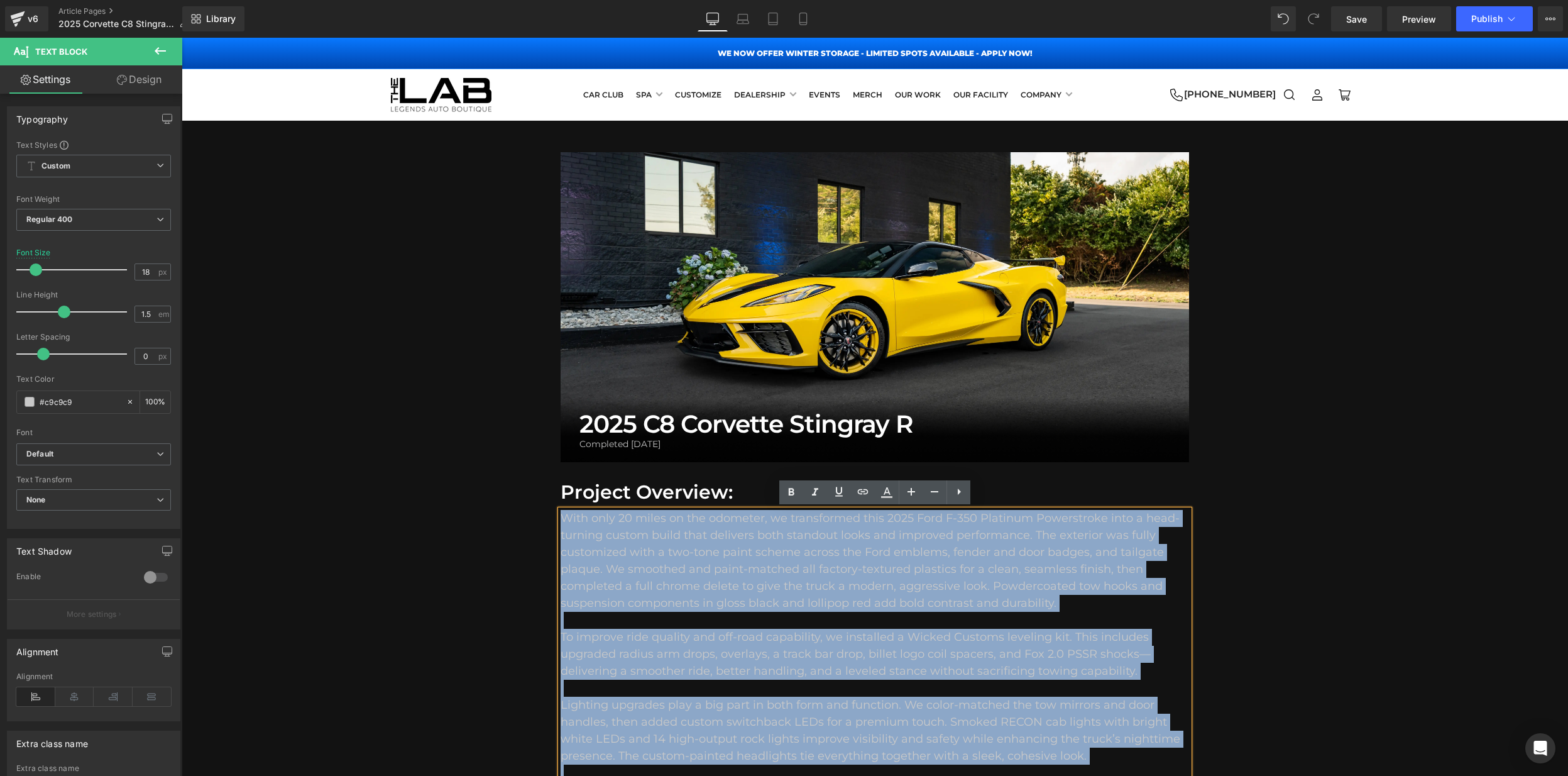
drag, startPoint x: 992, startPoint y: 261, endPoint x: 564, endPoint y: 517, distance: 498.7
click at [565, 517] on div "With only 20 miles on the odometer, we transformed this 2025 Ford F-350 Platinu…" at bounding box center [875, 687] width 628 height 356
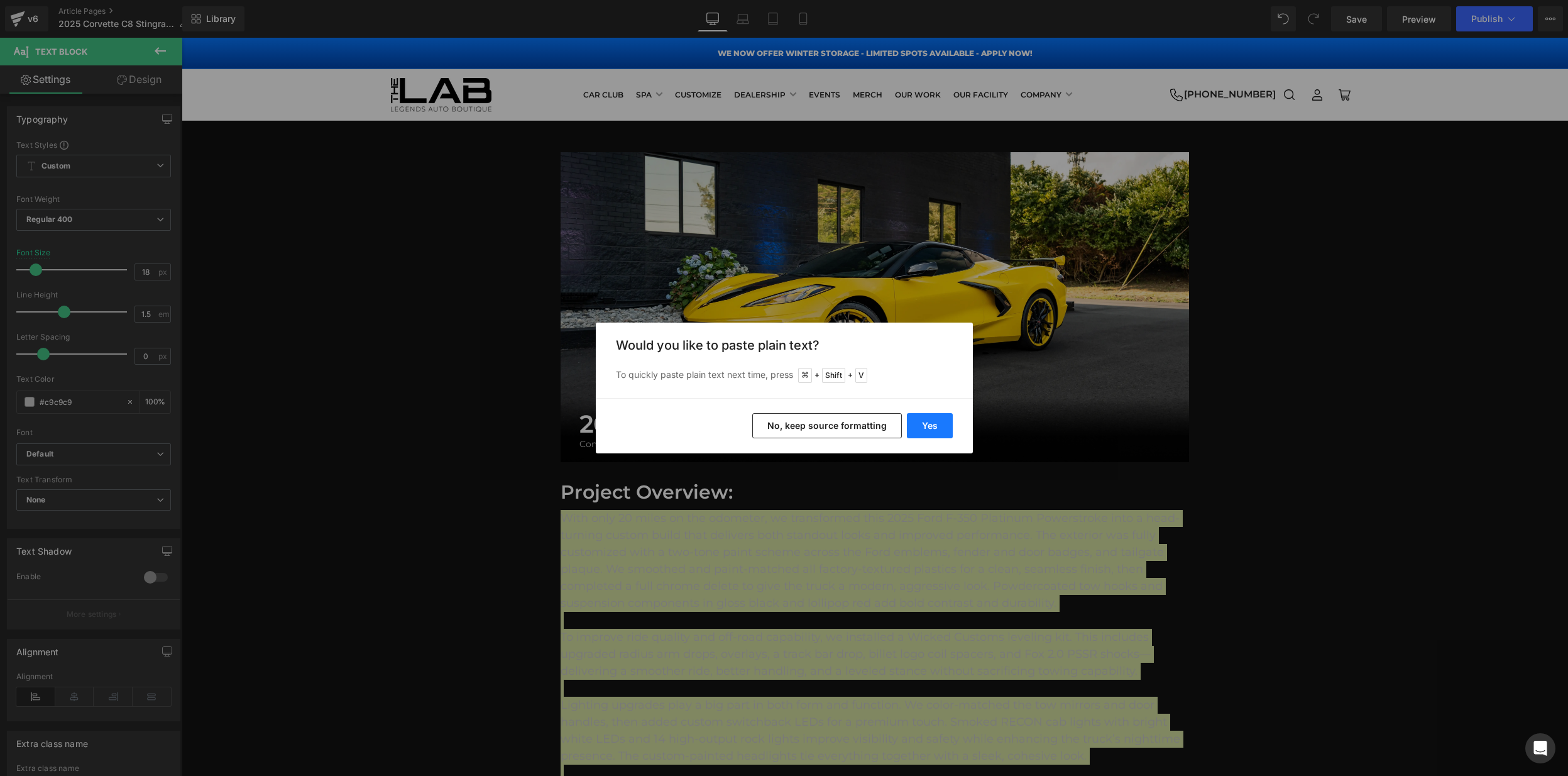
drag, startPoint x: 929, startPoint y: 428, endPoint x: 749, endPoint y: 391, distance: 183.8
click at [929, 428] on button "Yes" at bounding box center [930, 426] width 46 height 25
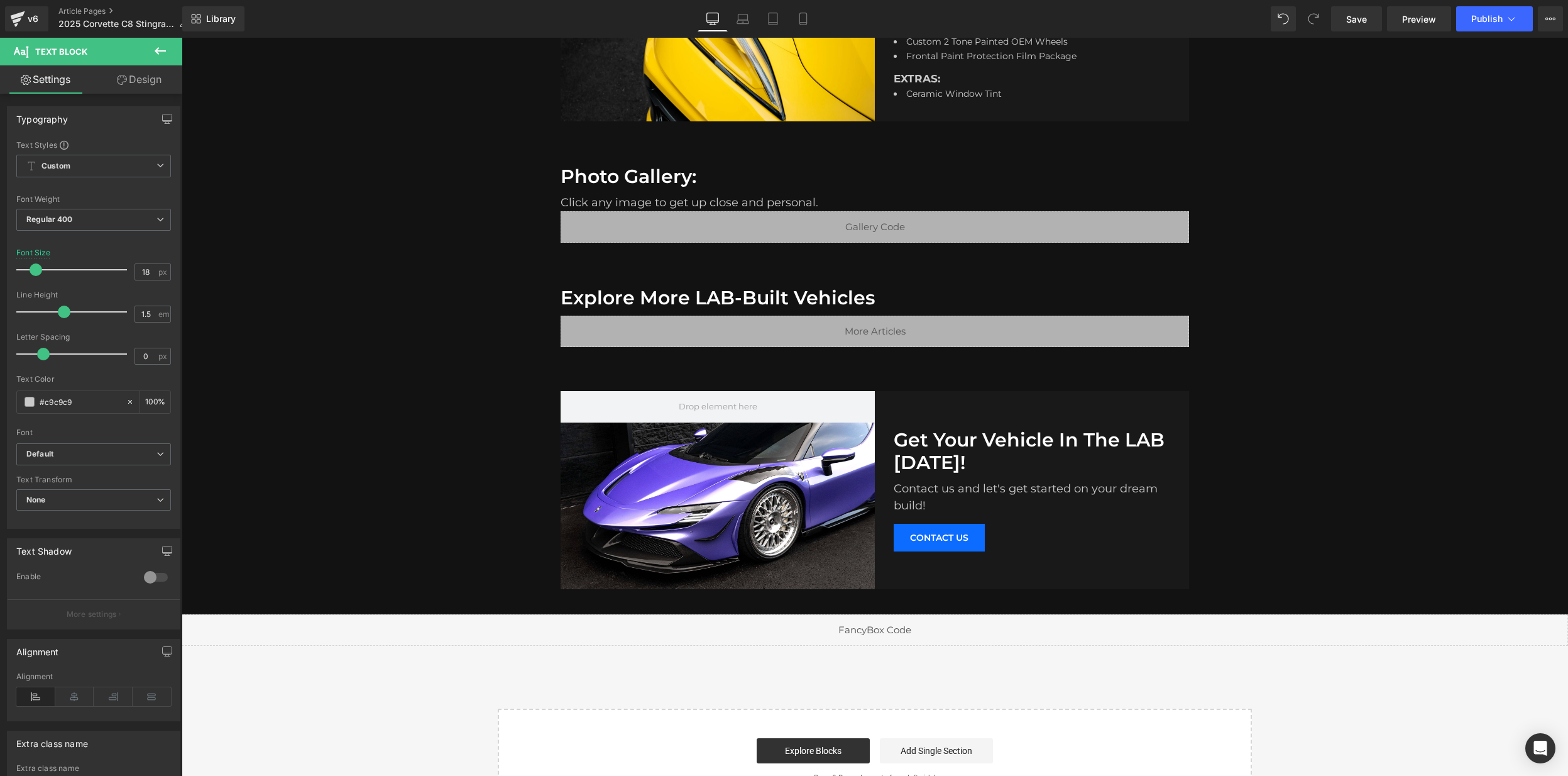
scroll to position [966, 0]
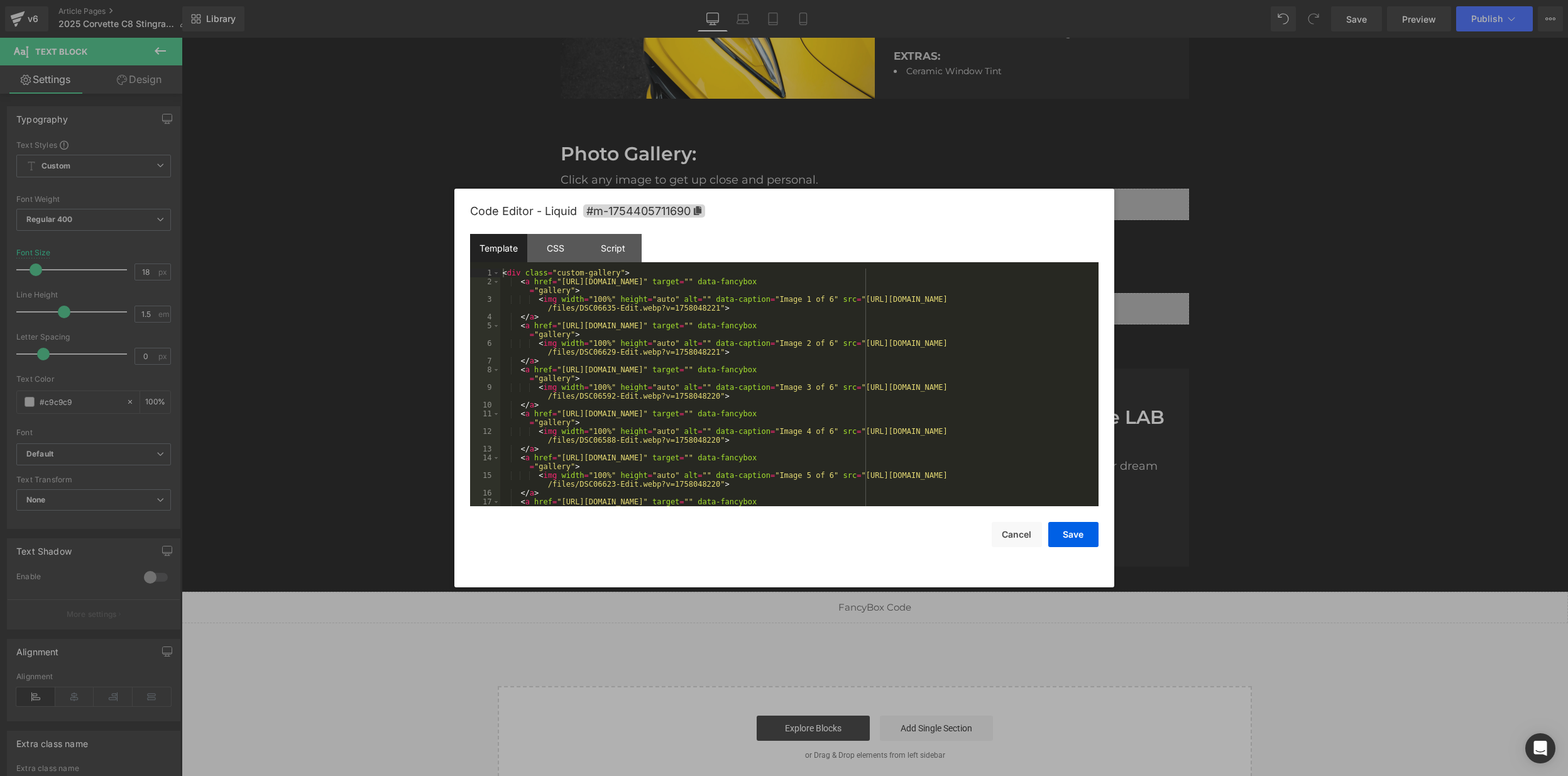
click at [758, 0] on div "Text Block You are previewing how the will restyle your page. You can not edit …" at bounding box center [784, 0] width 1568 height 0
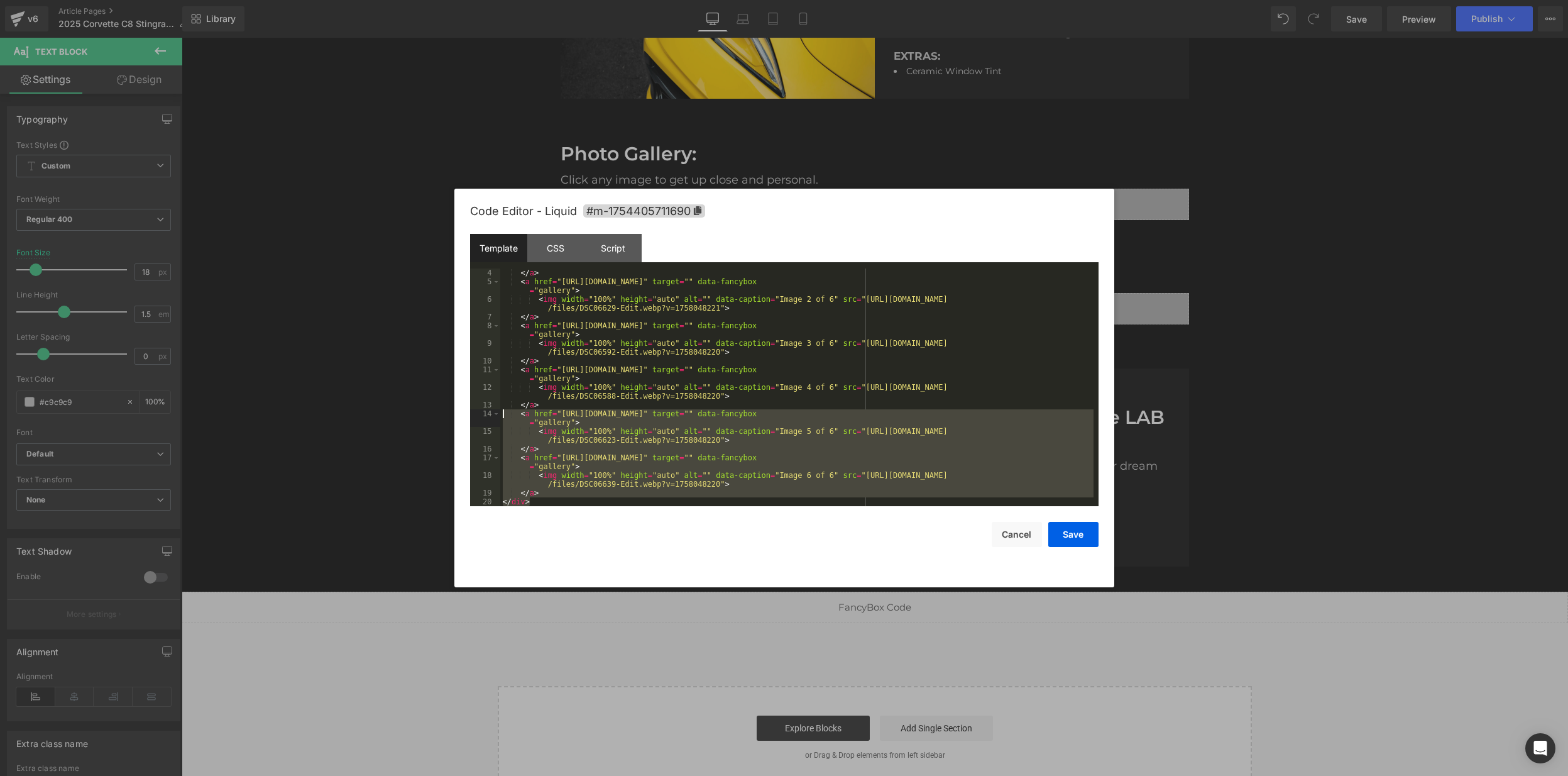
scroll to position [0, 0]
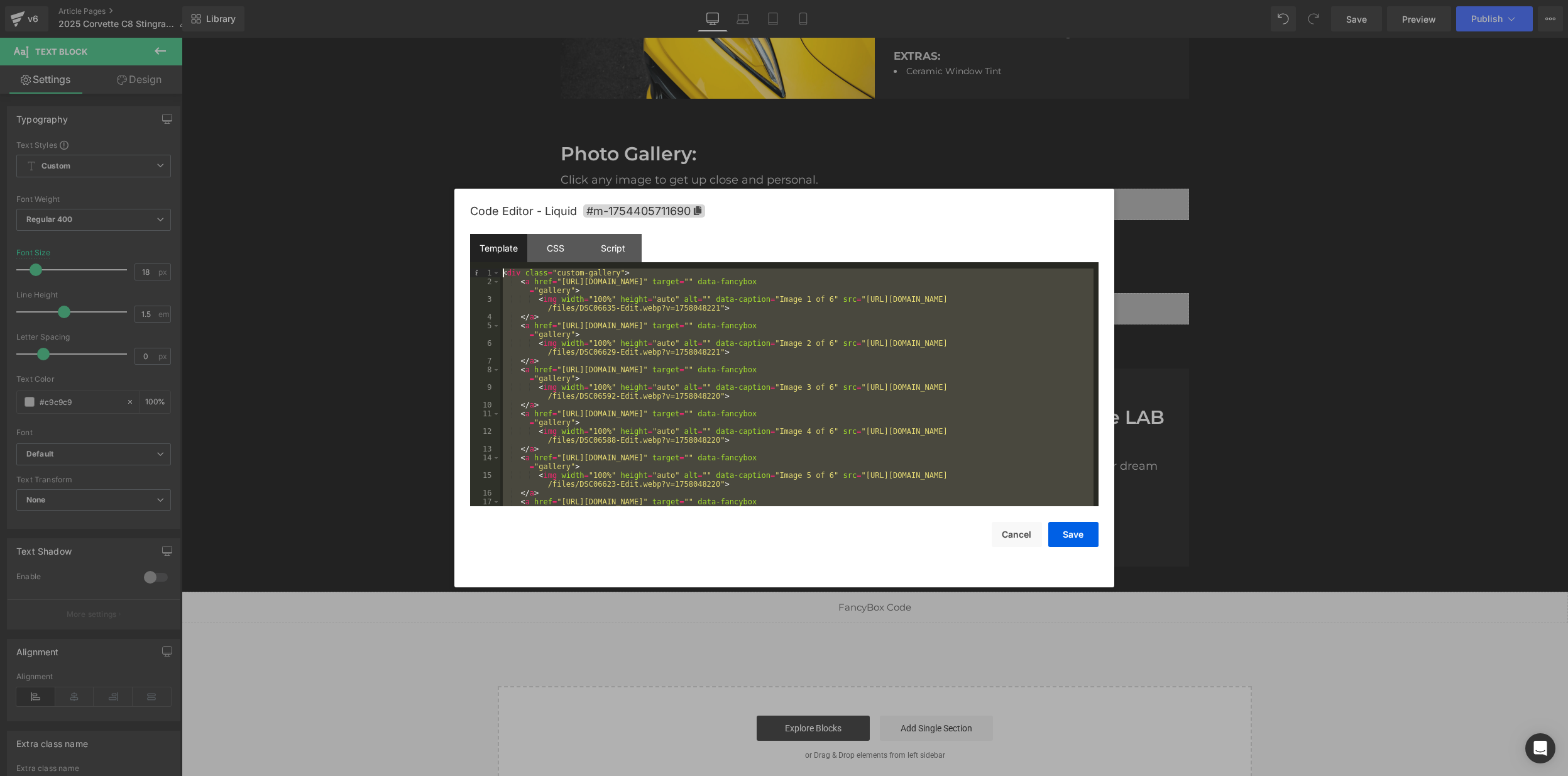
drag, startPoint x: 566, startPoint y: 501, endPoint x: 396, endPoint y: 119, distance: 418.1
click at [396, 116] on body "Text Block You are previewing how the will restyle your page. You can not edit …" at bounding box center [784, 388] width 1568 height 776
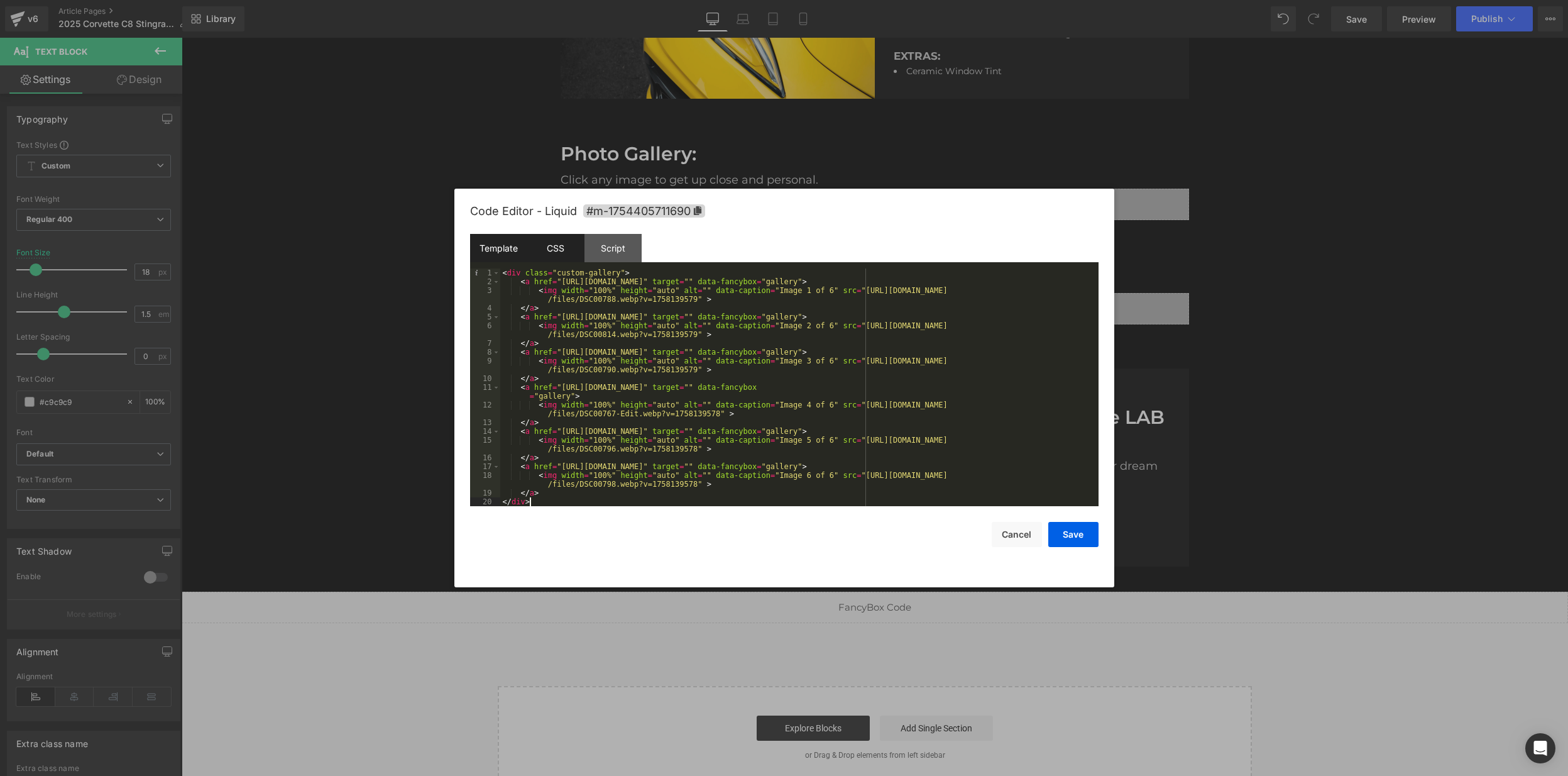
drag, startPoint x: 557, startPoint y: 244, endPoint x: 566, endPoint y: 250, distance: 10.8
click at [557, 244] on div "CSS" at bounding box center [556, 248] width 57 height 29
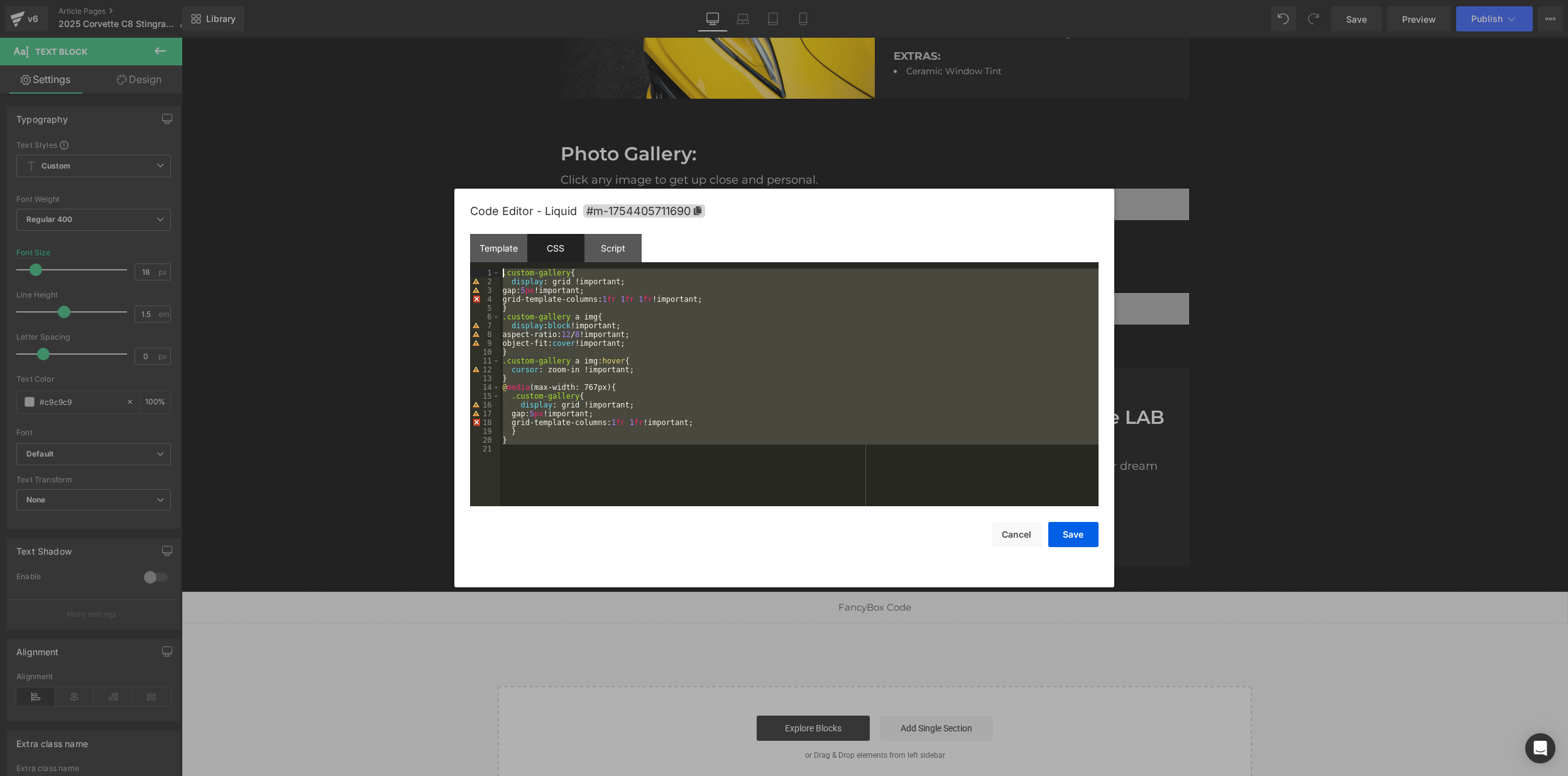
drag, startPoint x: 609, startPoint y: 417, endPoint x: 415, endPoint y: 227, distance: 271.5
click at [415, 227] on body "Text Block You are previewing how the will restyle your page. You can not edit …" at bounding box center [784, 388] width 1568 height 776
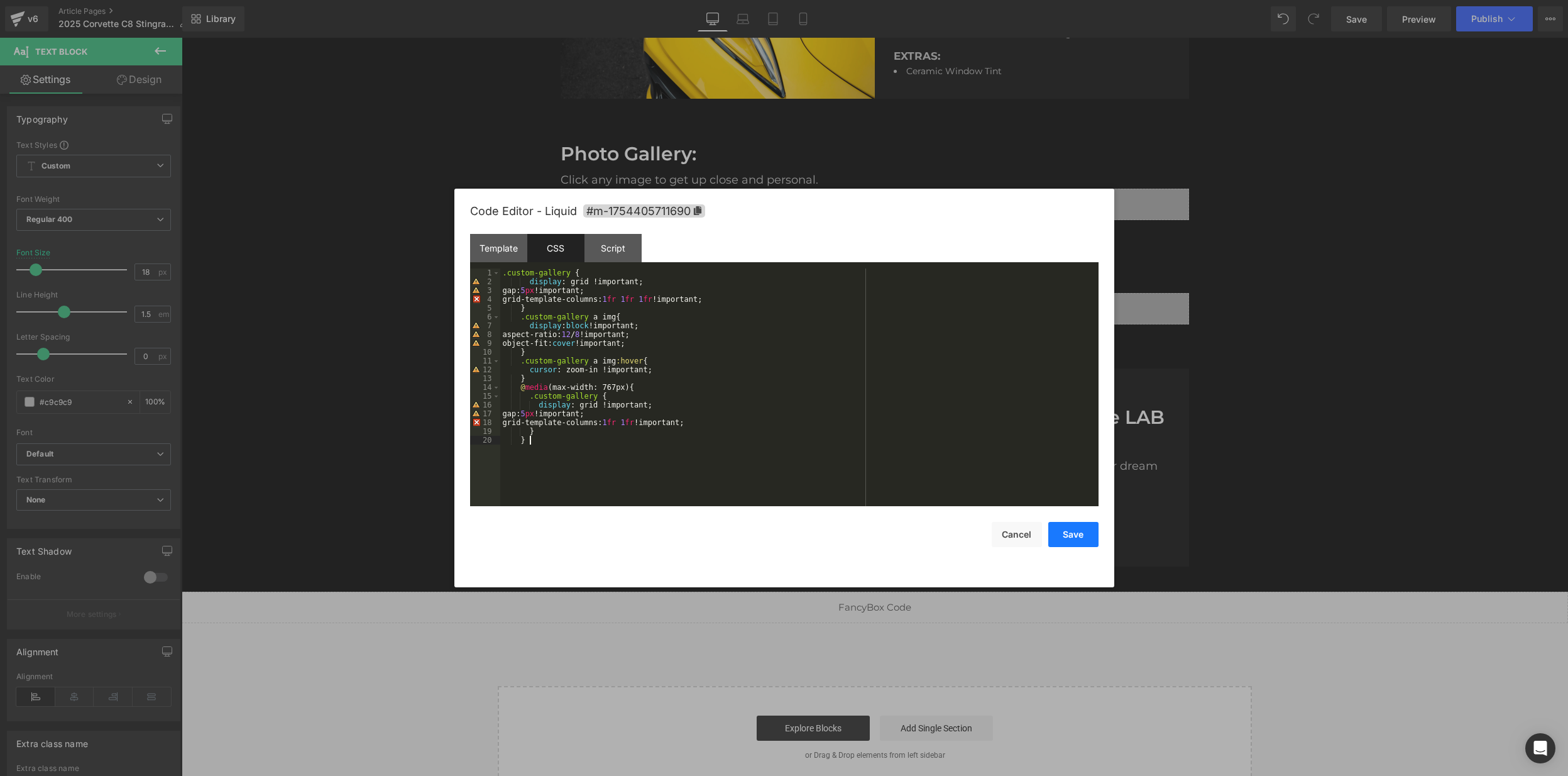
click at [1076, 532] on button "Save" at bounding box center [1073, 534] width 50 height 25
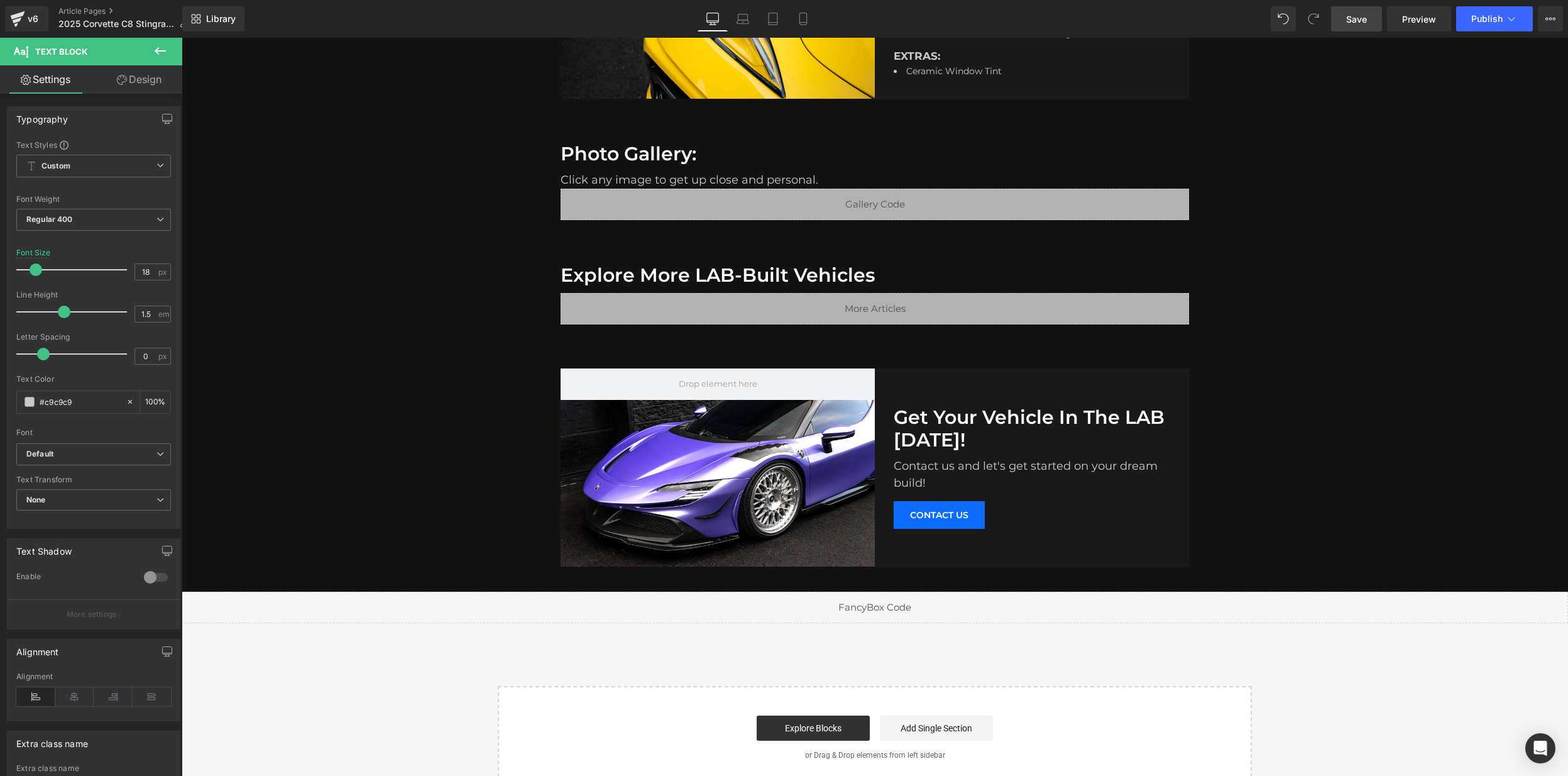
click at [1360, 18] on span "Save" at bounding box center [1357, 19] width 21 height 13
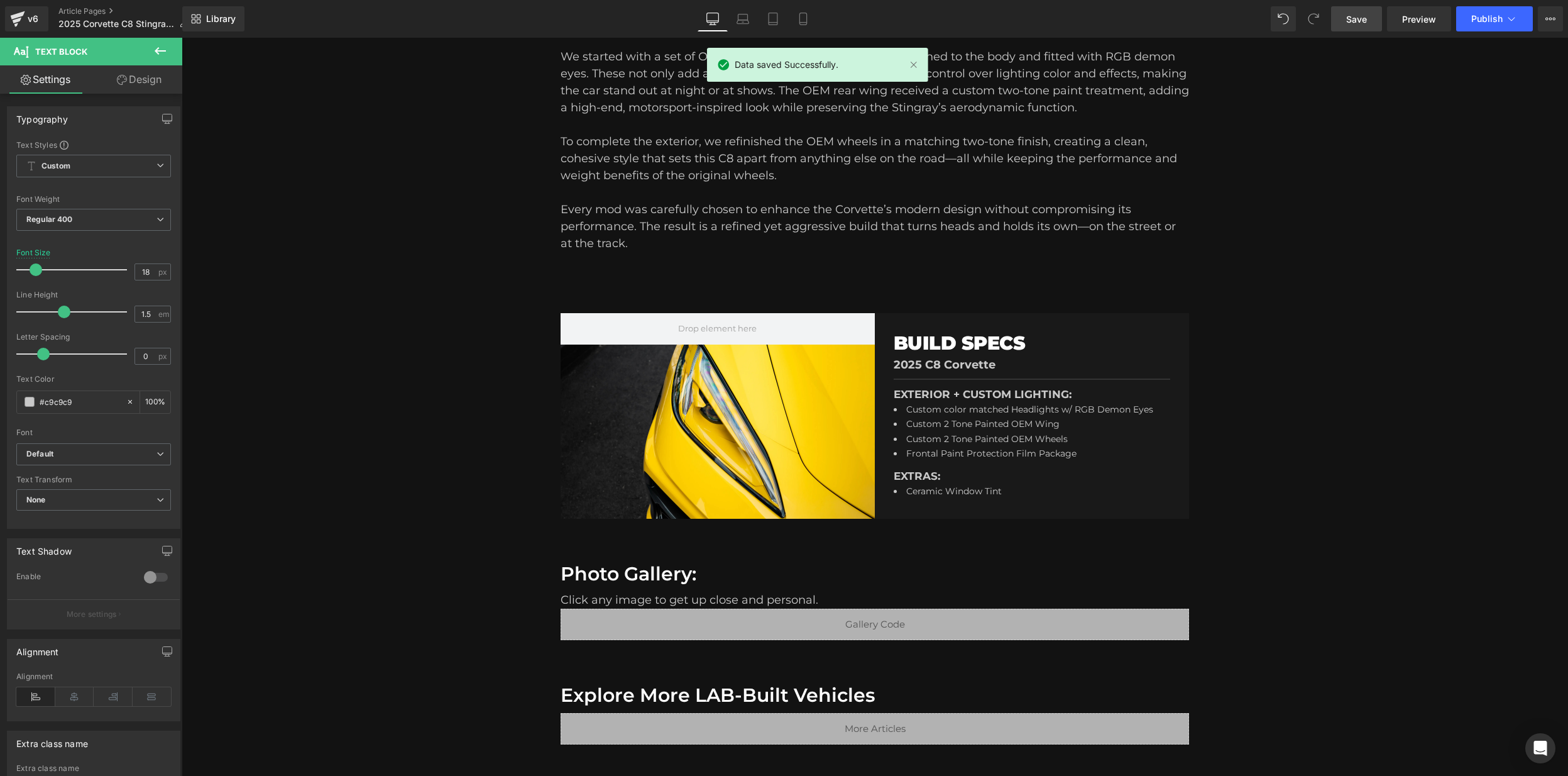
scroll to position [521, 0]
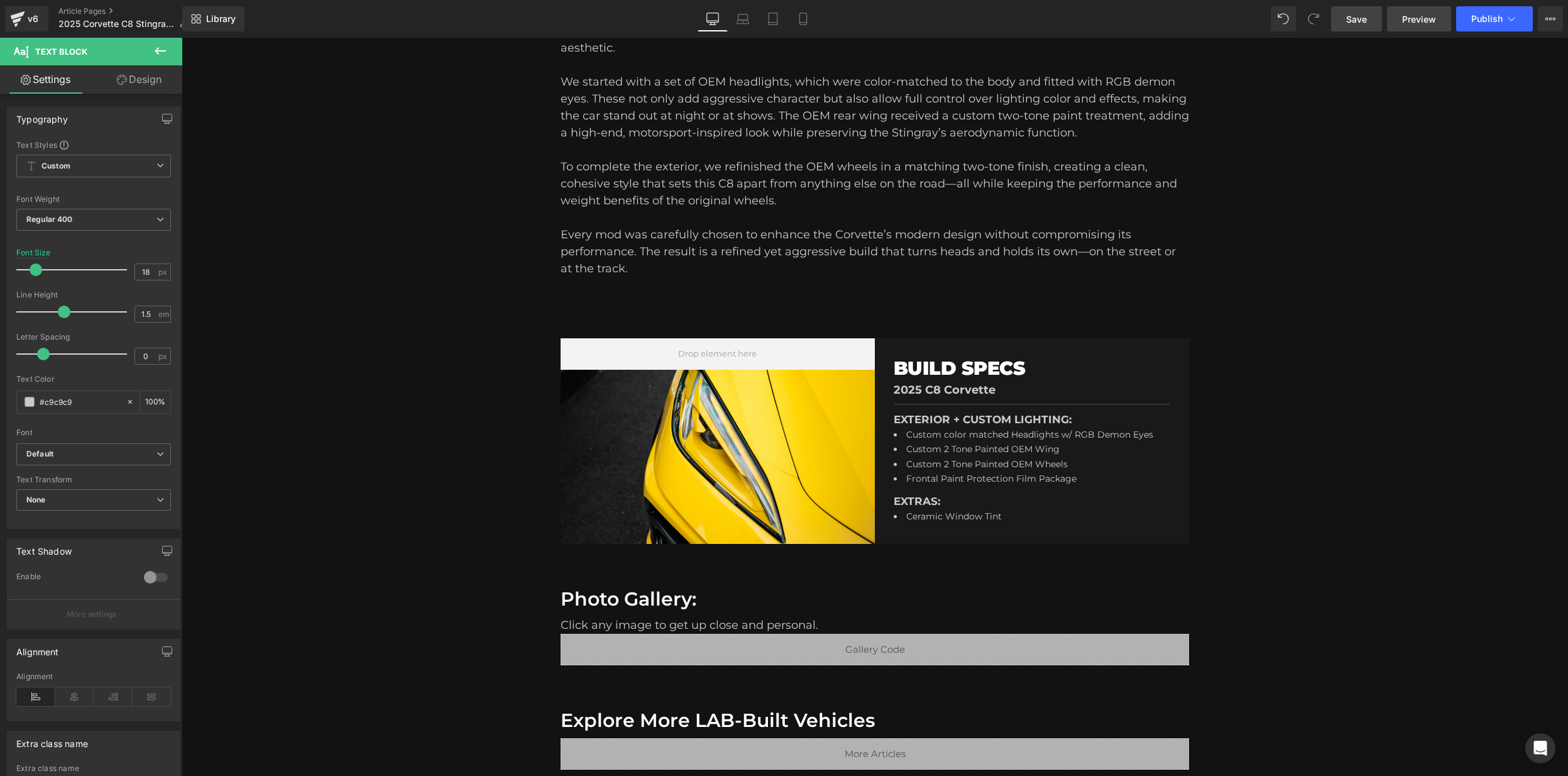
click at [1430, 18] on span "Preview" at bounding box center [1419, 19] width 34 height 13
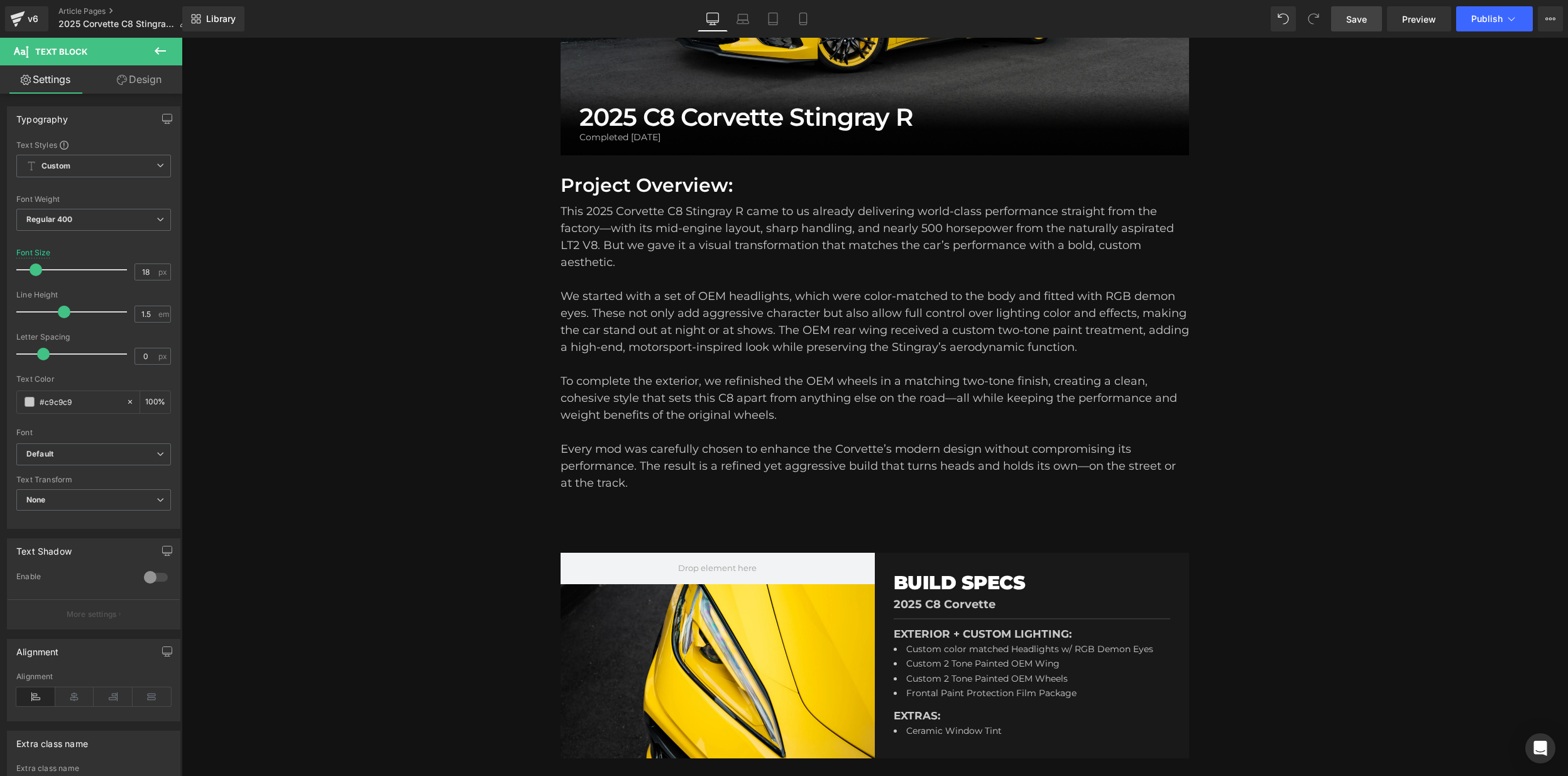
scroll to position [0, 0]
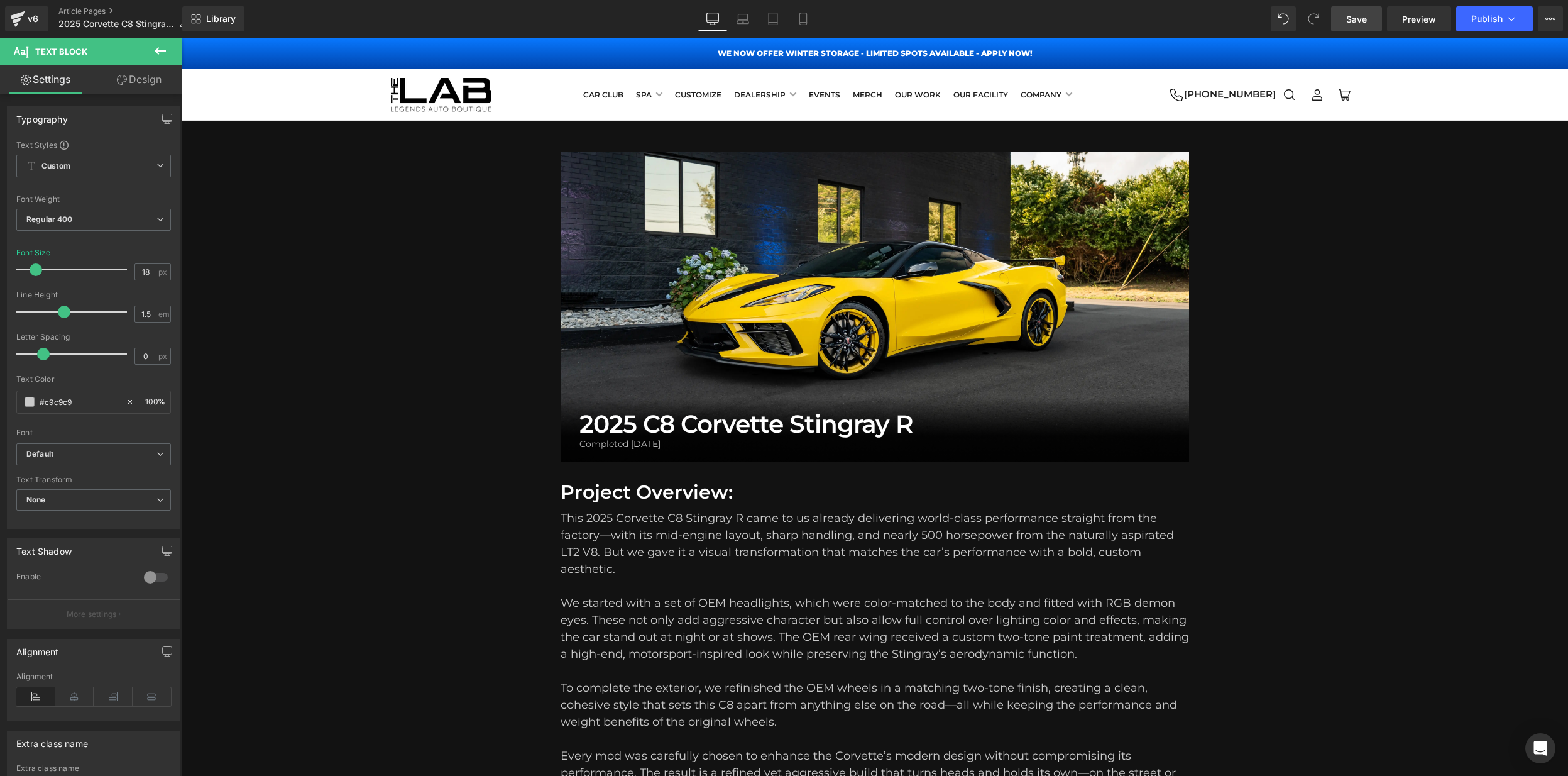
click at [1360, 12] on span "Save" at bounding box center [1357, 19] width 21 height 13
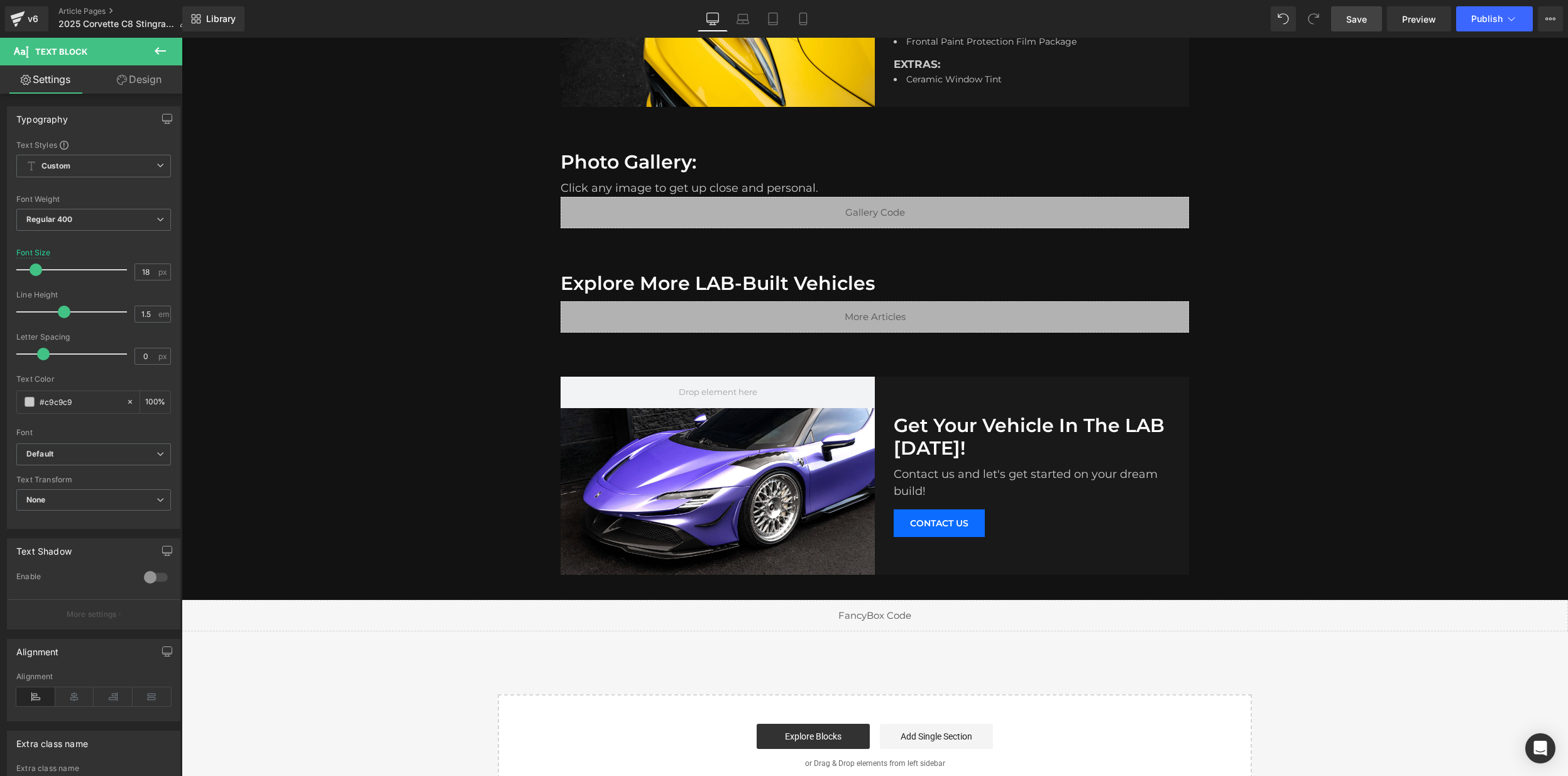
scroll to position [837, 0]
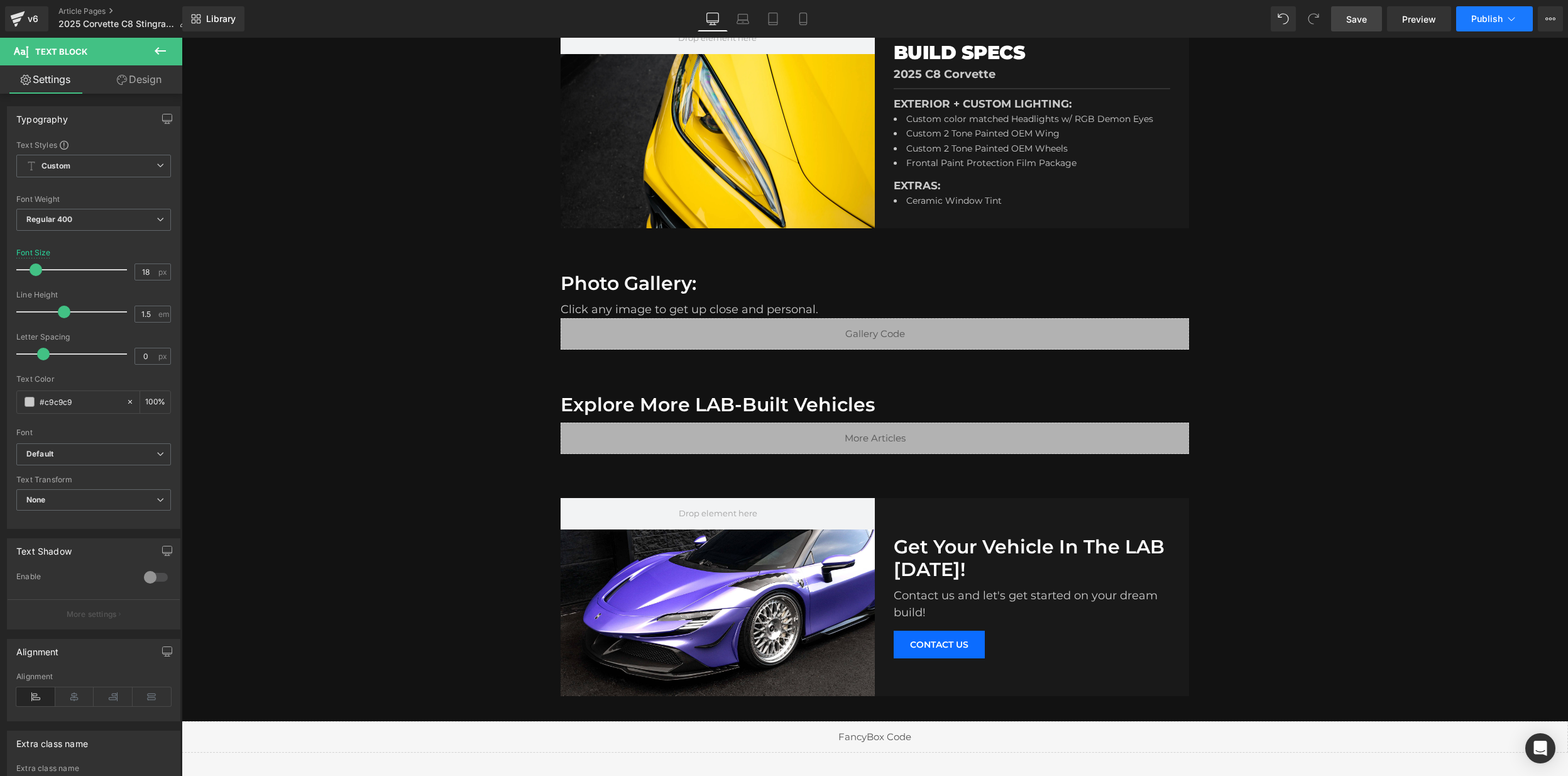
click at [1506, 18] on icon at bounding box center [1511, 18] width 12 height 12
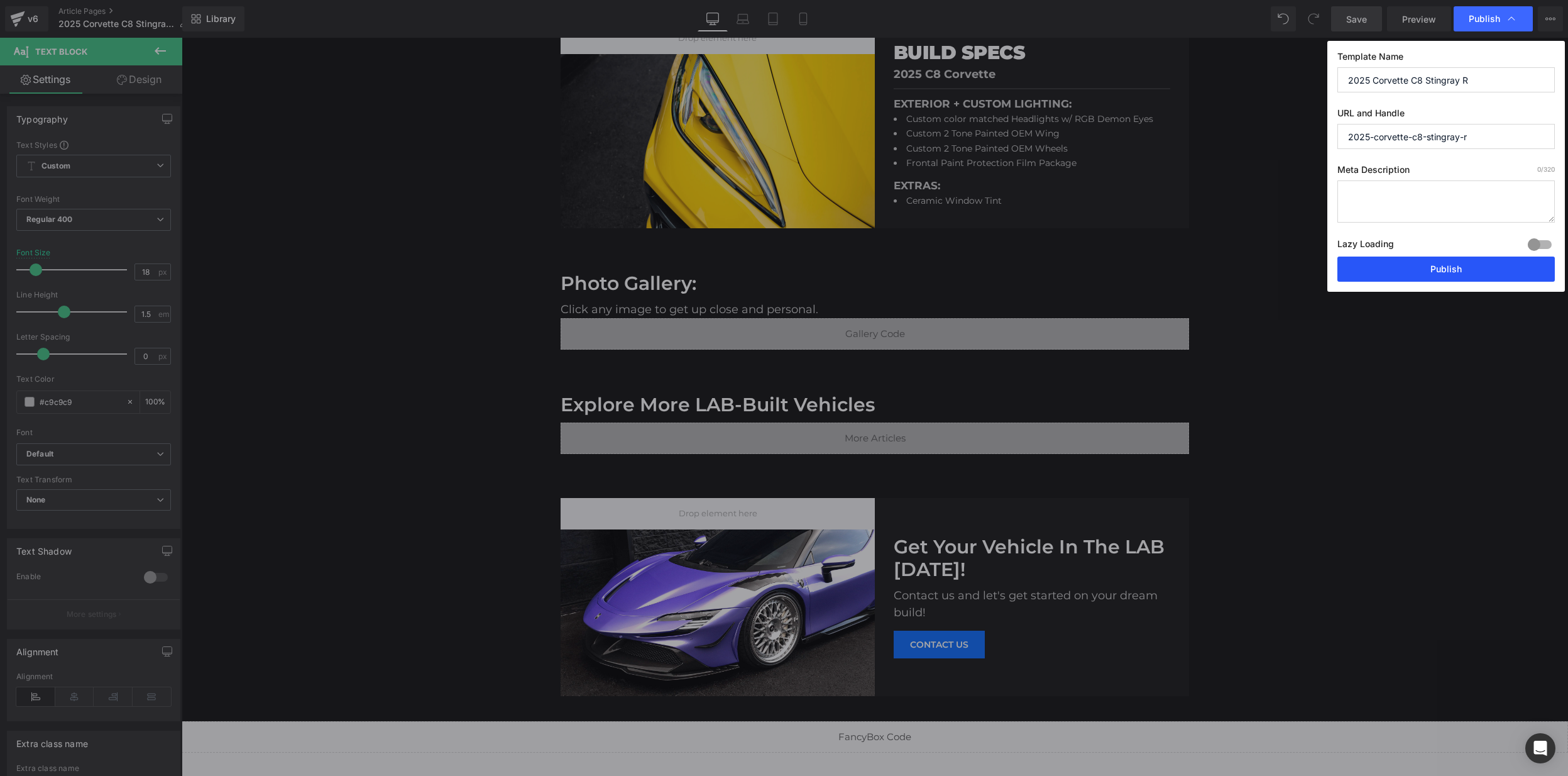
drag, startPoint x: 1446, startPoint y: 269, endPoint x: 1031, endPoint y: 202, distance: 420.4
click at [1446, 269] on button "Publish" at bounding box center [1446, 269] width 217 height 25
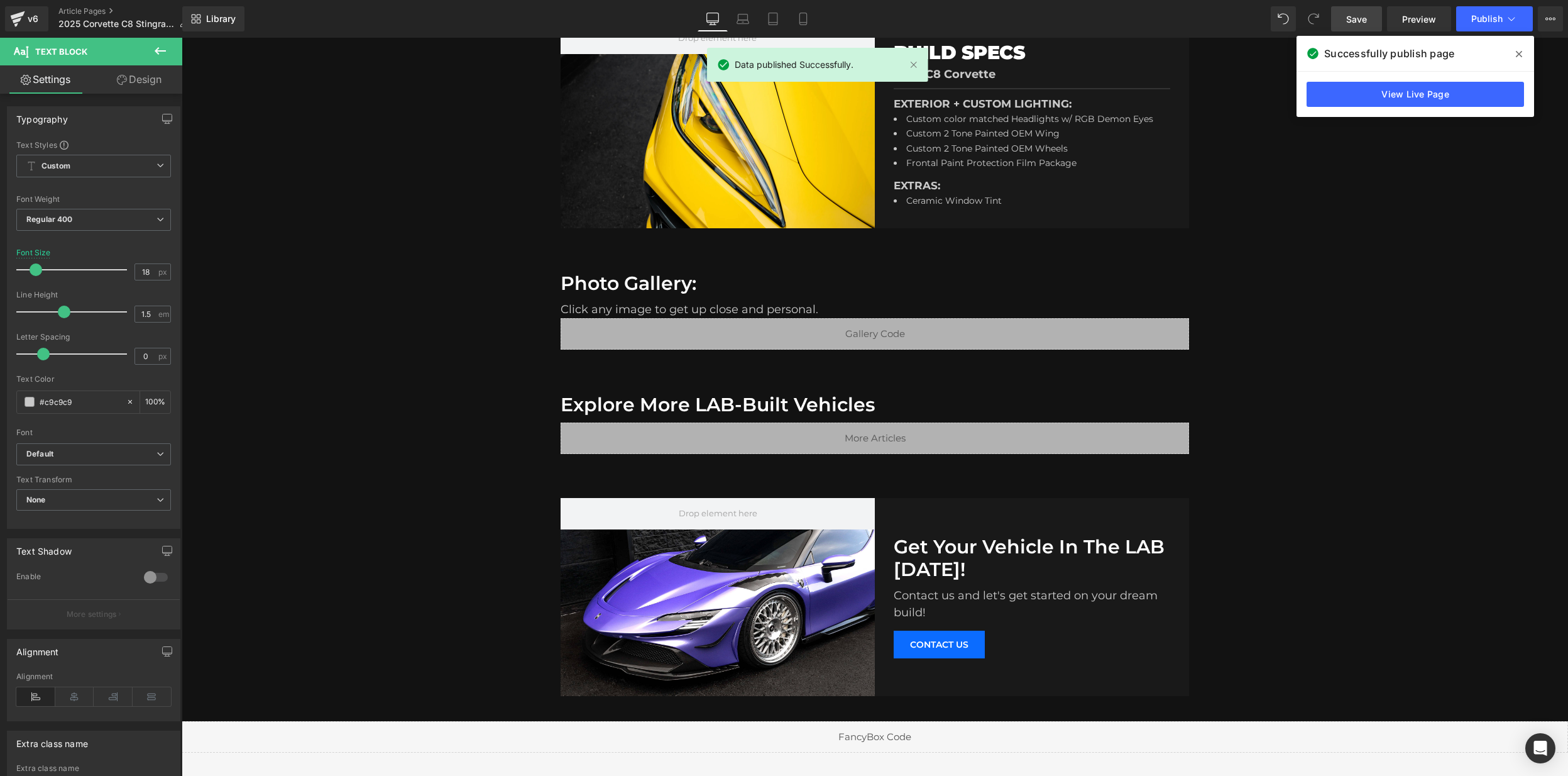
click at [1515, 57] on span at bounding box center [1519, 54] width 20 height 20
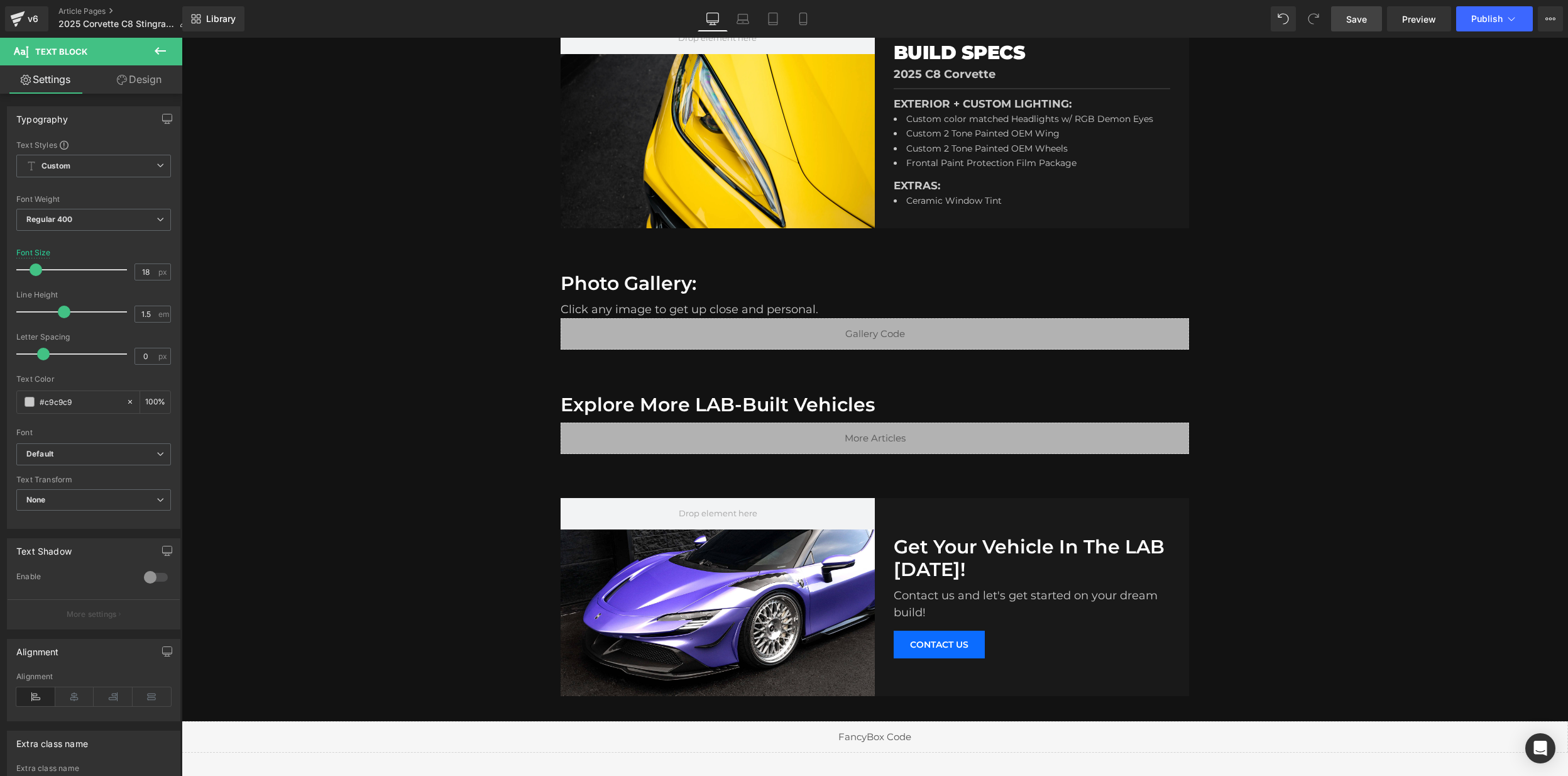
scroll to position [836, 0]
